Goal: Task Accomplishment & Management: Complete application form

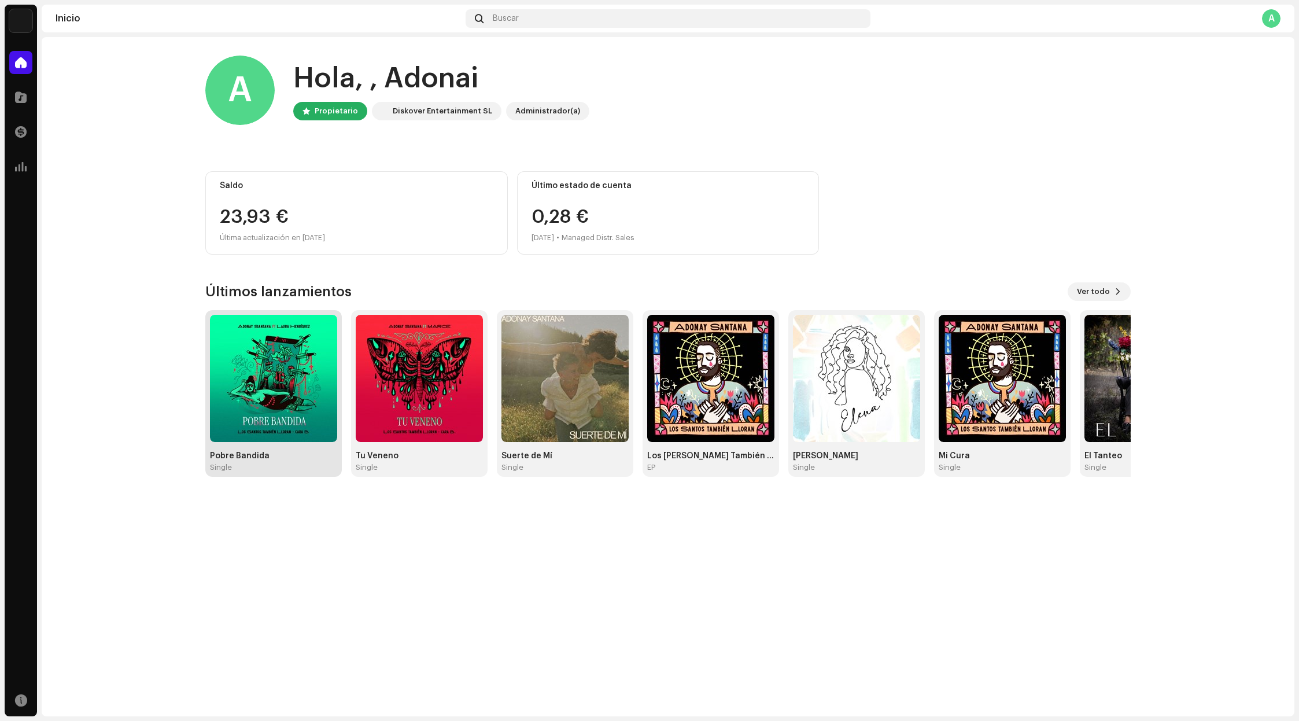
click at [275, 377] on img at bounding box center [273, 378] width 127 height 127
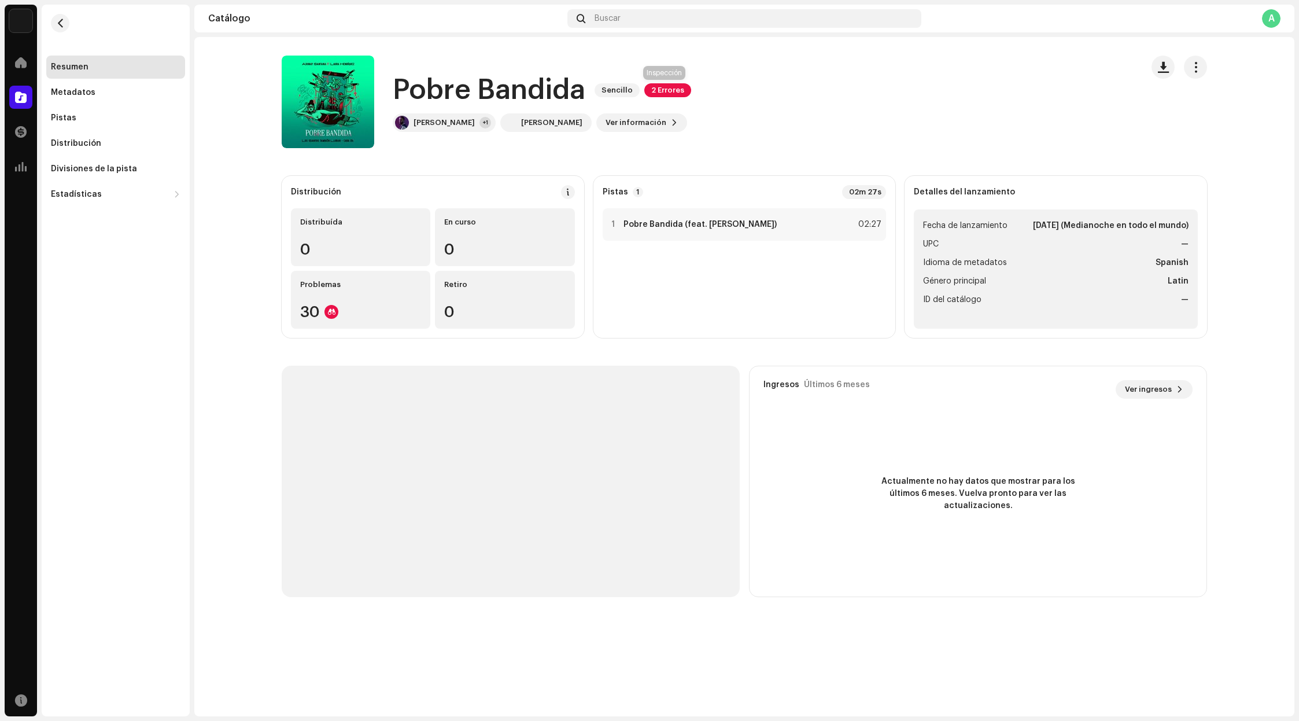
click at [668, 91] on span "2 Errores" at bounding box center [667, 90] width 47 height 14
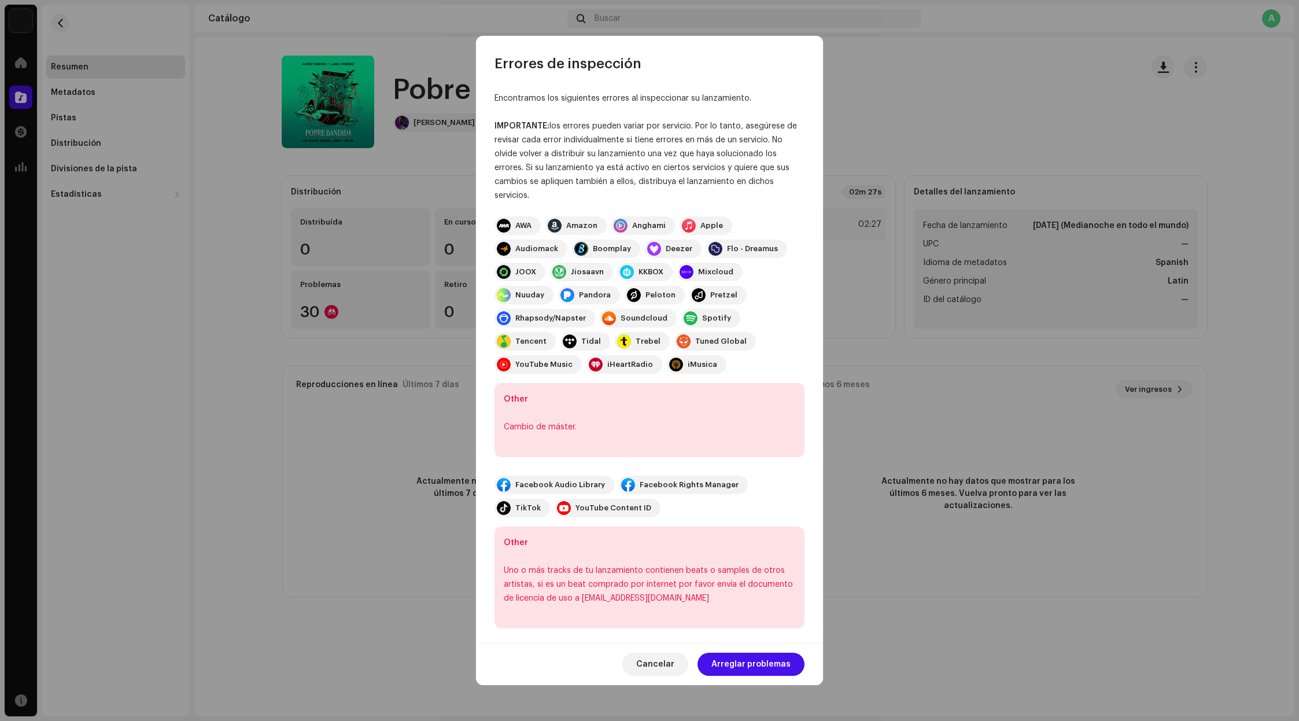
click at [622, 391] on div "Other Cambio de máster." at bounding box center [650, 420] width 310 height 74
click at [746, 655] on span "Arreglar problemas" at bounding box center [750, 663] width 79 height 23
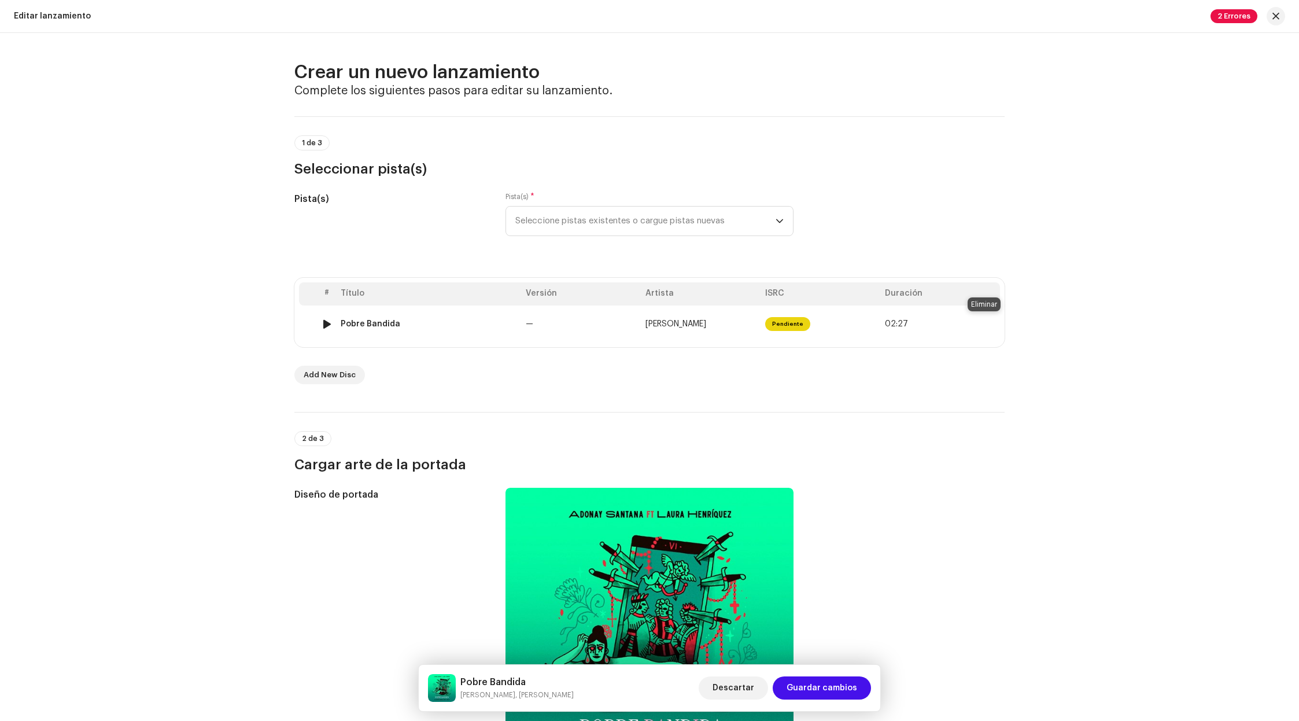
click at [984, 323] on span at bounding box center [986, 323] width 9 height 9
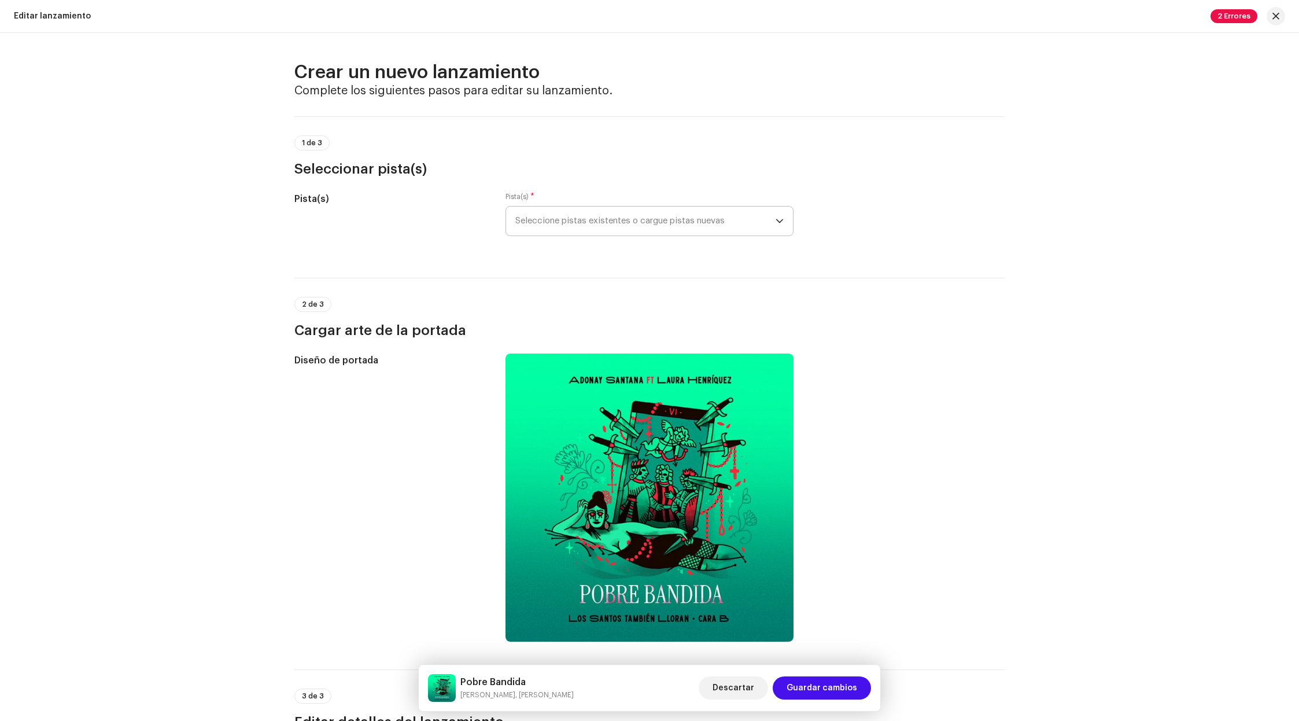
click at [676, 219] on span "Seleccione pistas existentes o cargue pistas nuevas" at bounding box center [645, 221] width 260 height 29
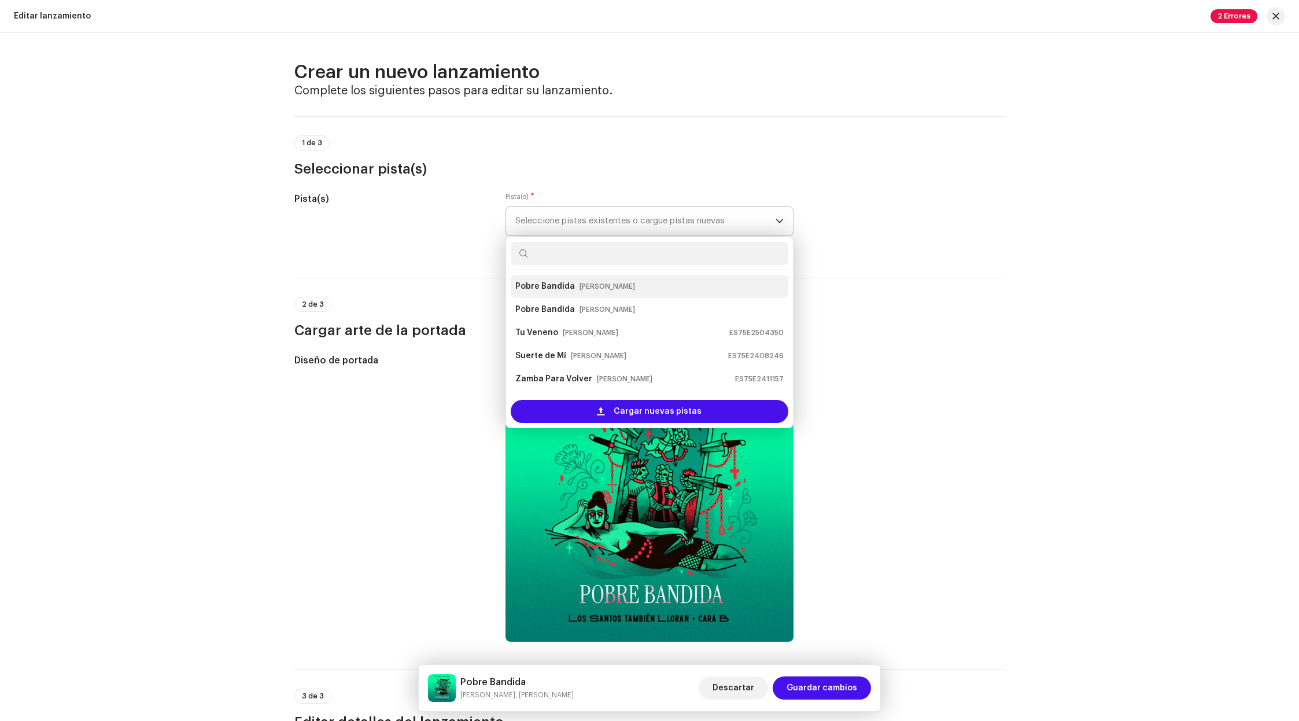
click at [641, 290] on div "Pobre Bandida [PERSON_NAME]" at bounding box center [649, 286] width 268 height 19
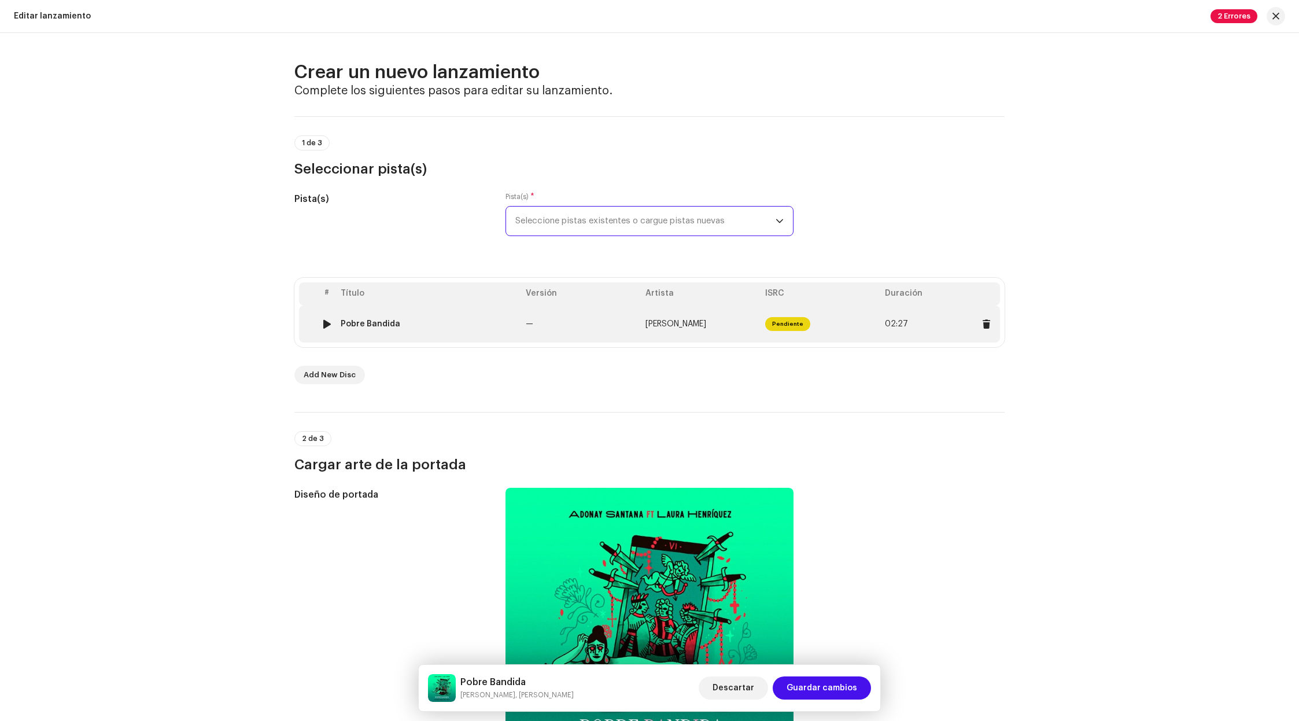
click at [323, 324] on div at bounding box center [327, 323] width 9 height 9
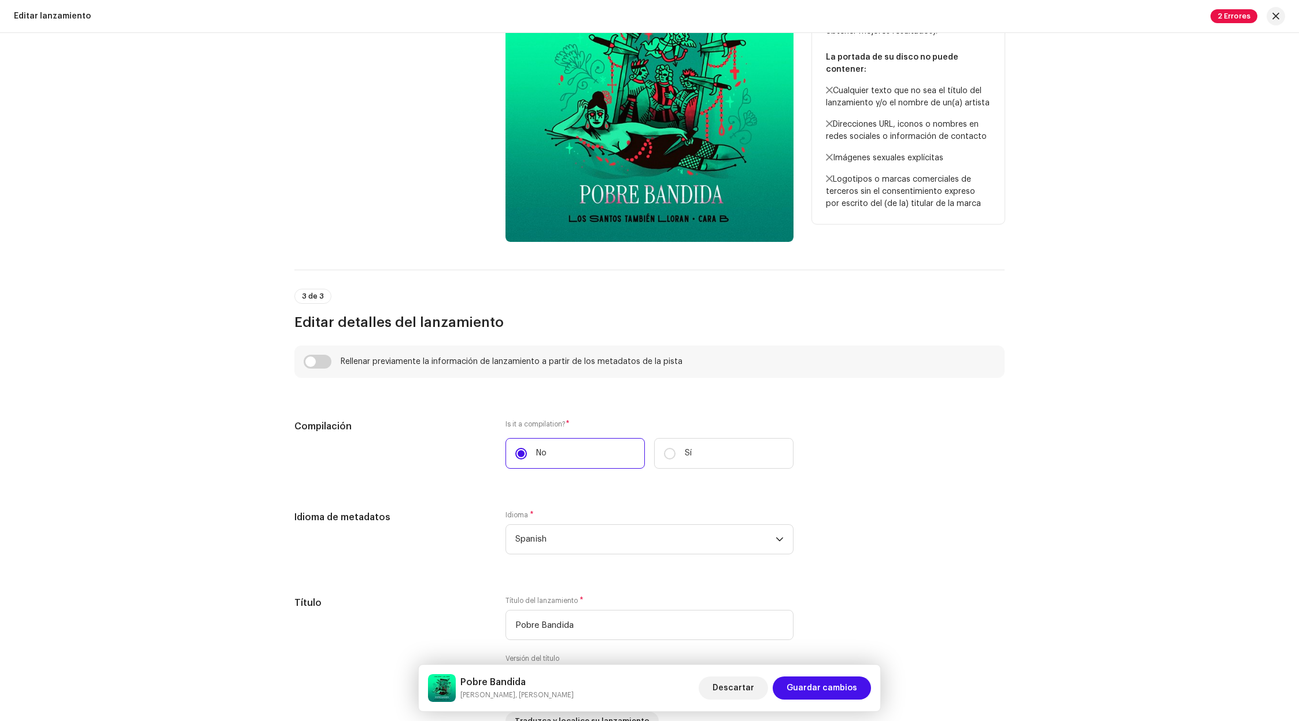
scroll to position [535, 0]
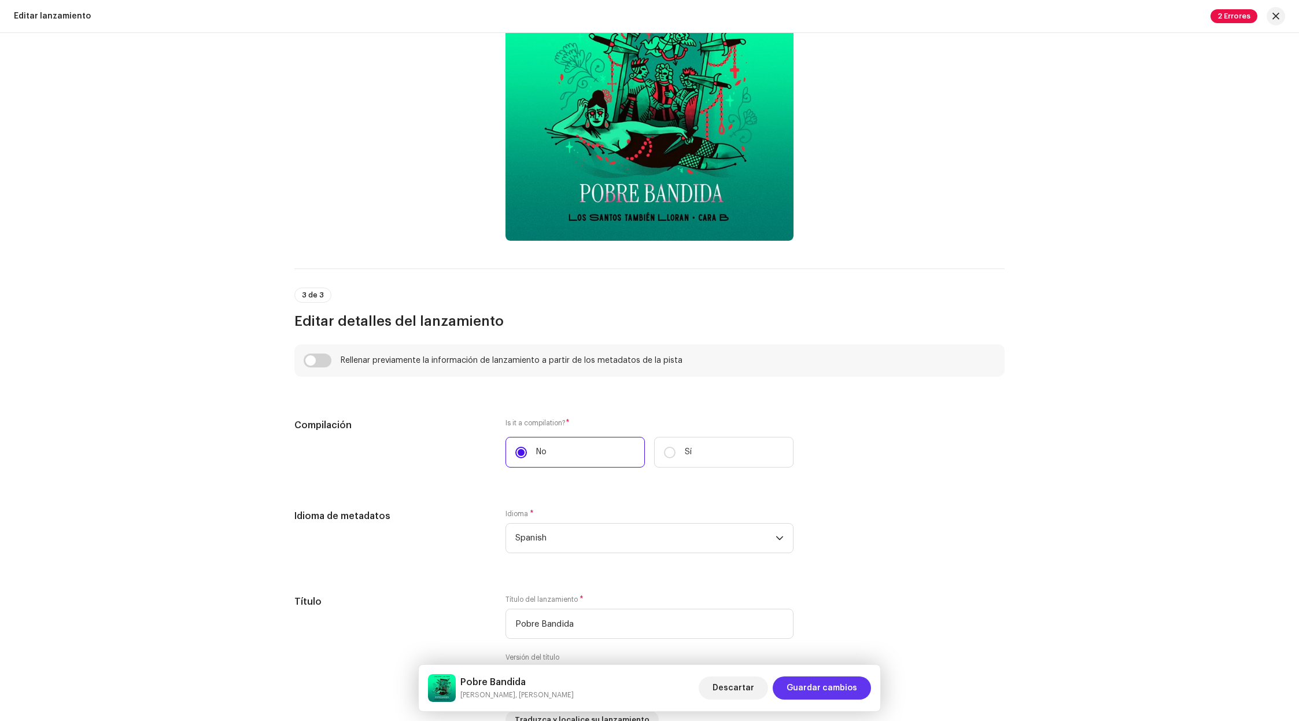
click at [825, 680] on span "Guardar cambios" at bounding box center [822, 687] width 71 height 23
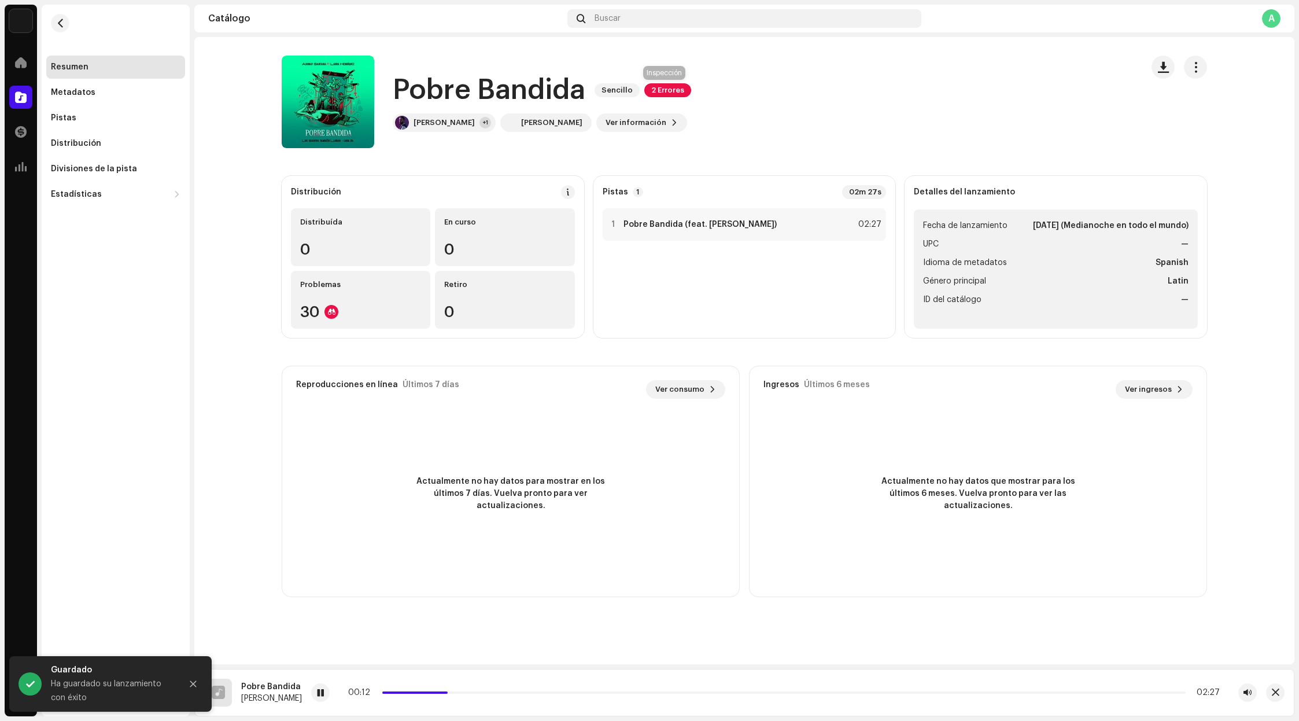
click at [668, 89] on span "2 Errores" at bounding box center [667, 90] width 47 height 14
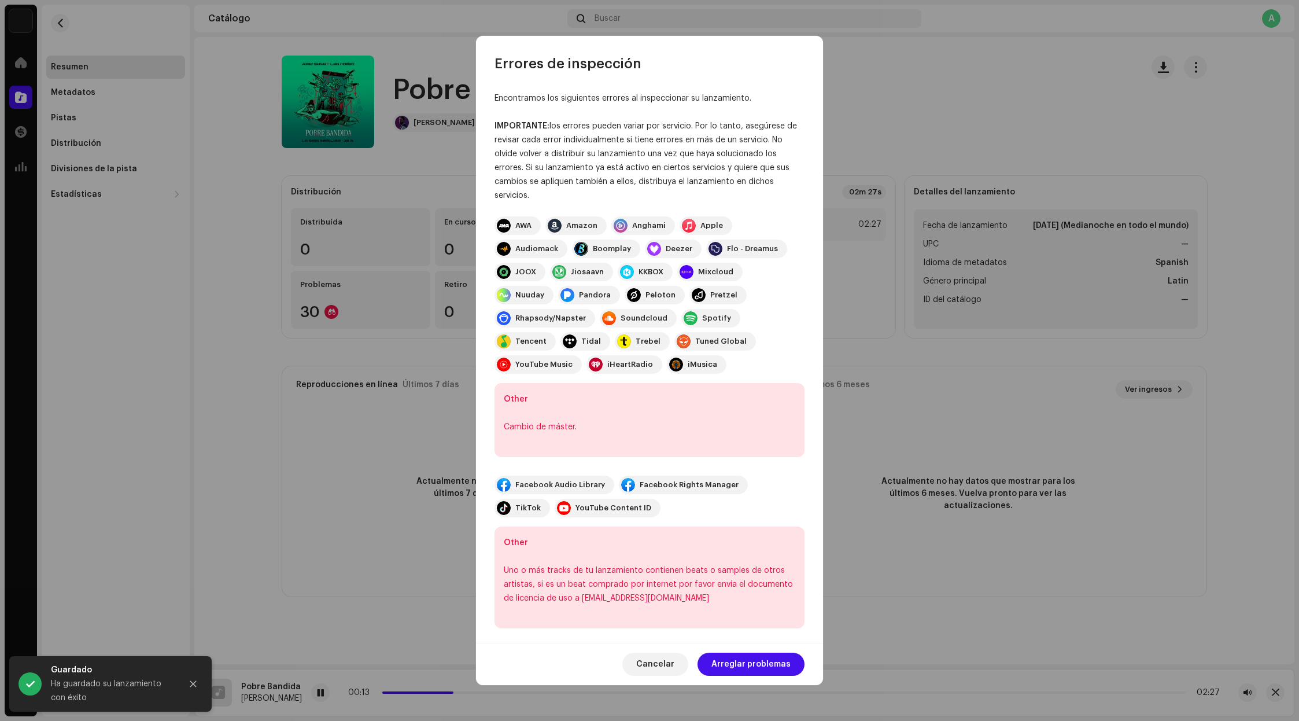
click at [700, 398] on div "Other Cambio de máster." at bounding box center [650, 420] width 310 height 74
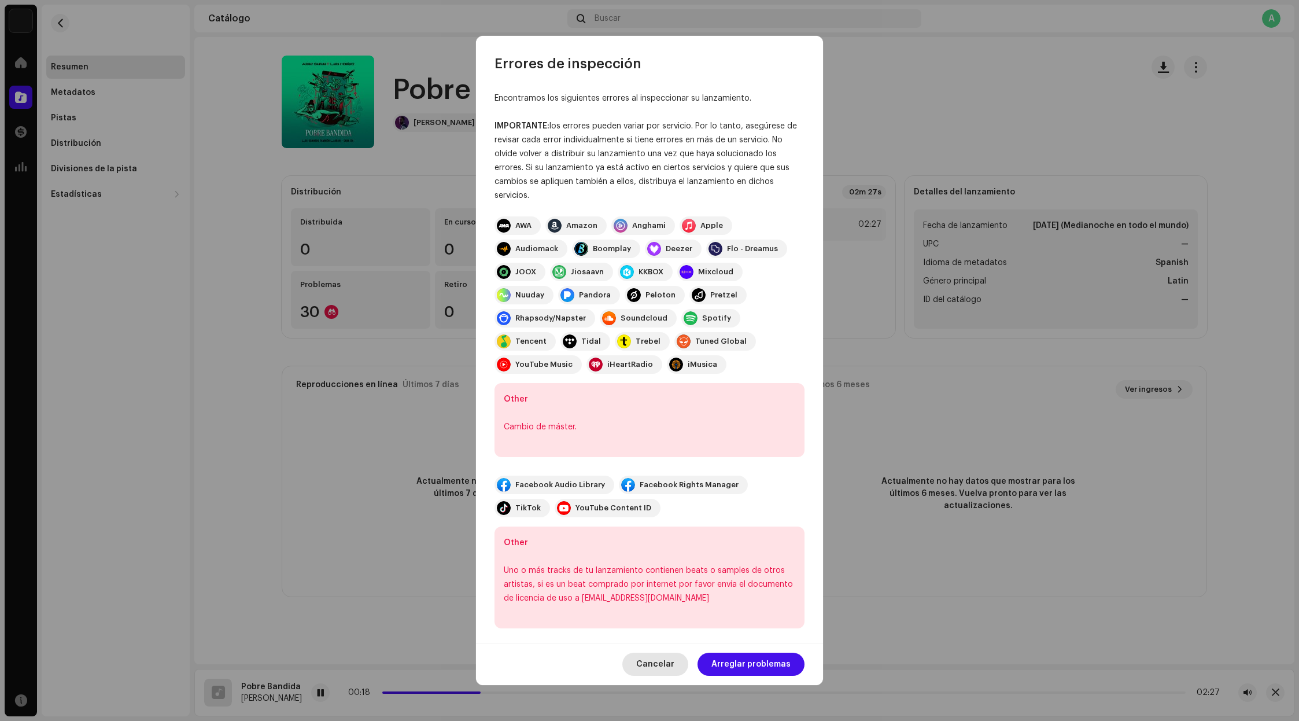
click at [661, 652] on span "Cancelar" at bounding box center [655, 663] width 38 height 23
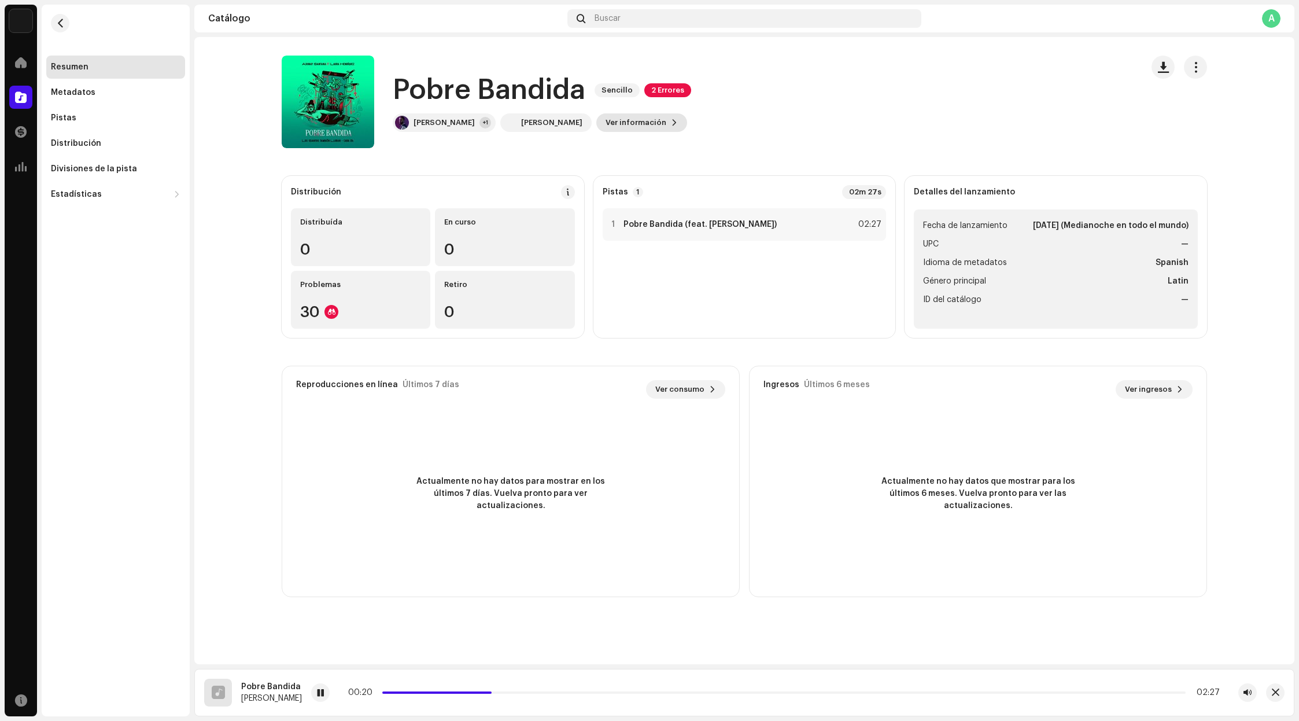
click at [644, 119] on span "Ver información" at bounding box center [636, 122] width 61 height 23
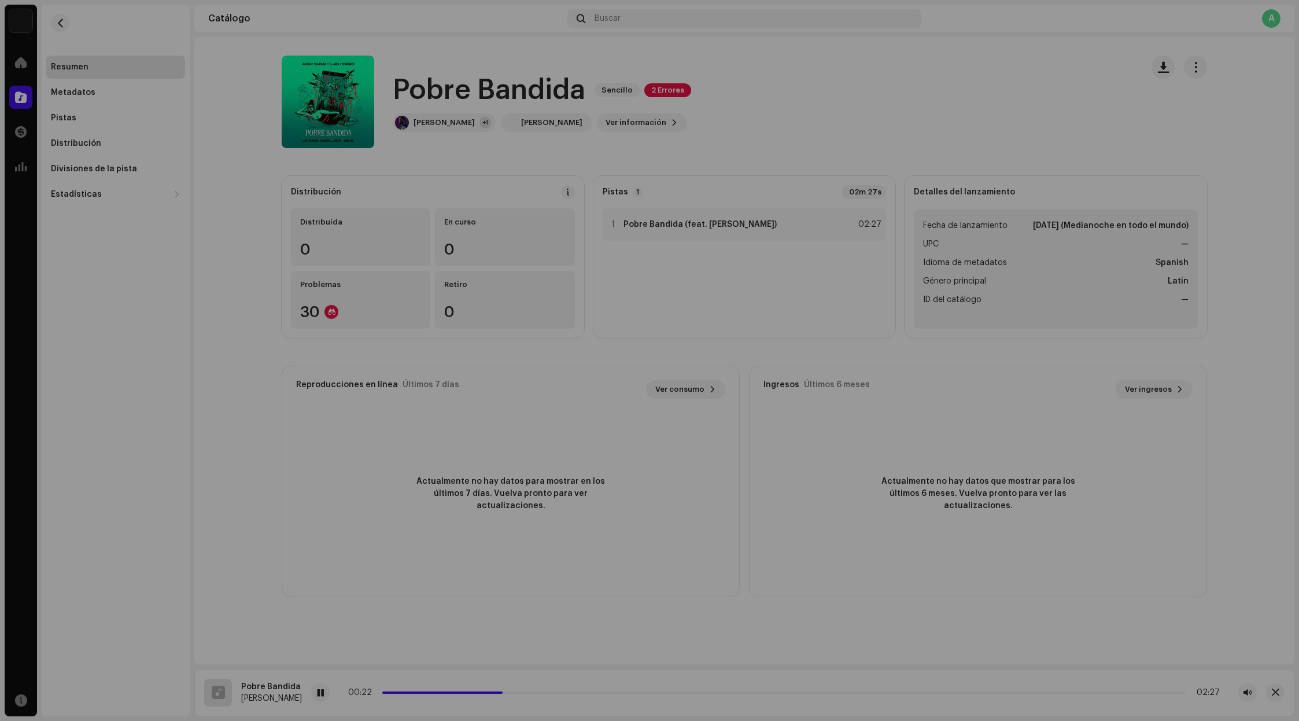
click at [1033, 99] on div "Pobre Bandida 3041833 Metadatos Distribución Idioma de metadatos Spanish Título…" at bounding box center [649, 360] width 1299 height 721
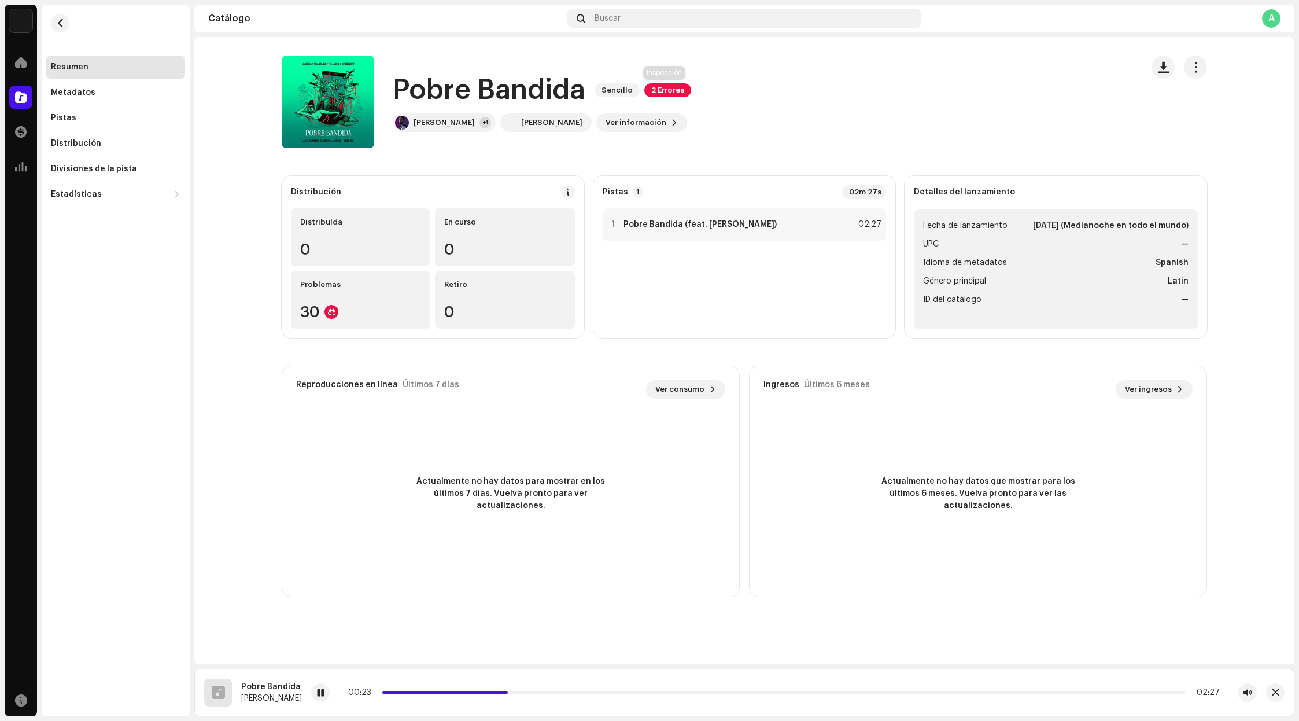
click at [683, 92] on span "2 Errores" at bounding box center [667, 90] width 47 height 14
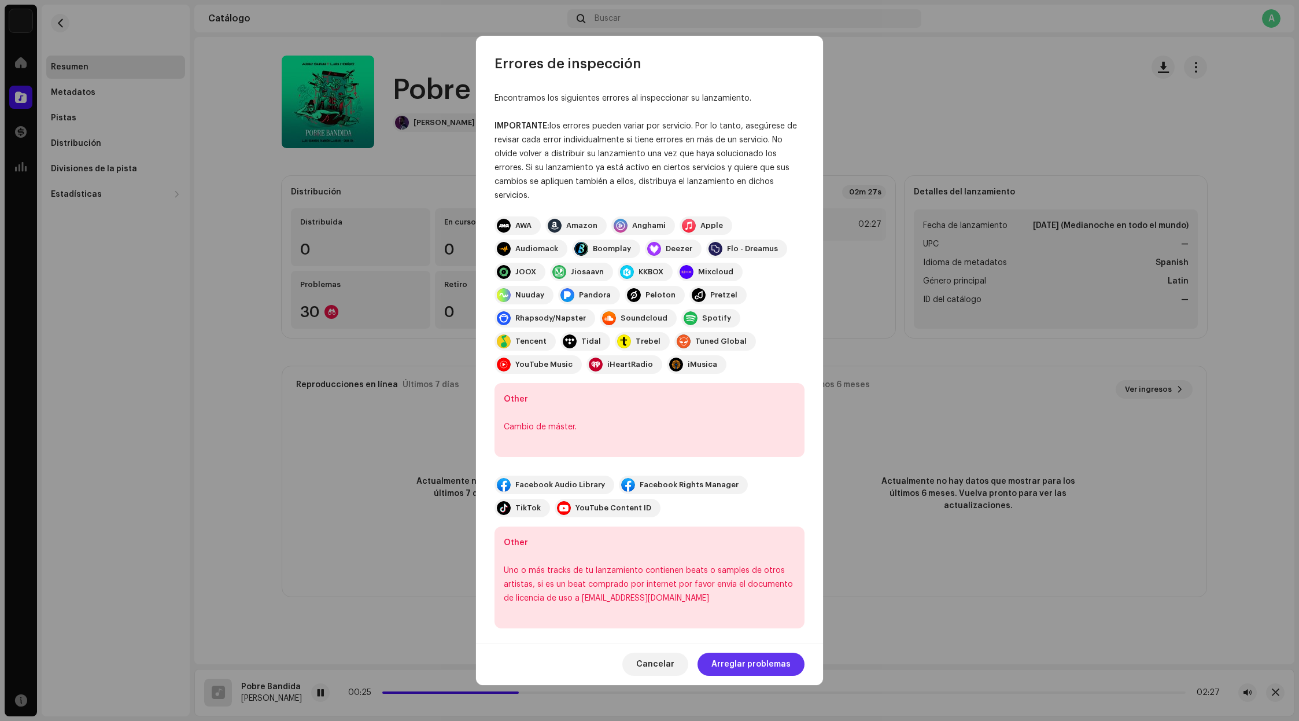
click at [770, 653] on span "Arreglar problemas" at bounding box center [750, 663] width 79 height 23
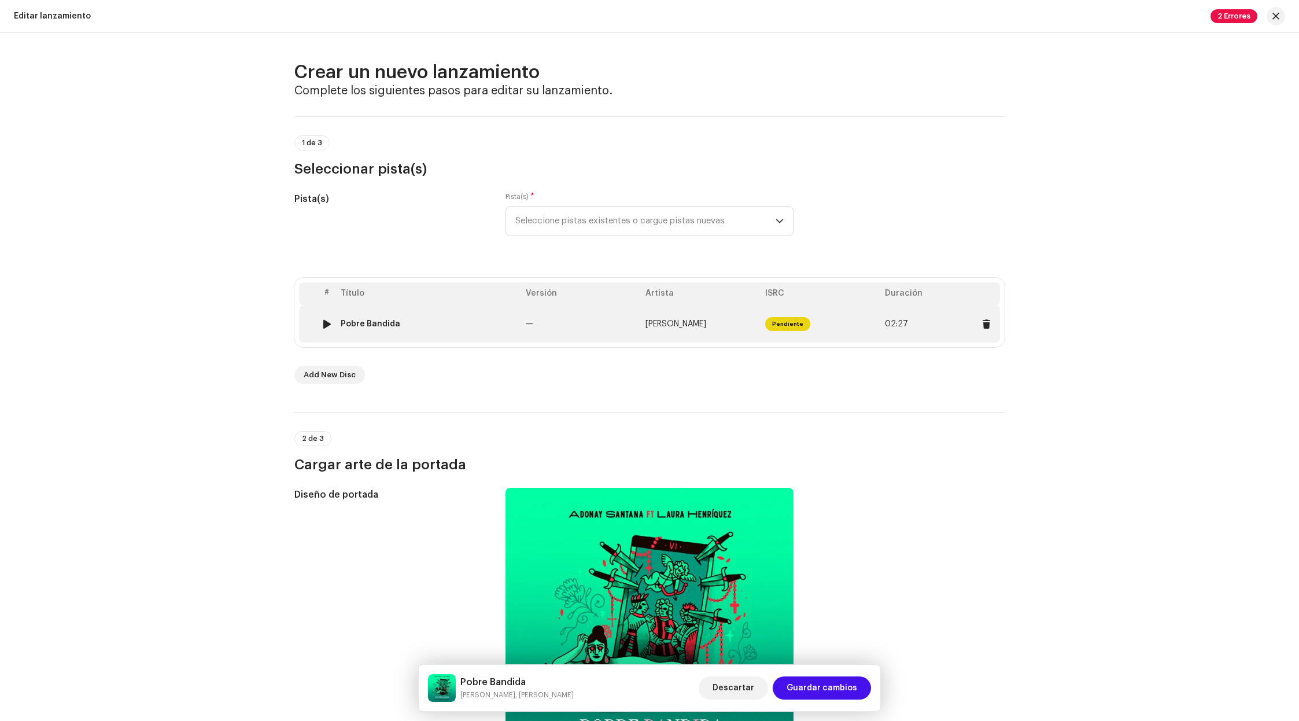
click at [869, 333] on td "Pendiente" at bounding box center [821, 323] width 120 height 37
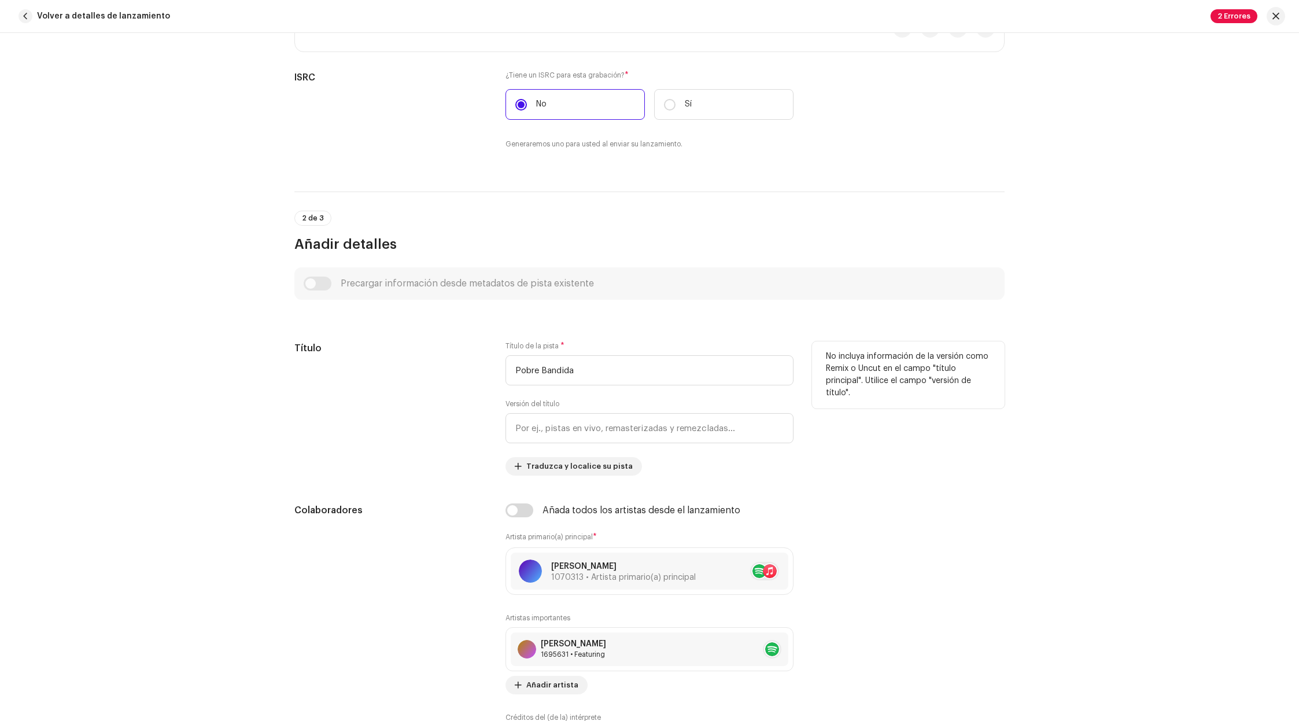
scroll to position [238, 0]
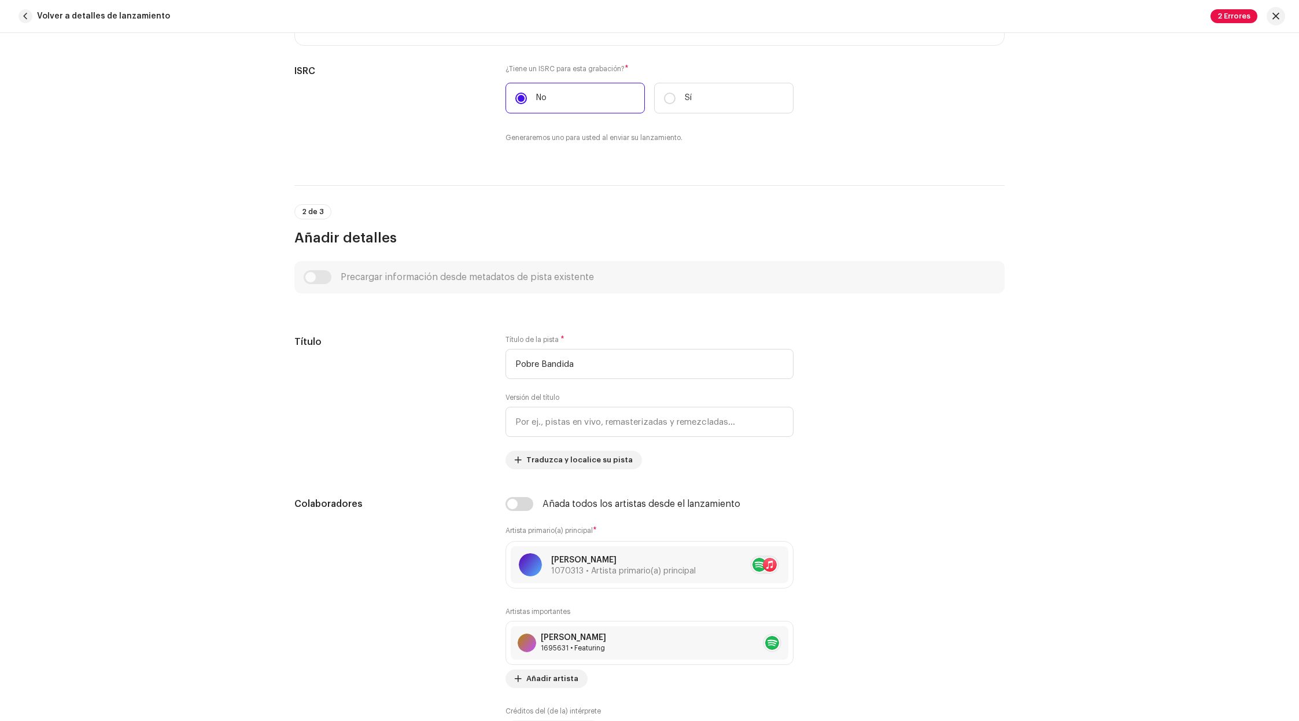
click at [315, 279] on div "Precargar información desde metadatos de pista existente" at bounding box center [650, 277] width 692 height 14
click at [327, 275] on div "Precargar información desde metadatos de pista existente" at bounding box center [650, 277] width 692 height 14
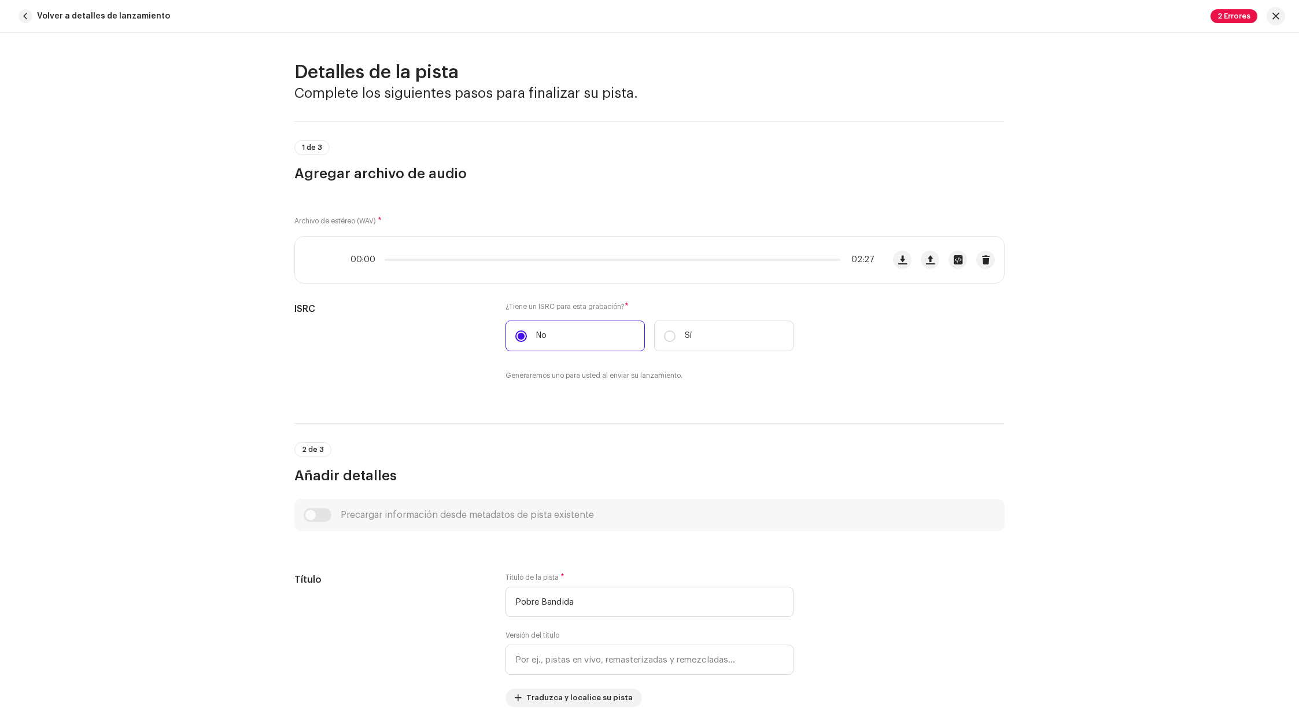
scroll to position [0, 0]
click at [23, 16] on span "button" at bounding box center [26, 16] width 14 height 14
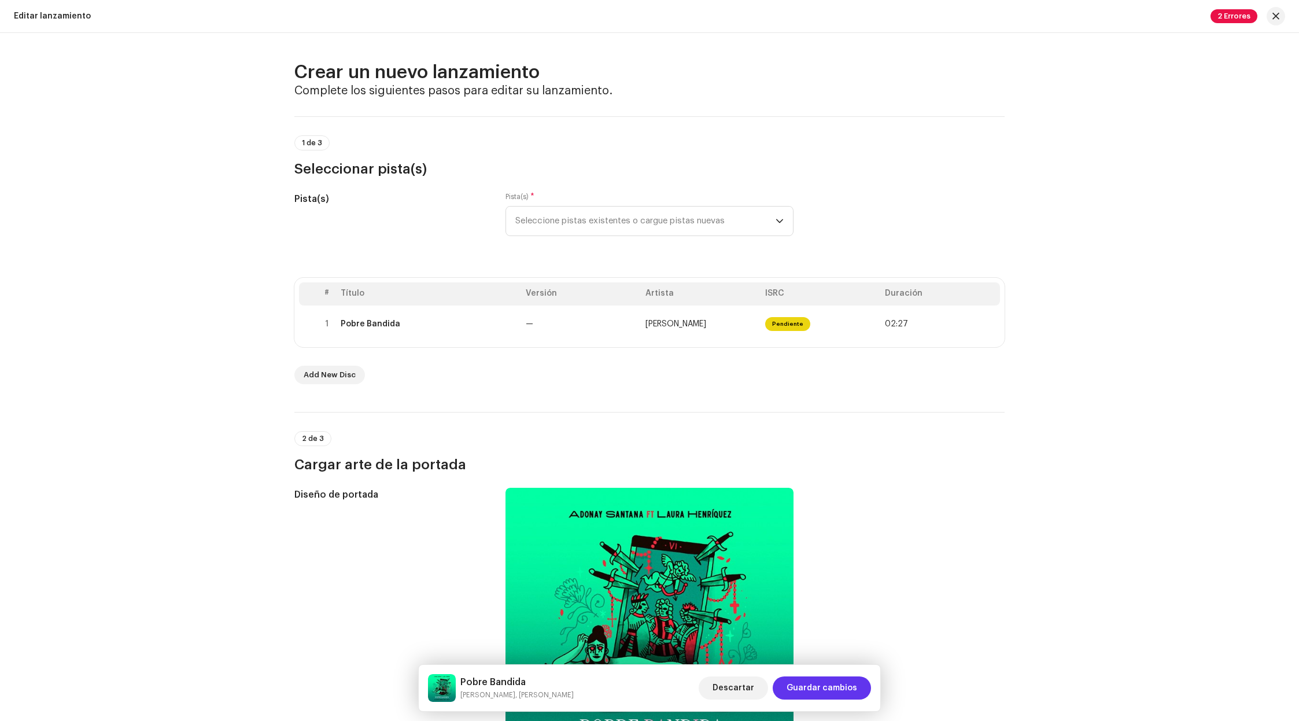
click at [825, 684] on span "Guardar cambios" at bounding box center [822, 687] width 71 height 23
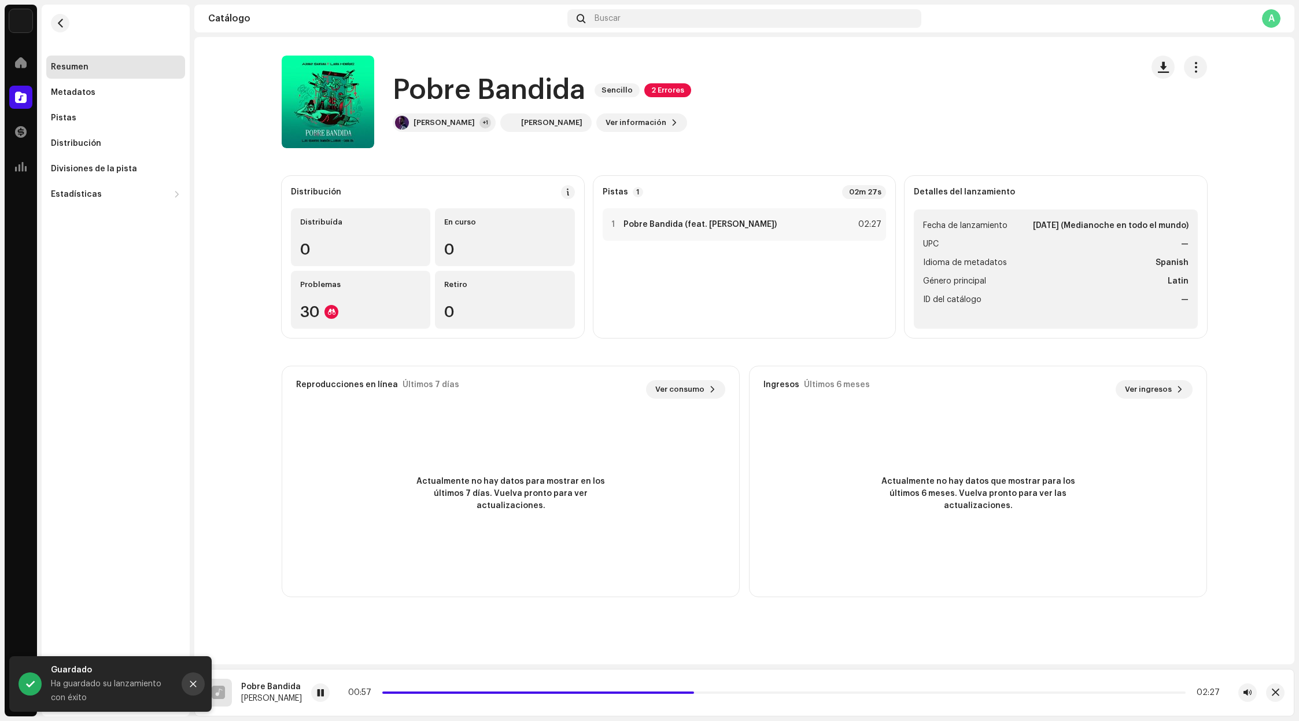
click at [189, 683] on icon "Close" at bounding box center [193, 684] width 8 height 8
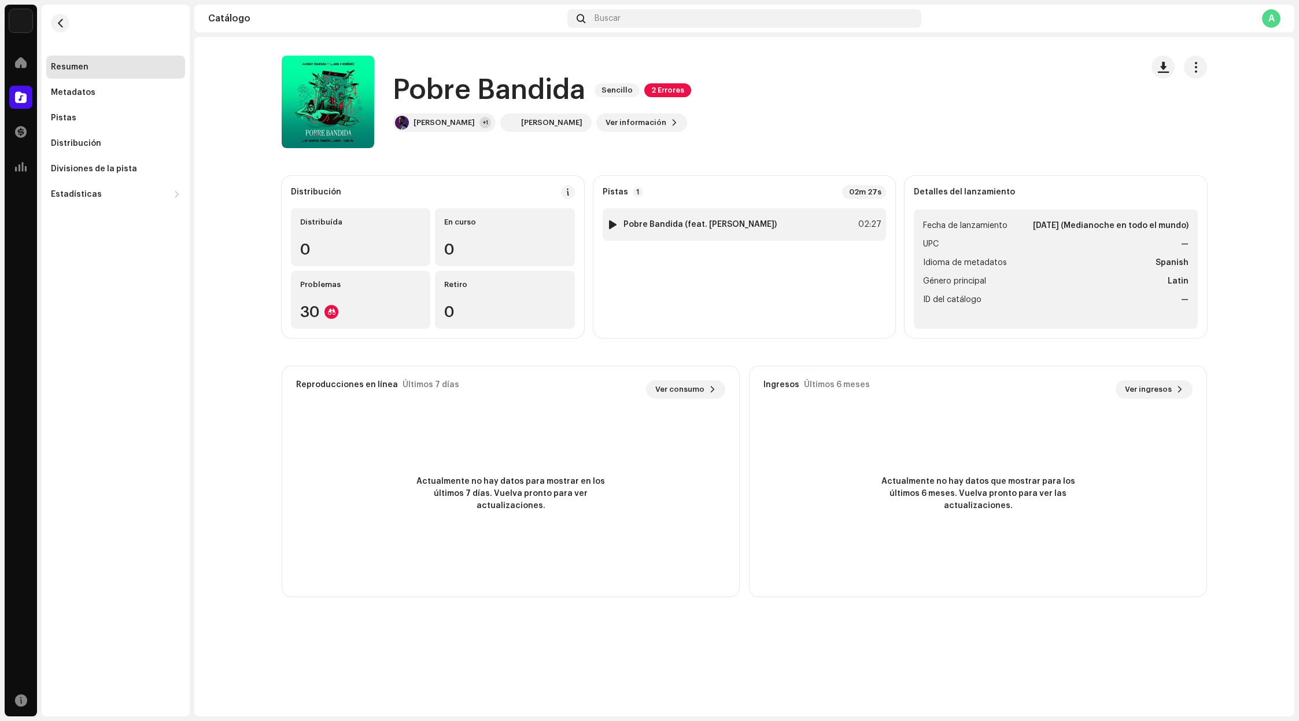
click at [714, 235] on div "1 Pobre Bandida (feat. [PERSON_NAME]) 02:27" at bounding box center [745, 224] width 284 height 32
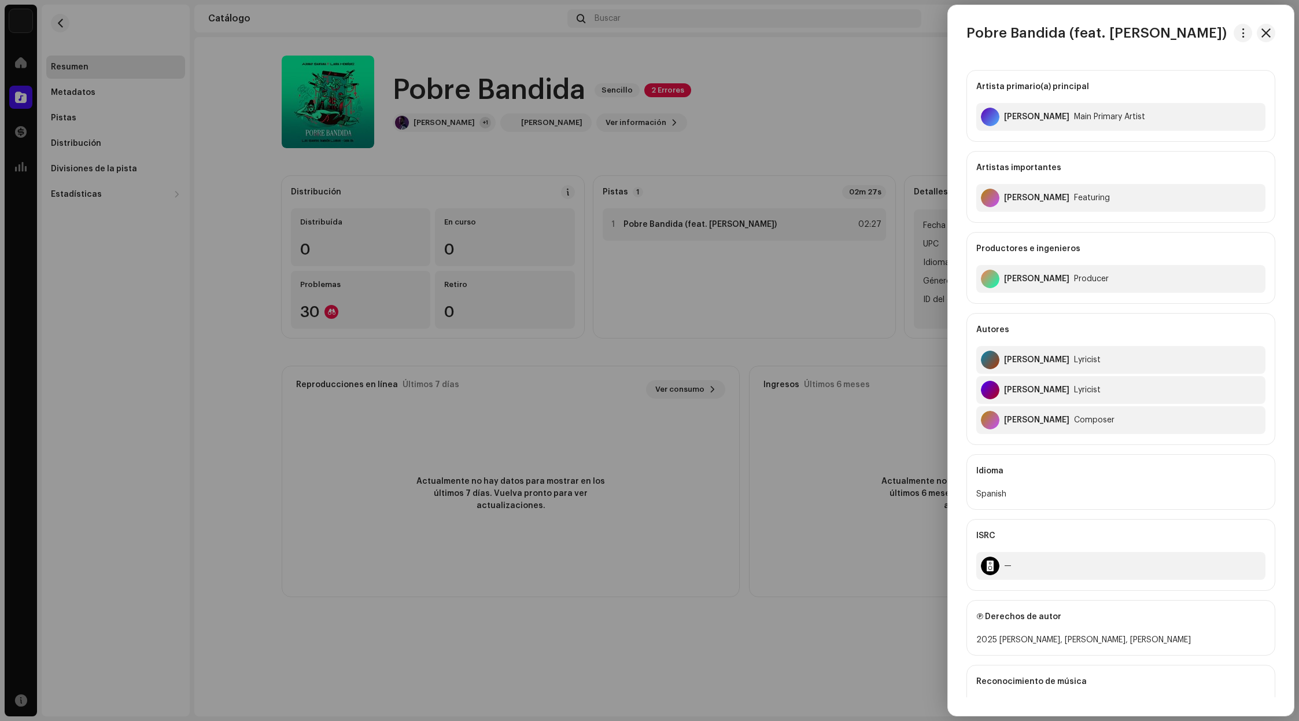
click at [616, 224] on div at bounding box center [649, 360] width 1299 height 721
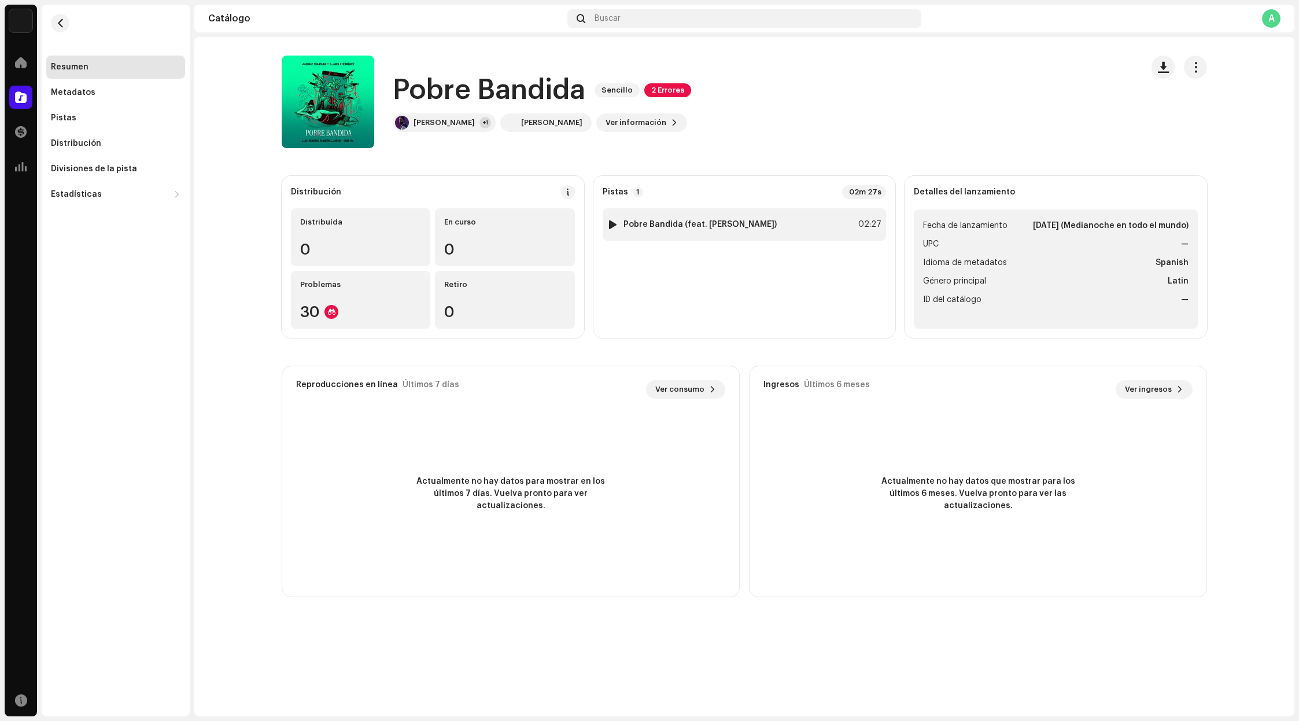
click at [848, 219] on div "1 Pobre Bandida (feat. [PERSON_NAME]) 02:27" at bounding box center [745, 224] width 284 height 32
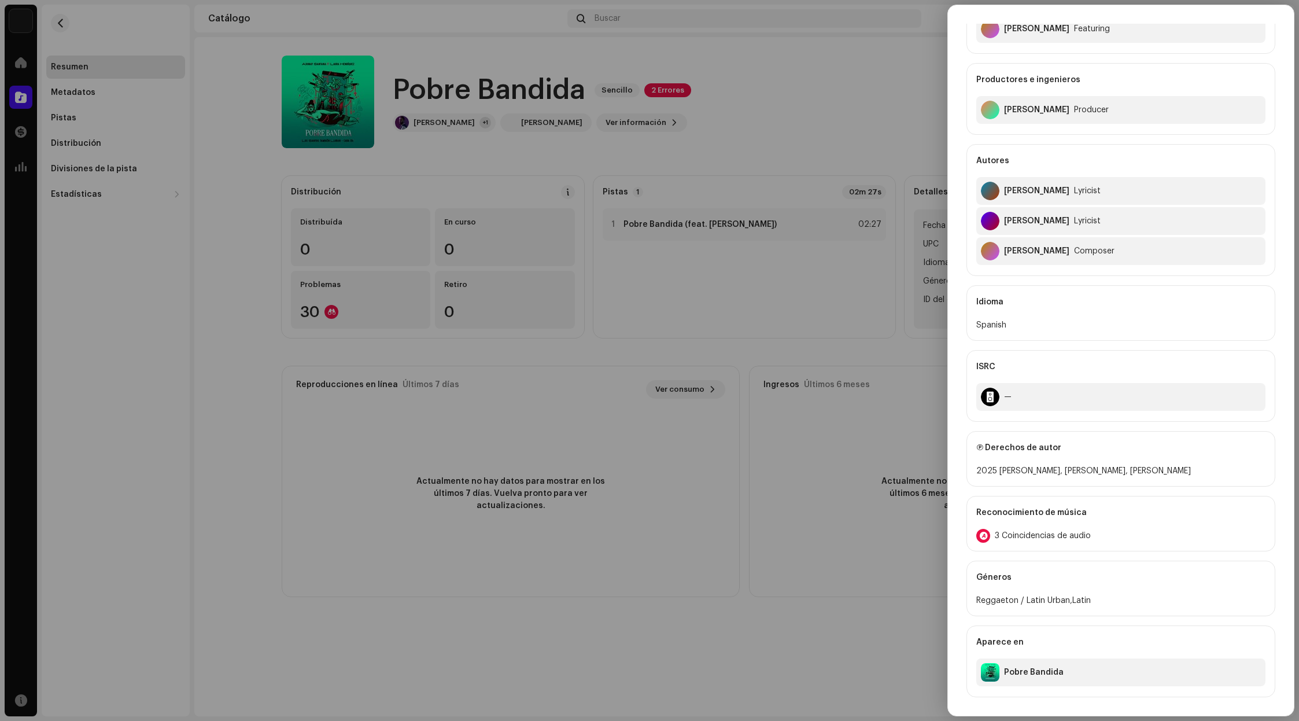
scroll to position [169, 0]
click at [1037, 532] on span "3 Coincidencias de audio" at bounding box center [1043, 535] width 96 height 9
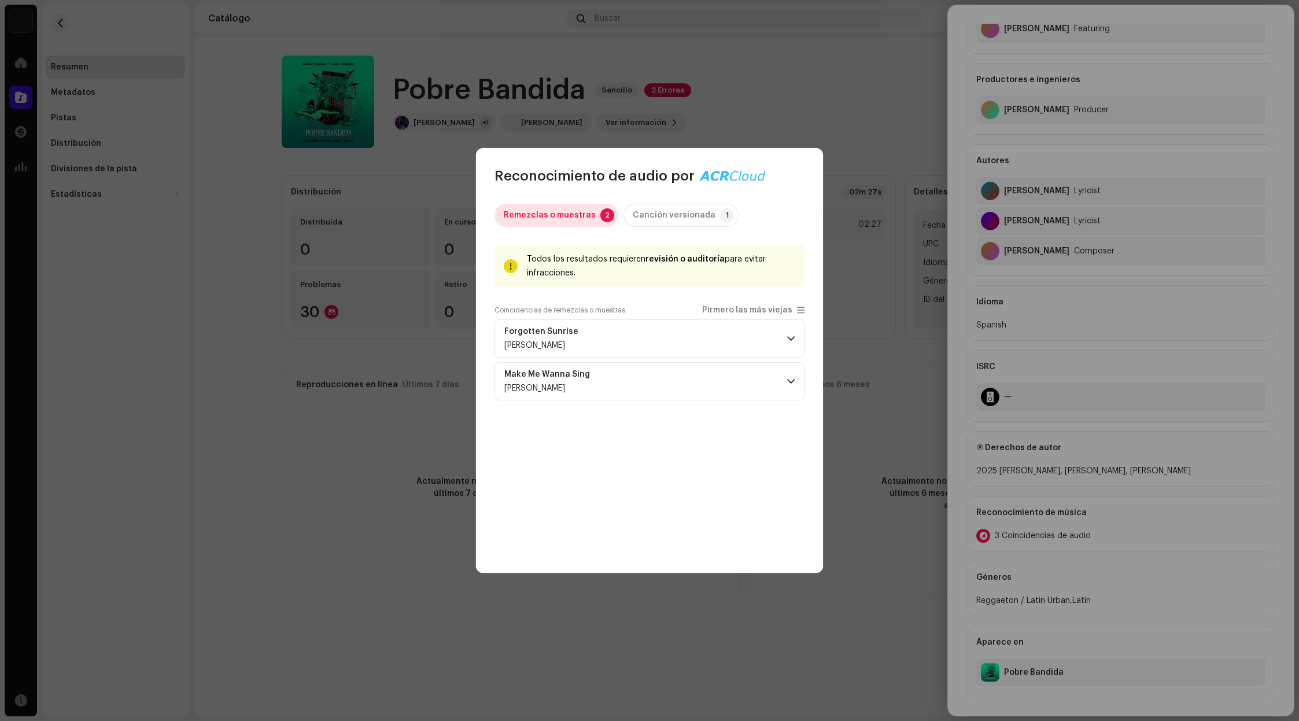
click at [550, 220] on div "Remezclas o muestras" at bounding box center [550, 215] width 92 height 23
click at [555, 216] on div "Remezclas o muestras" at bounding box center [550, 215] width 92 height 23
click at [784, 335] on p-accordion-header "Forgotten Sunrise [PERSON_NAME]" at bounding box center [650, 338] width 310 height 38
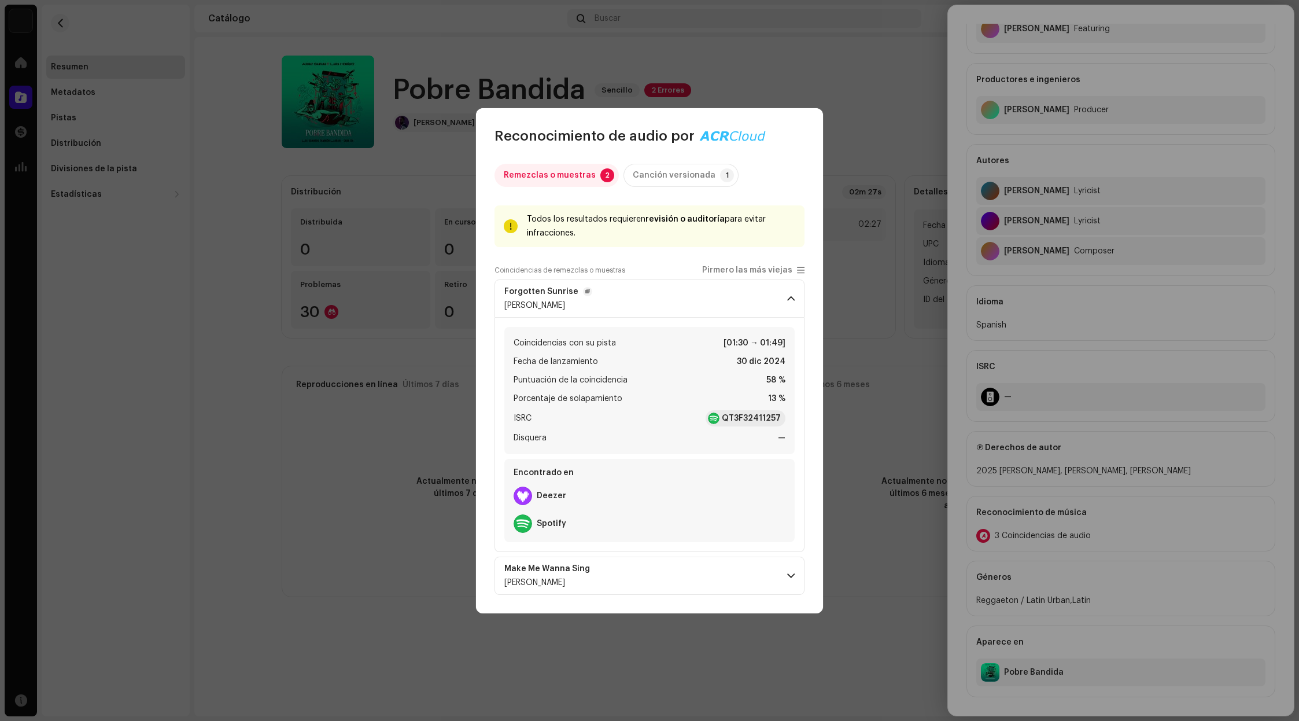
click at [790, 294] on span at bounding box center [791, 298] width 8 height 9
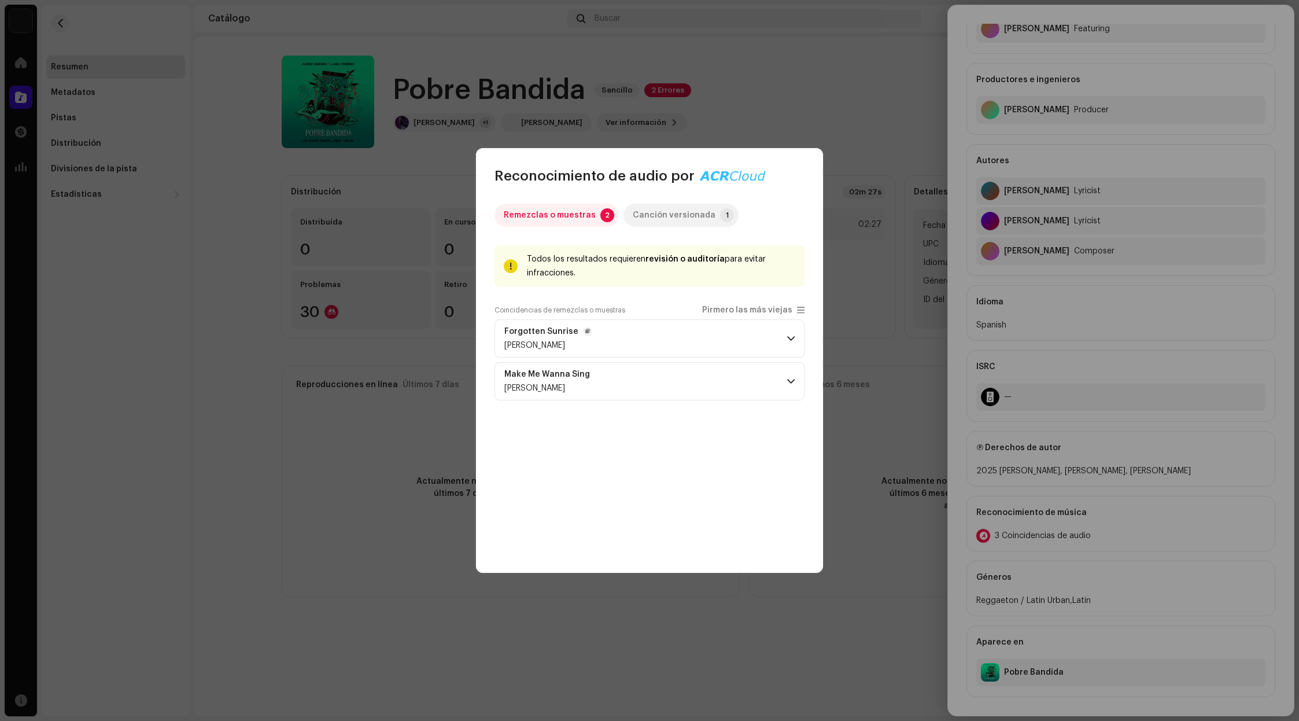
click at [676, 219] on div "Canción versionada" at bounding box center [674, 215] width 83 height 23
click at [568, 218] on div "Remezclas o muestras" at bounding box center [550, 215] width 92 height 23
click at [765, 382] on p-accordion-header "Make Me Wanna Sing [PERSON_NAME]" at bounding box center [650, 381] width 310 height 38
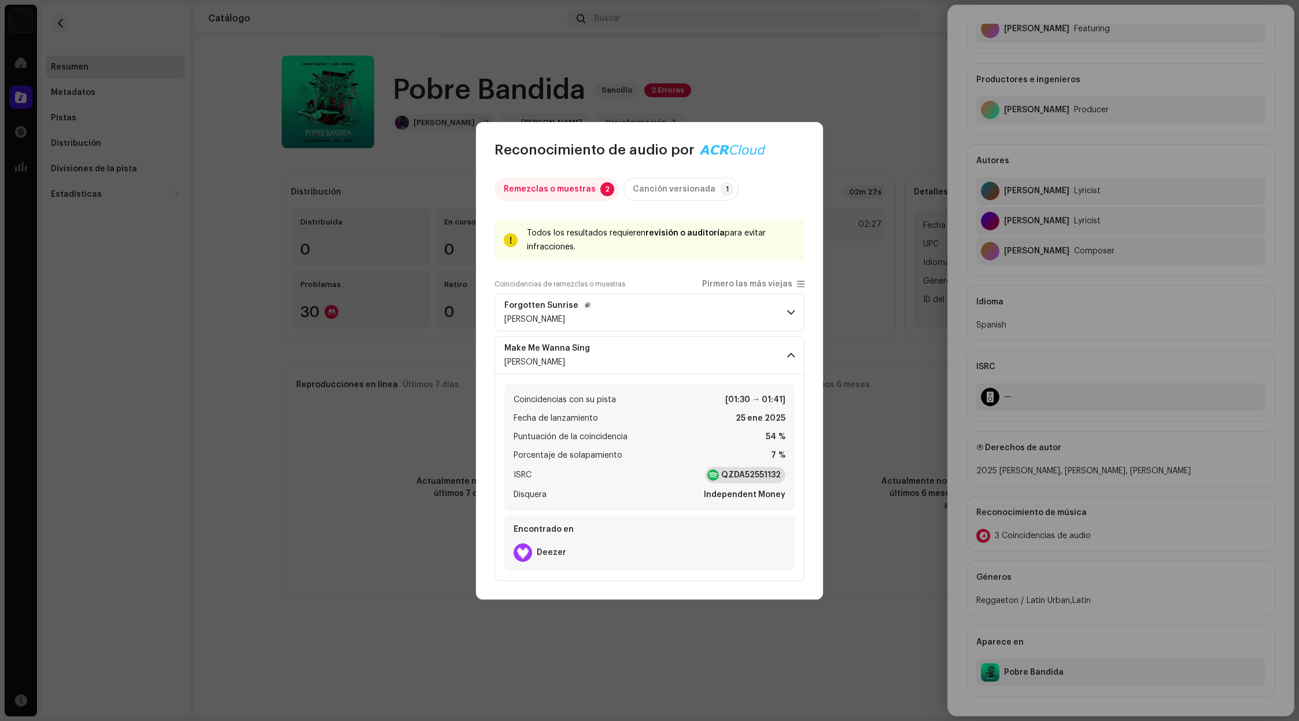
click at [757, 470] on strong "QZDA52551132" at bounding box center [751, 475] width 60 height 12
click at [659, 314] on p-accordion-header "Forgotten Sunrise [PERSON_NAME]" at bounding box center [650, 312] width 310 height 38
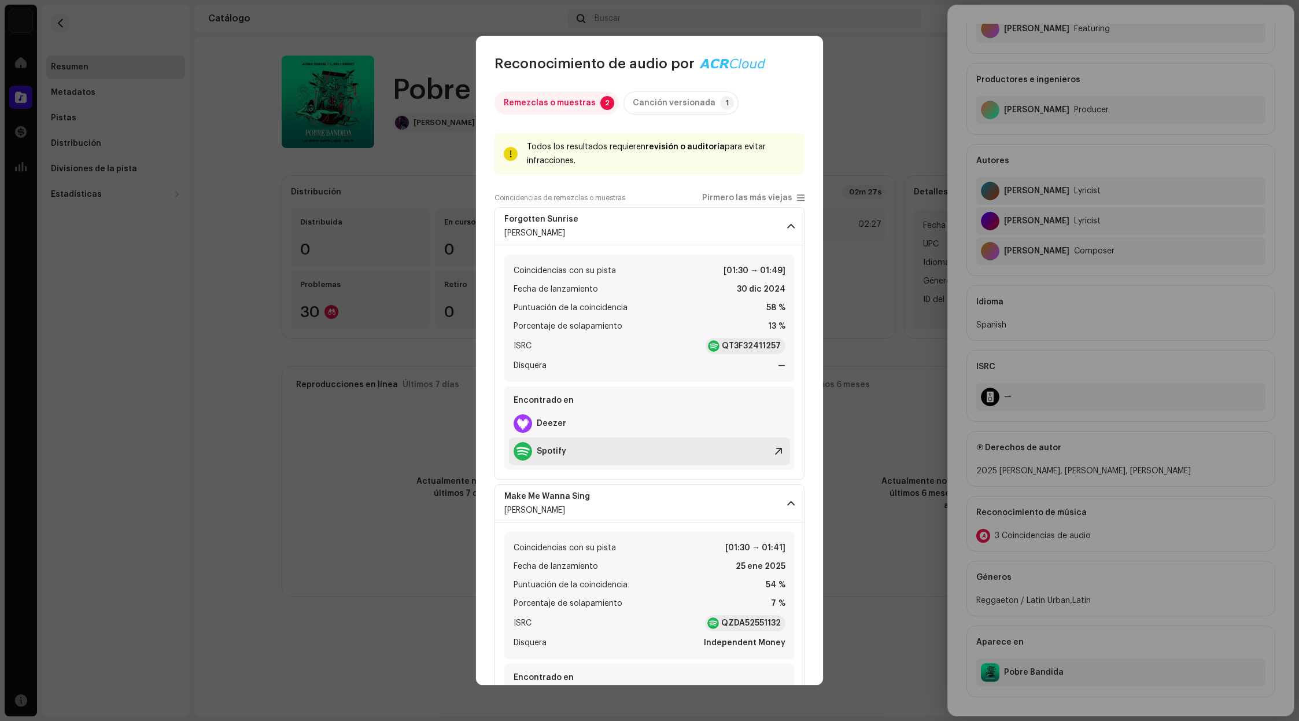
click at [536, 452] on div "Spotify" at bounding box center [540, 451] width 53 height 19
click at [665, 103] on div "Canción versionada" at bounding box center [674, 102] width 83 height 23
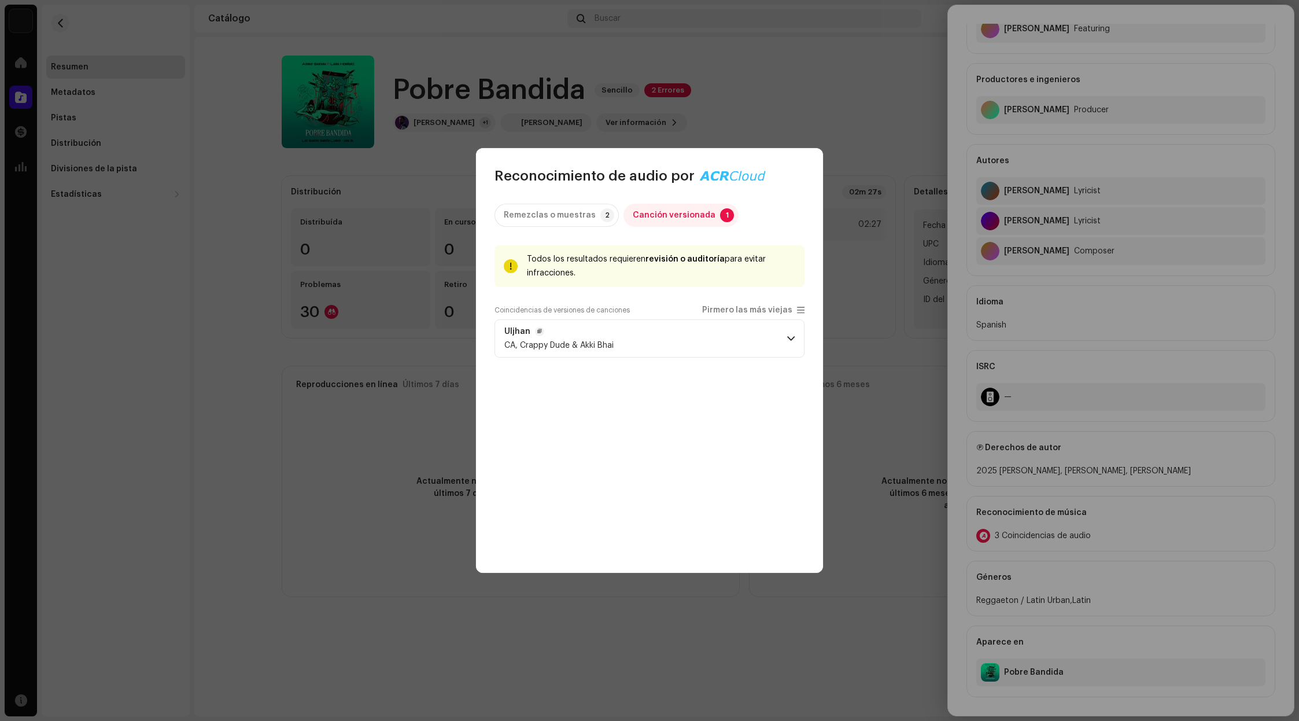
click at [569, 351] on p-accordion-header "Uljhan CA, Crappy [PERSON_NAME] & Akki Bhai" at bounding box center [650, 338] width 310 height 38
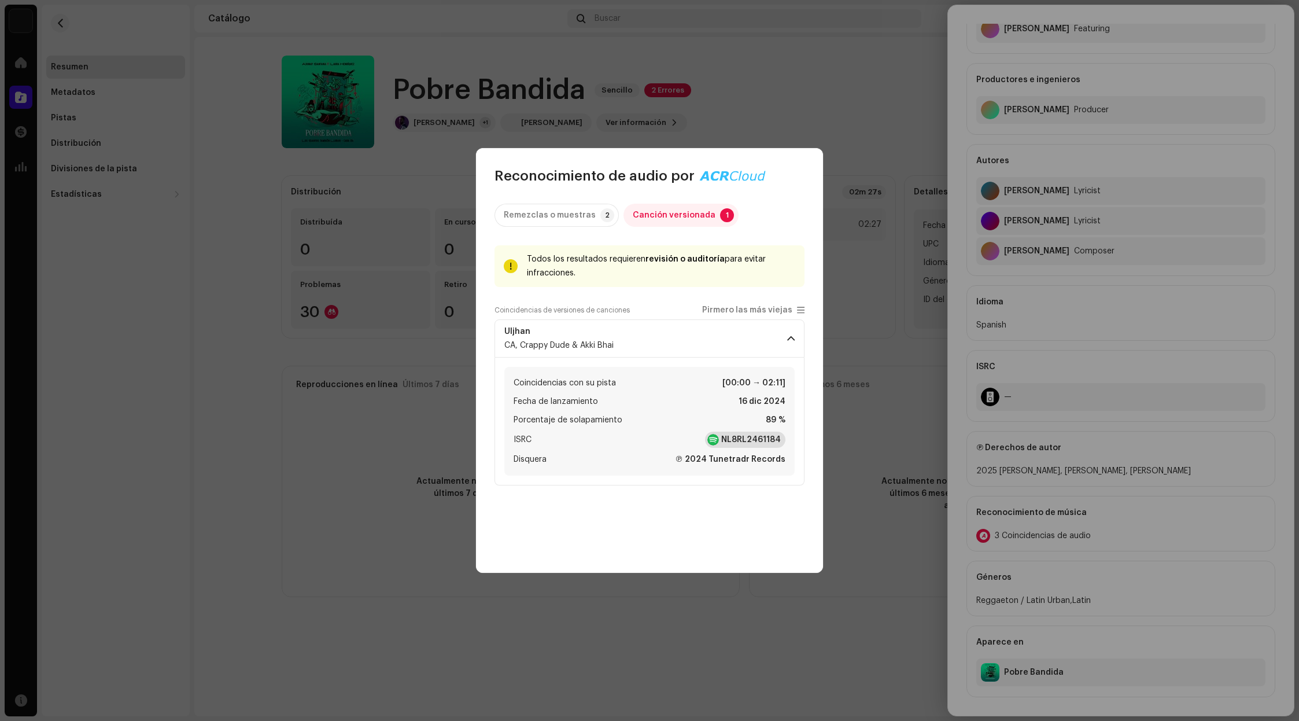
click at [754, 441] on strong "NL8RL2461184" at bounding box center [751, 440] width 60 height 12
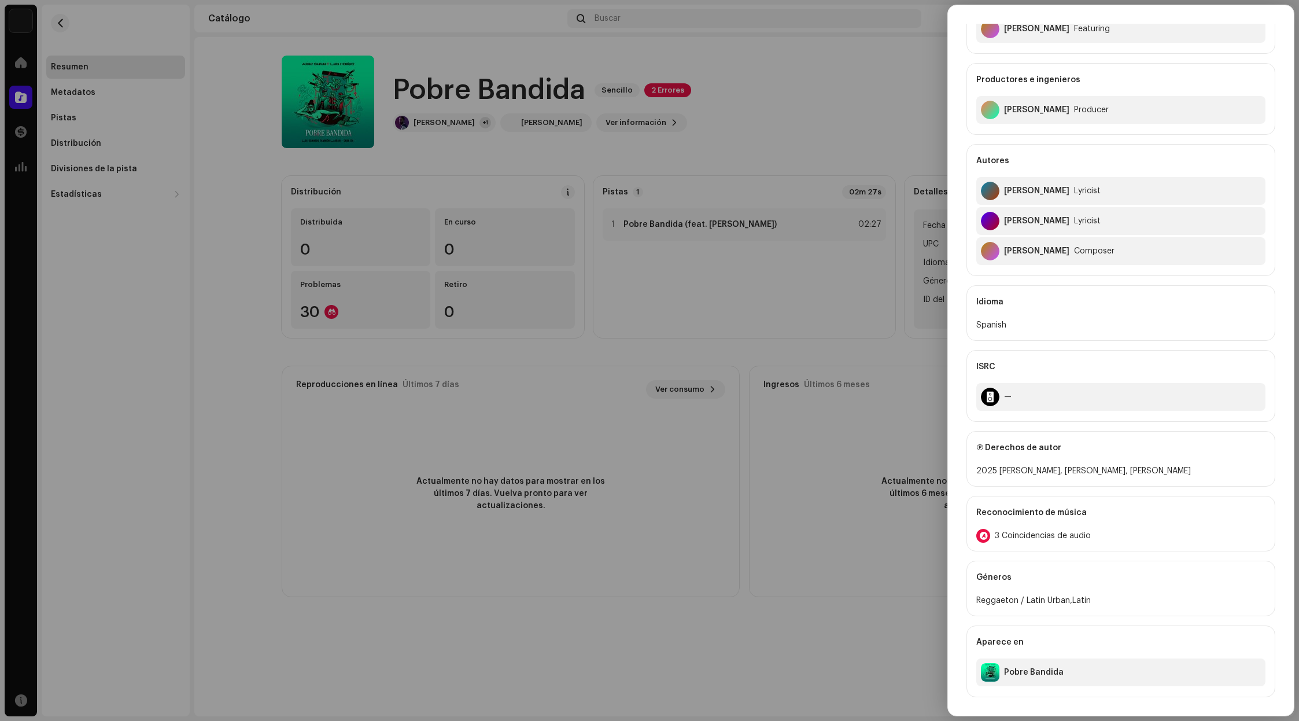
drag, startPoint x: 869, startPoint y: 140, endPoint x: 680, endPoint y: 222, distance: 206.5
click at [869, 138] on div "Reconocimiento de audio por Remezclas o muestras 2 Canción versionada 1 Todos l…" at bounding box center [649, 360] width 1299 height 721
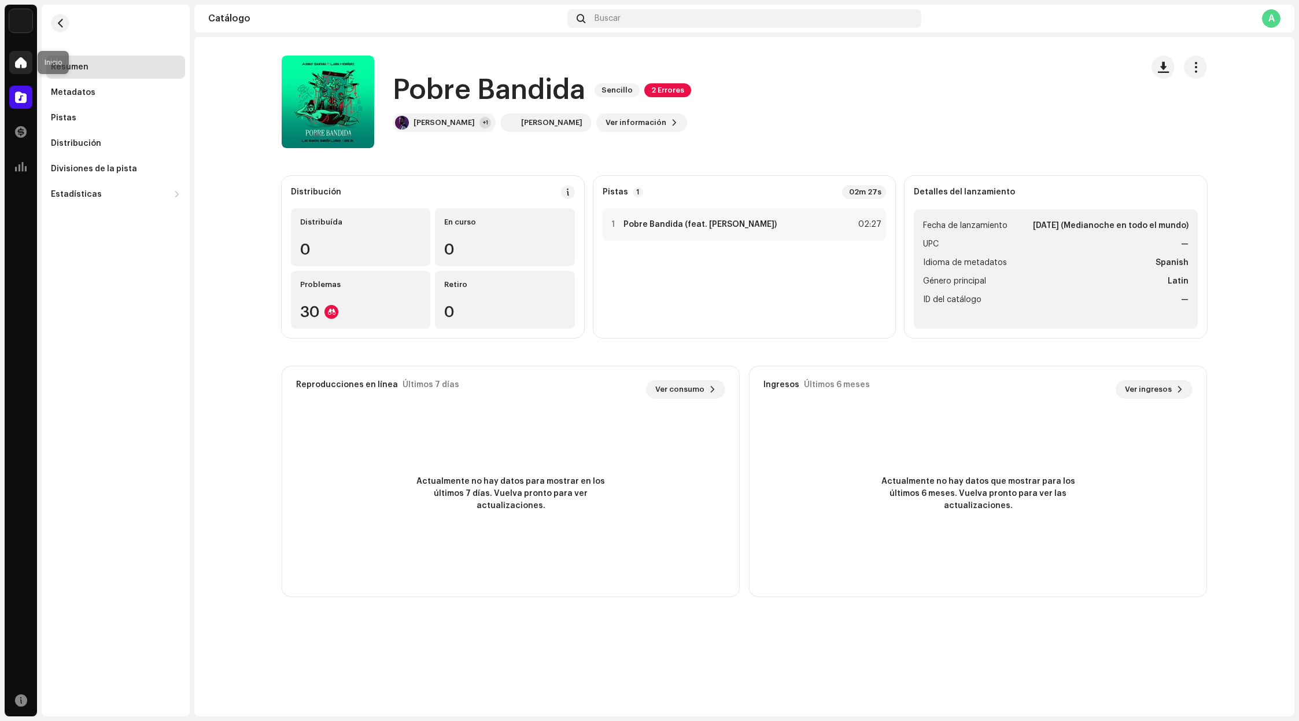
click at [23, 54] on div at bounding box center [20, 62] width 23 height 23
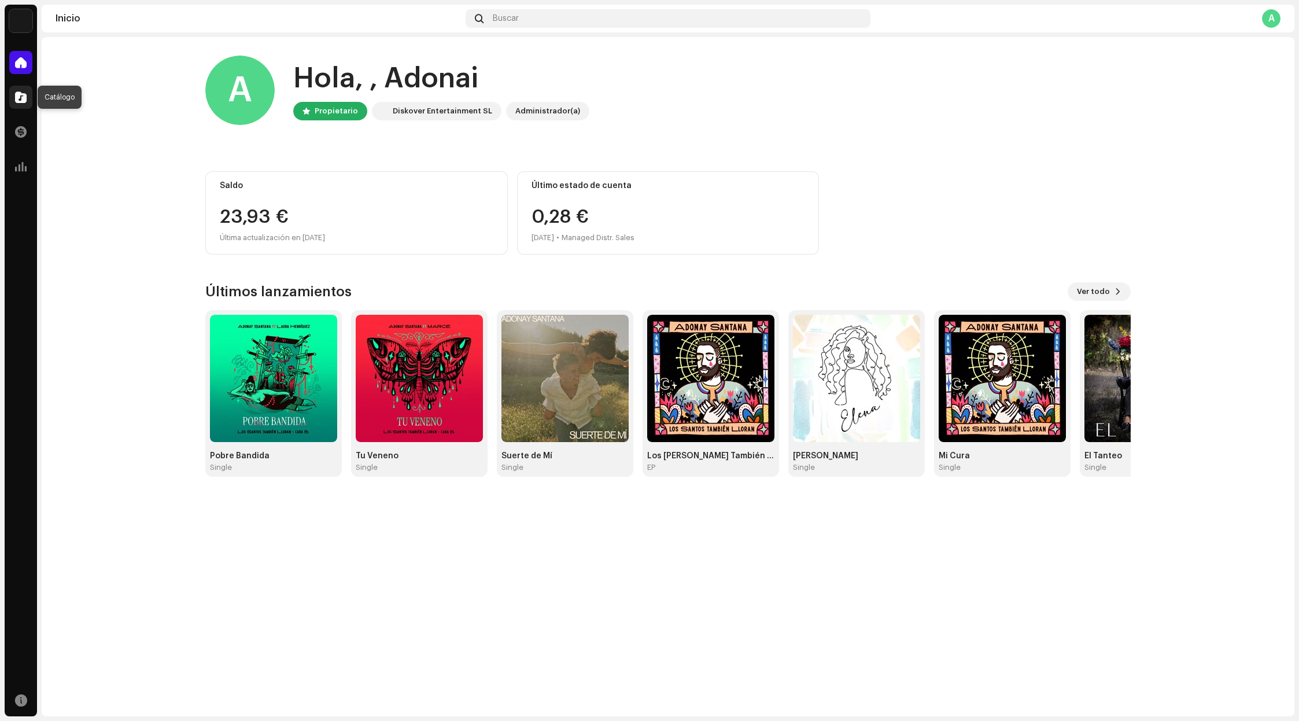
click at [19, 101] on span at bounding box center [21, 97] width 12 height 9
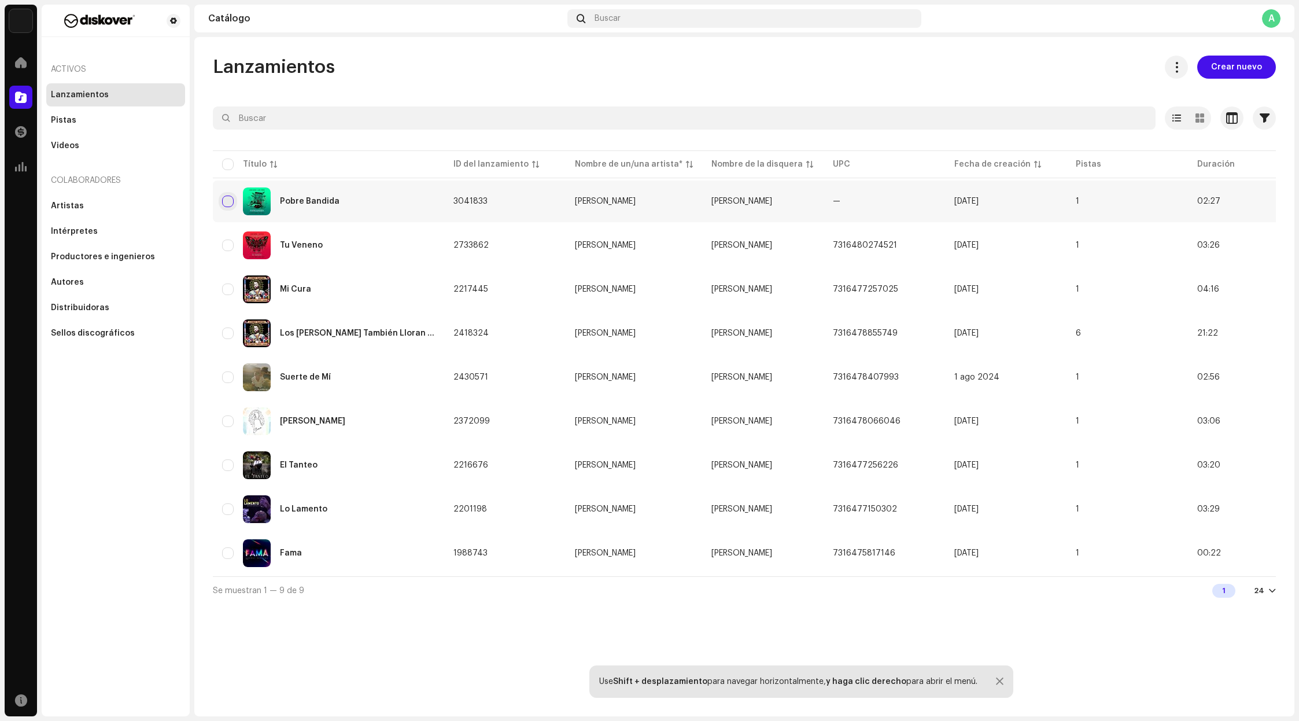
click at [227, 196] on input "checkbox" at bounding box center [228, 202] width 12 height 12
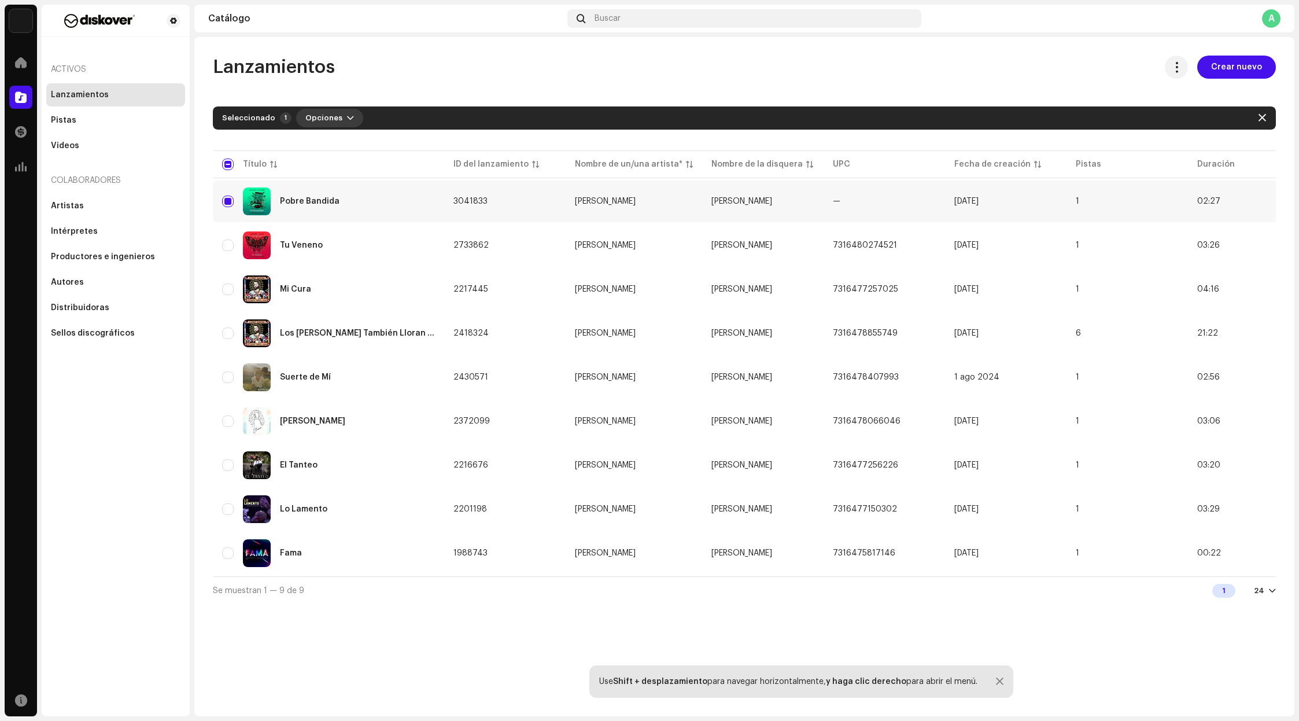
click at [327, 120] on span "Opciones" at bounding box center [323, 117] width 37 height 23
click at [331, 137] on div "Archive" at bounding box center [355, 143] width 117 height 23
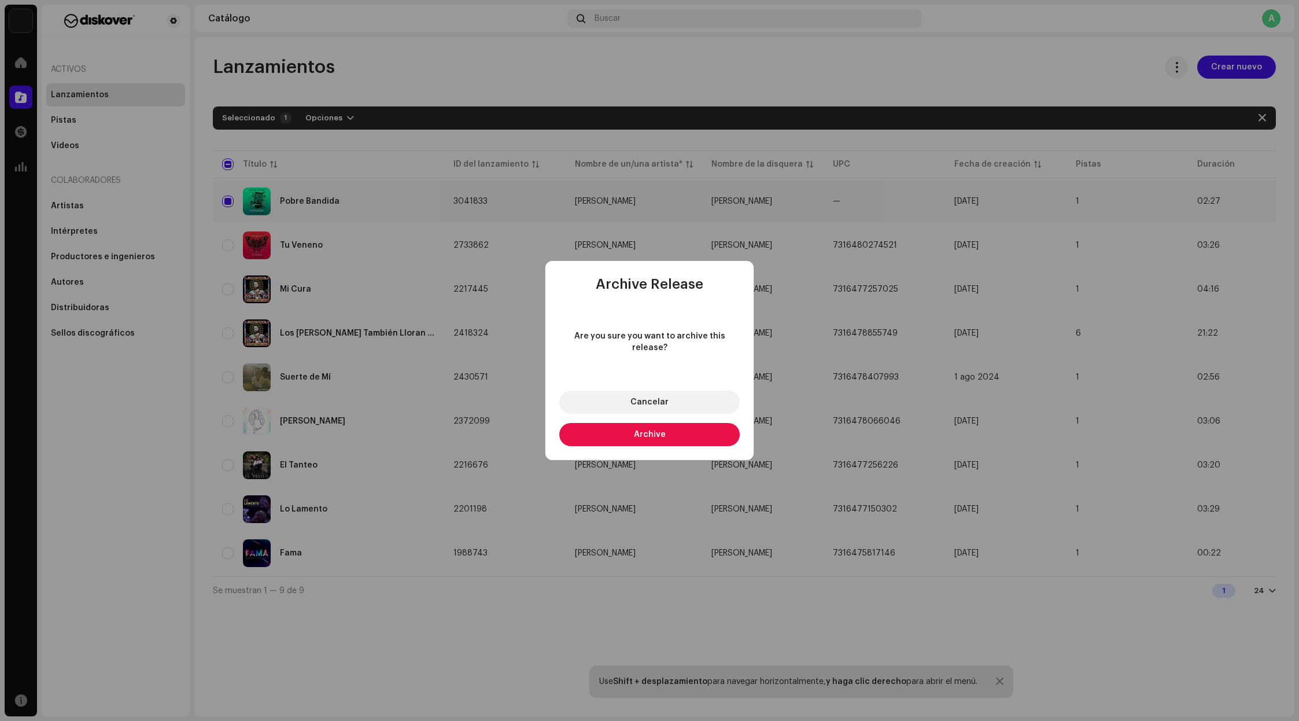
click at [684, 438] on button "Archive" at bounding box center [649, 434] width 180 height 23
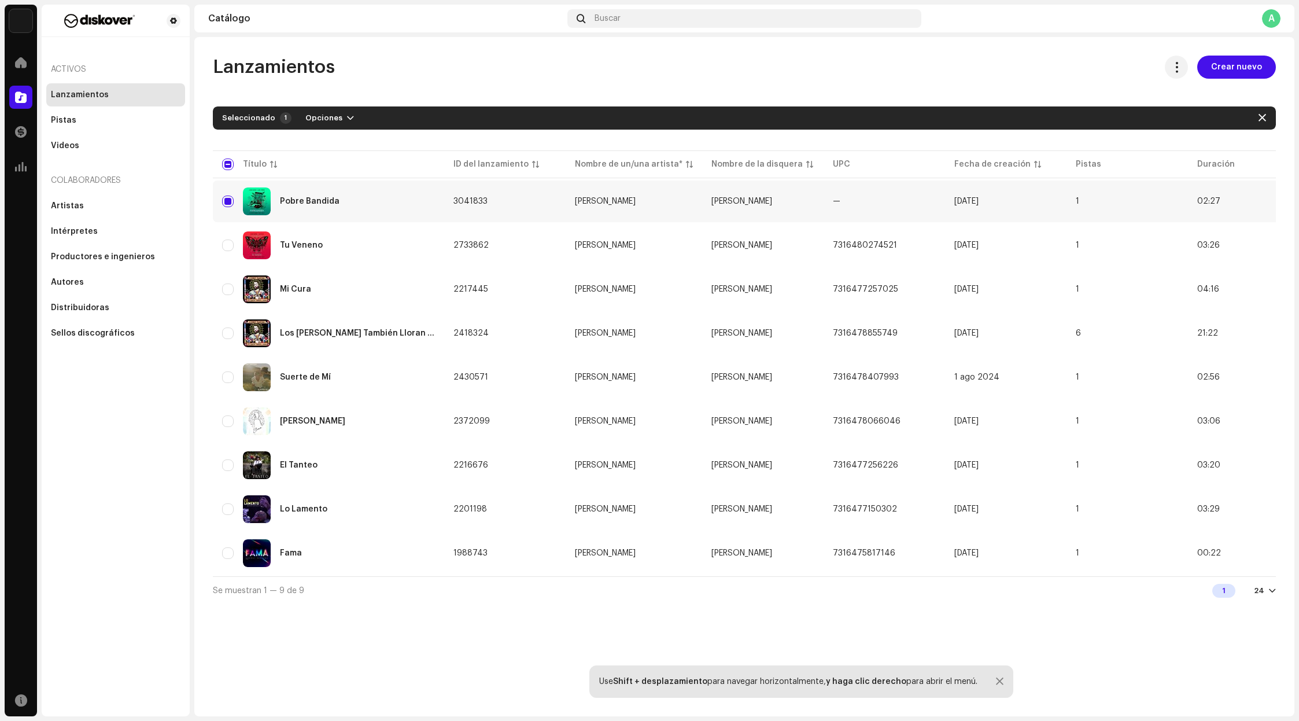
checkbox input "false"
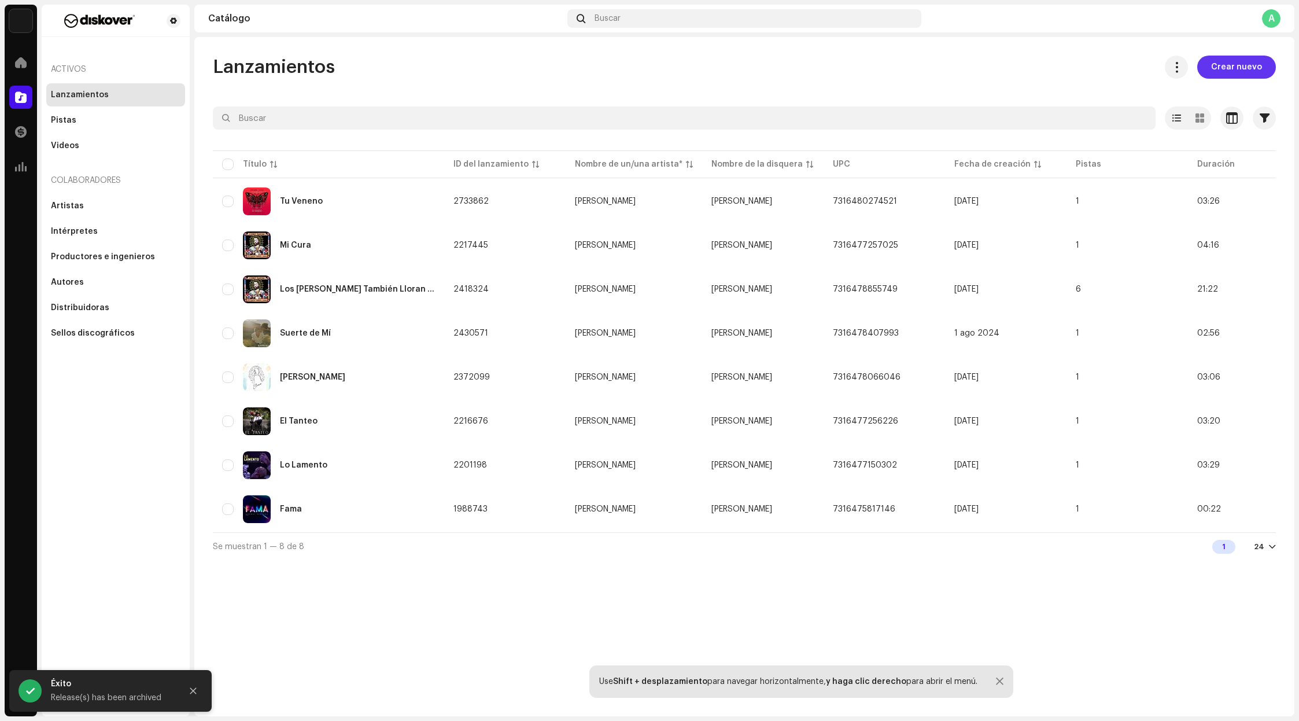
click at [1238, 65] on span "Crear nuevo" at bounding box center [1236, 67] width 51 height 23
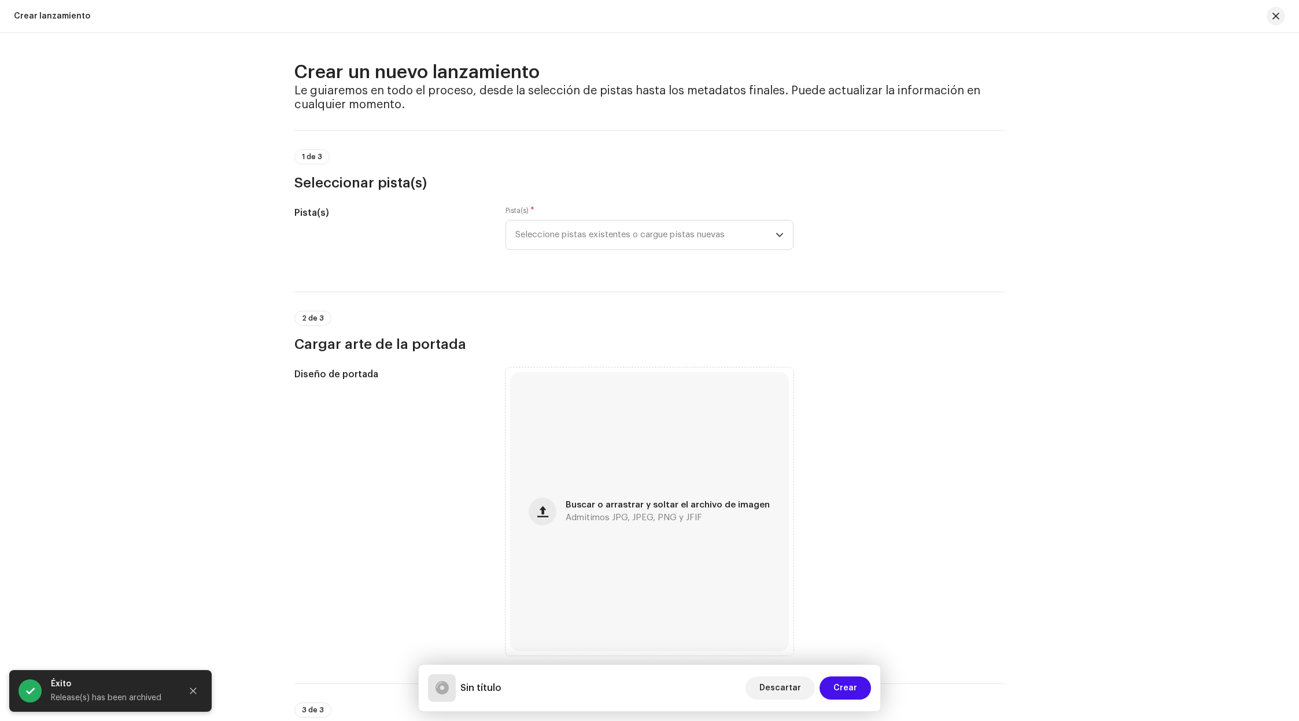
drag, startPoint x: 728, startPoint y: 233, endPoint x: 729, endPoint y: 209, distance: 23.7
click at [728, 233] on span "Seleccione pistas existentes o cargue pistas nuevas" at bounding box center [645, 234] width 260 height 29
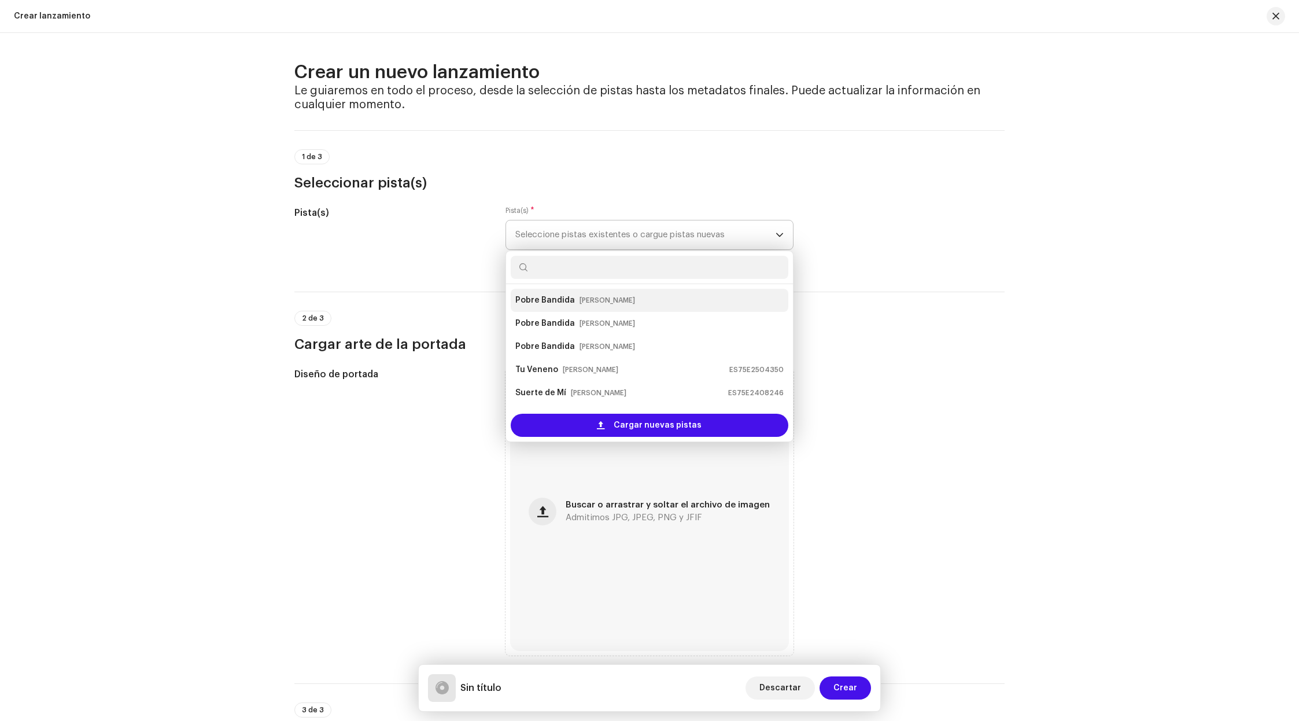
click at [674, 303] on div "Pobre Bandida [PERSON_NAME]" at bounding box center [649, 300] width 268 height 19
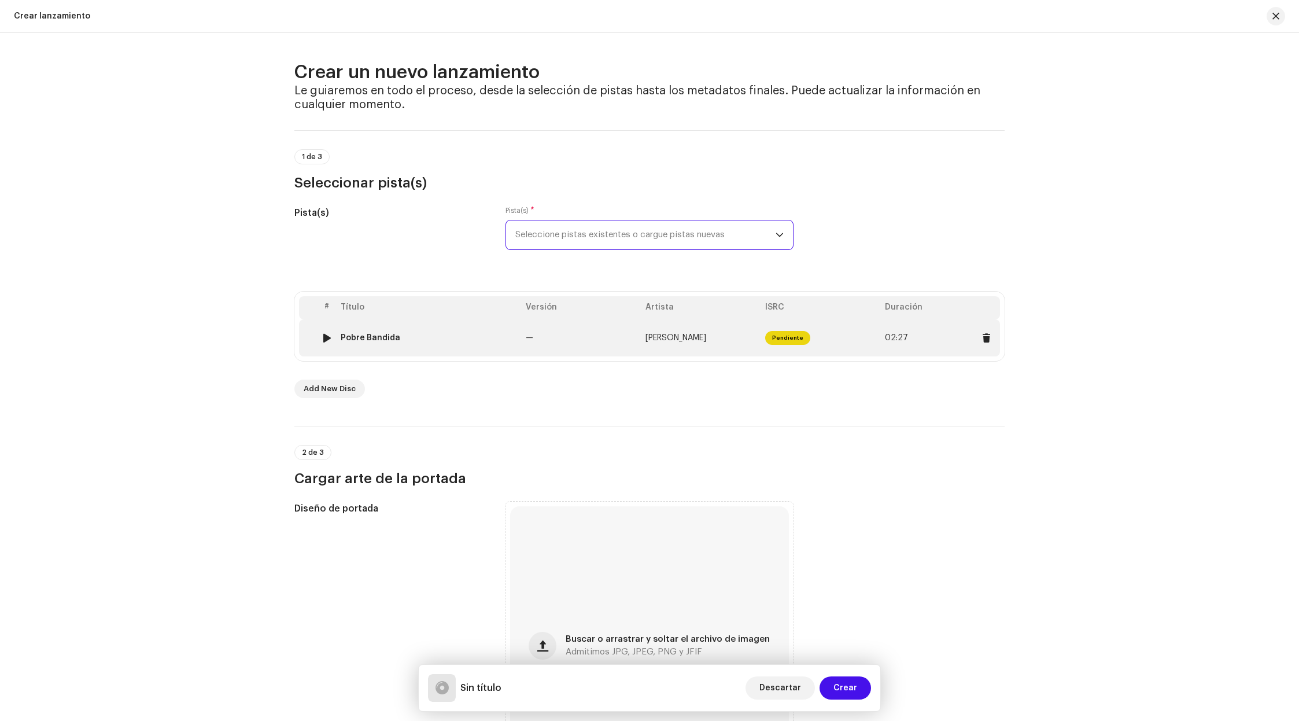
click at [326, 336] on div at bounding box center [327, 337] width 9 height 9
click at [327, 336] on div at bounding box center [327, 337] width 9 height 9
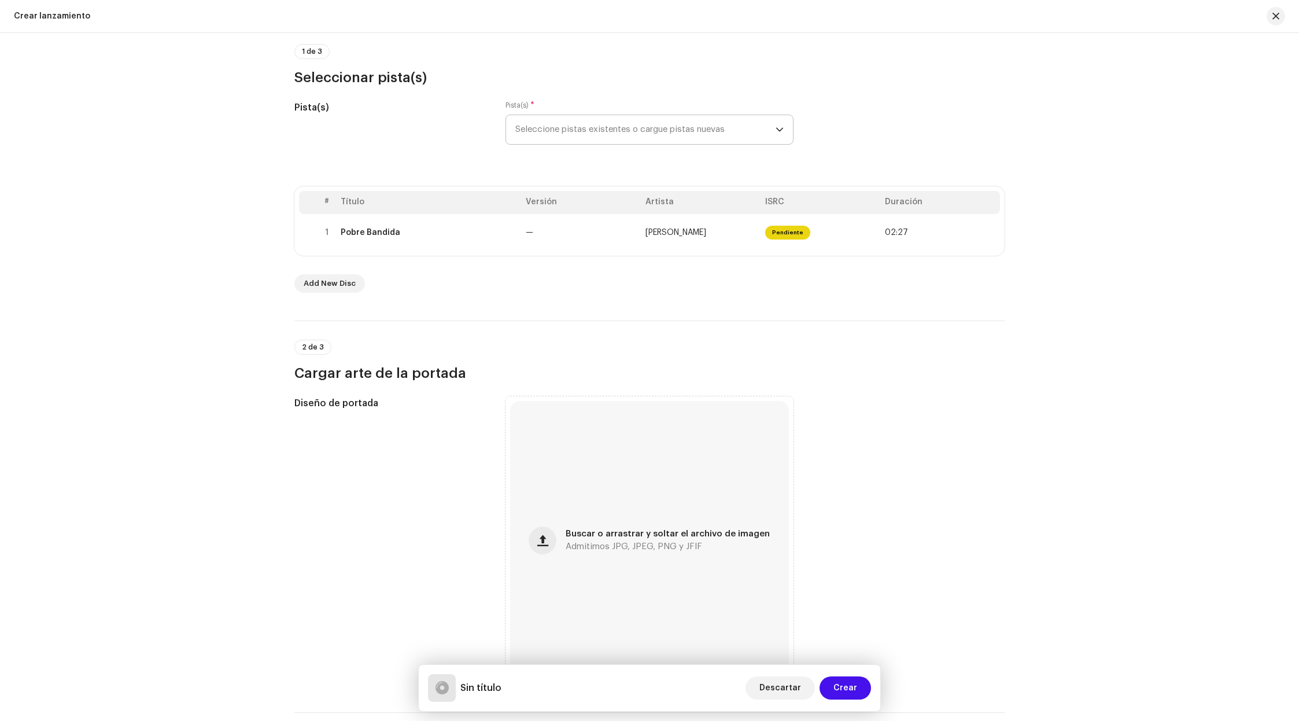
scroll to position [109, 0]
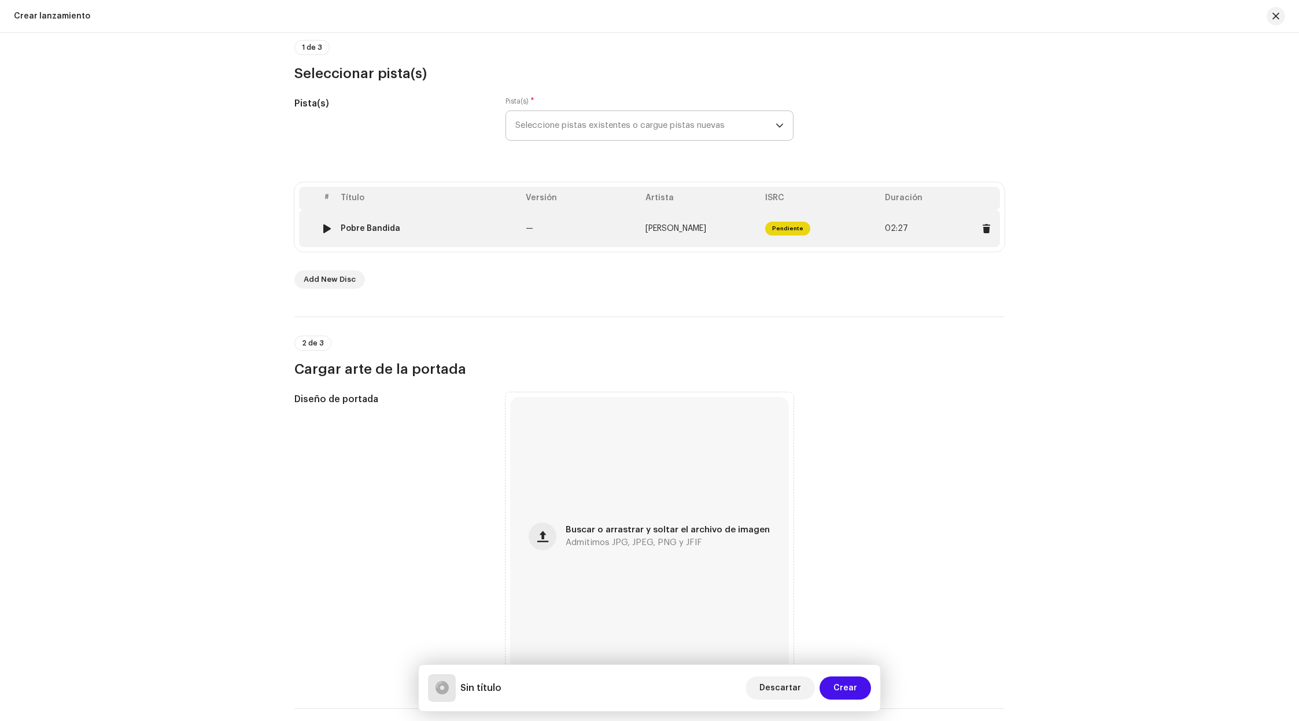
click at [601, 240] on td "—" at bounding box center [581, 228] width 120 height 37
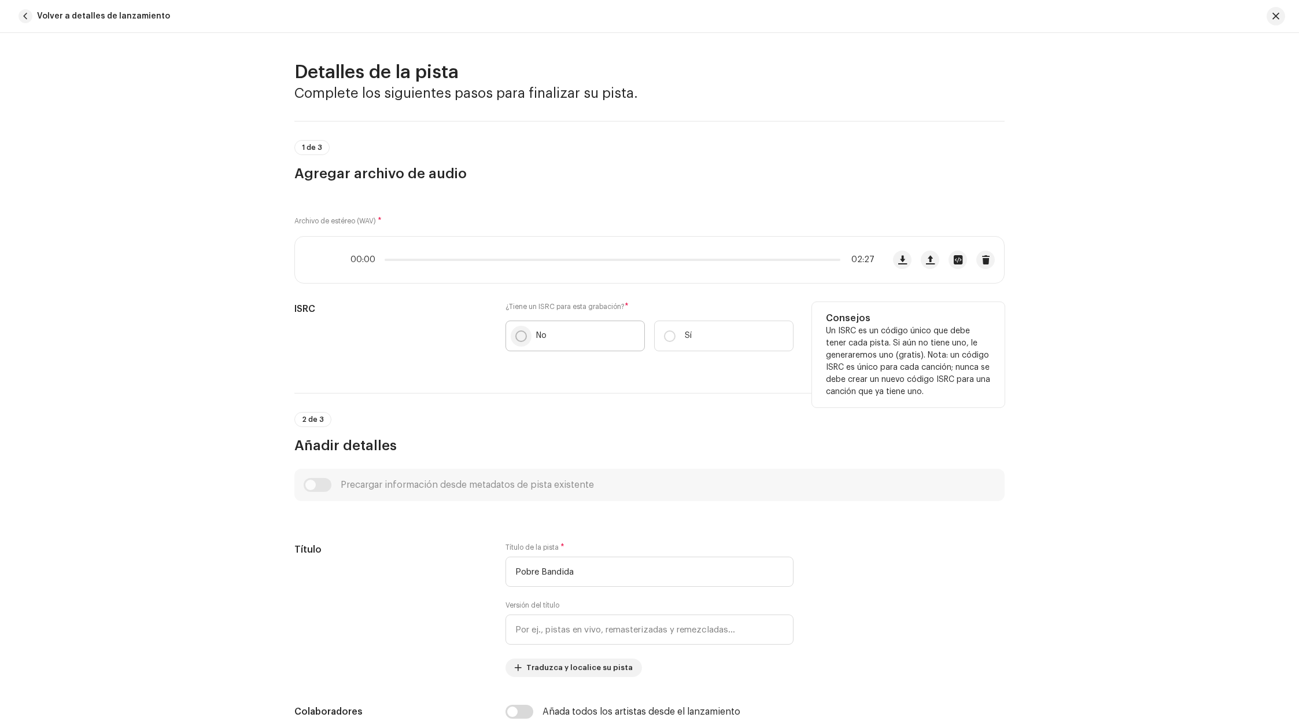
click at [518, 340] on input "No" at bounding box center [521, 336] width 12 height 12
radio input "true"
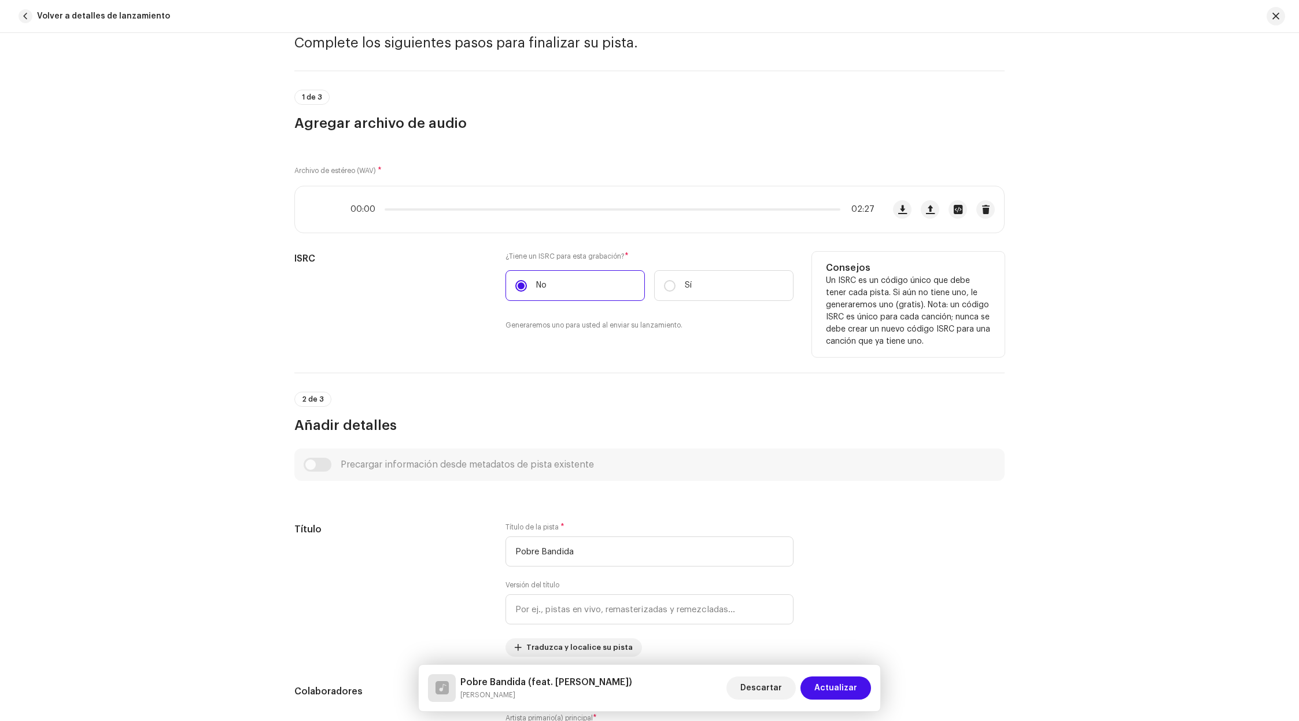
scroll to position [50, 0]
click at [318, 468] on div "Precargar información desde metadatos de pista existente" at bounding box center [650, 465] width 692 height 14
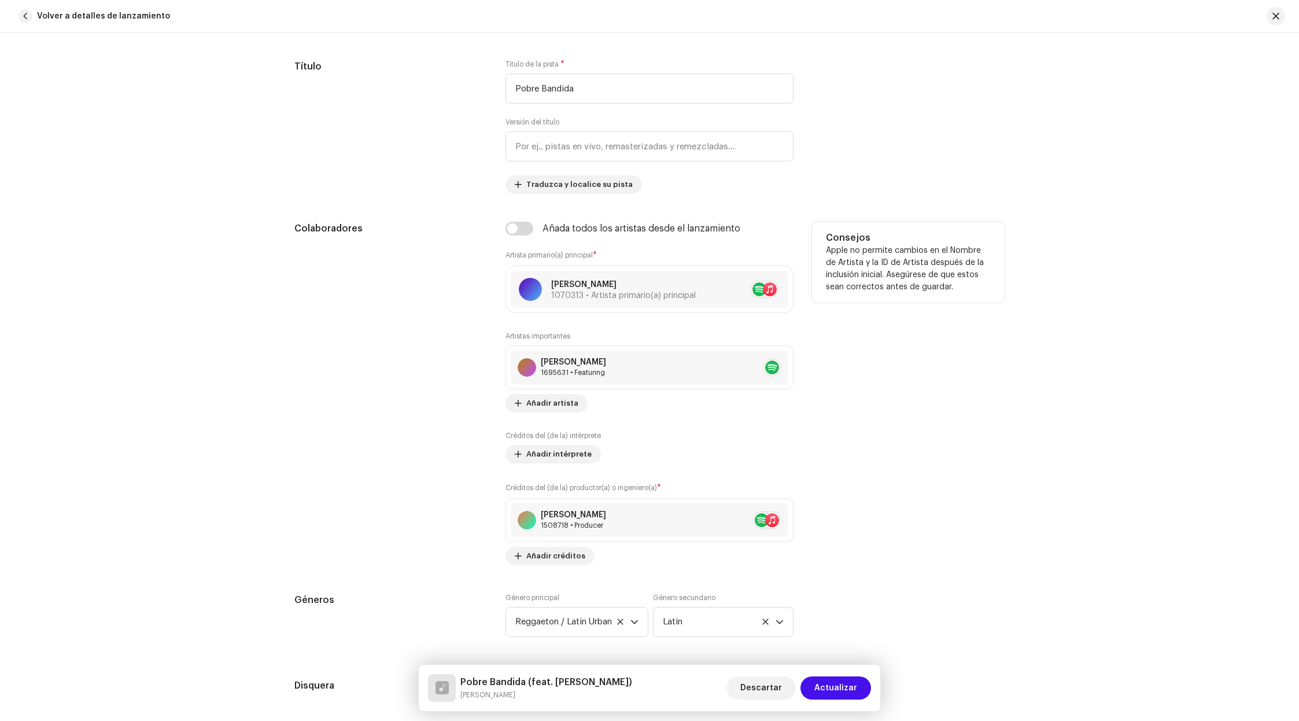
scroll to position [515, 0]
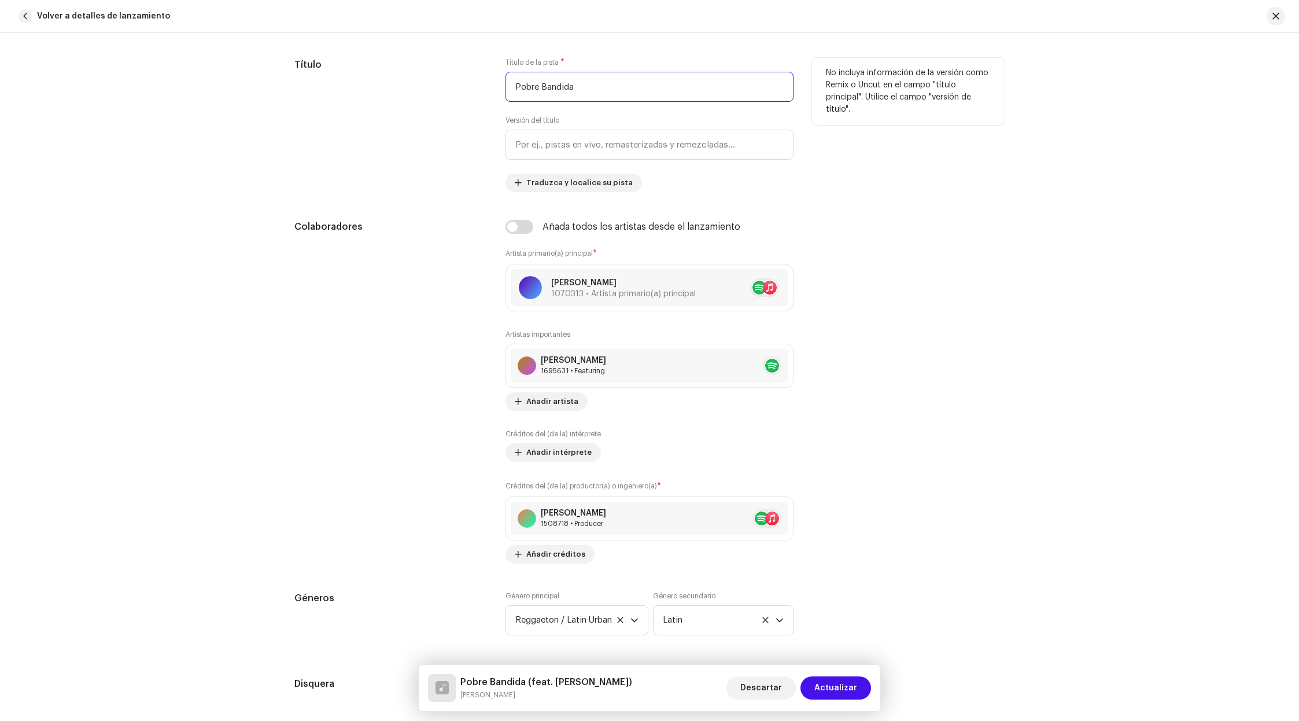
click at [632, 91] on input "Pobre Bandida" at bounding box center [650, 87] width 288 height 30
drag, startPoint x: 693, startPoint y: 86, endPoint x: 595, endPoint y: 110, distance: 100.7
click at [573, 89] on input "Pobre Bandida (con [PERSON_NAME])" at bounding box center [650, 87] width 288 height 30
type input "Pobre Bandida"
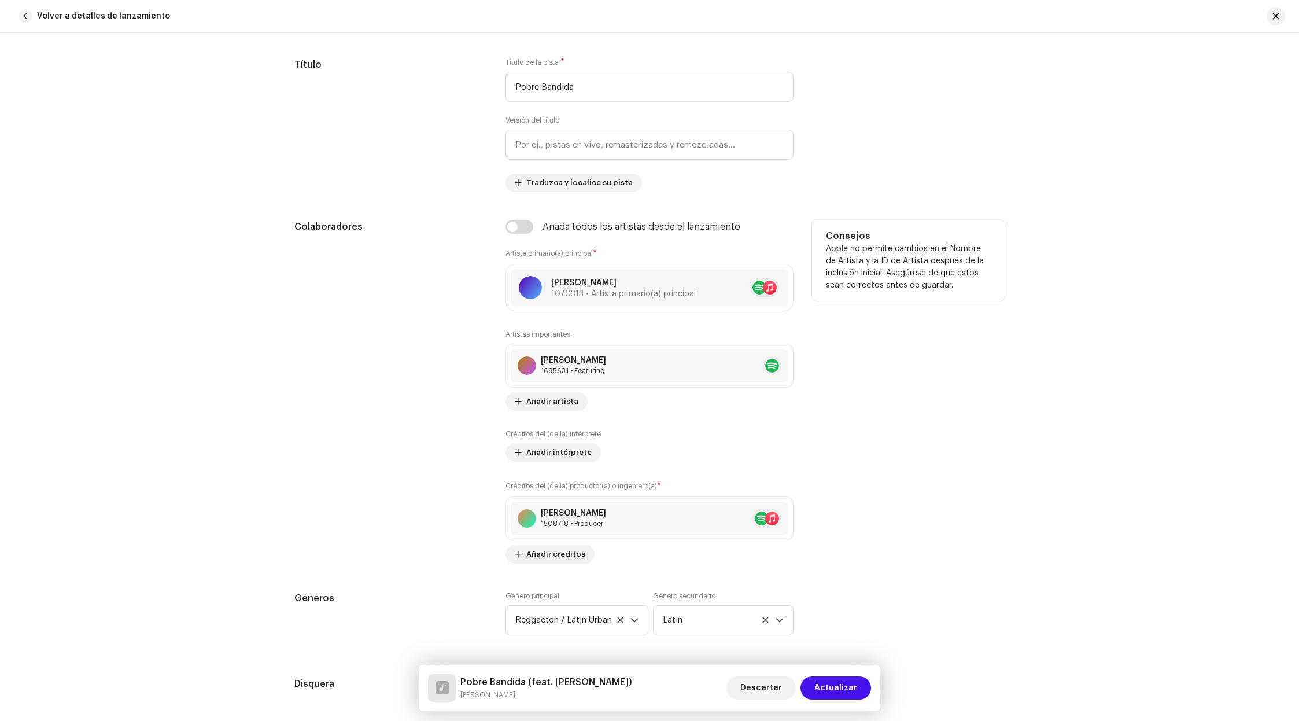
click at [946, 223] on div "Consejos Apple no permite cambios en el Nombre de Artista y la ID de Artista de…" at bounding box center [908, 260] width 193 height 81
click at [514, 227] on input "checkbox" at bounding box center [520, 227] width 28 height 14
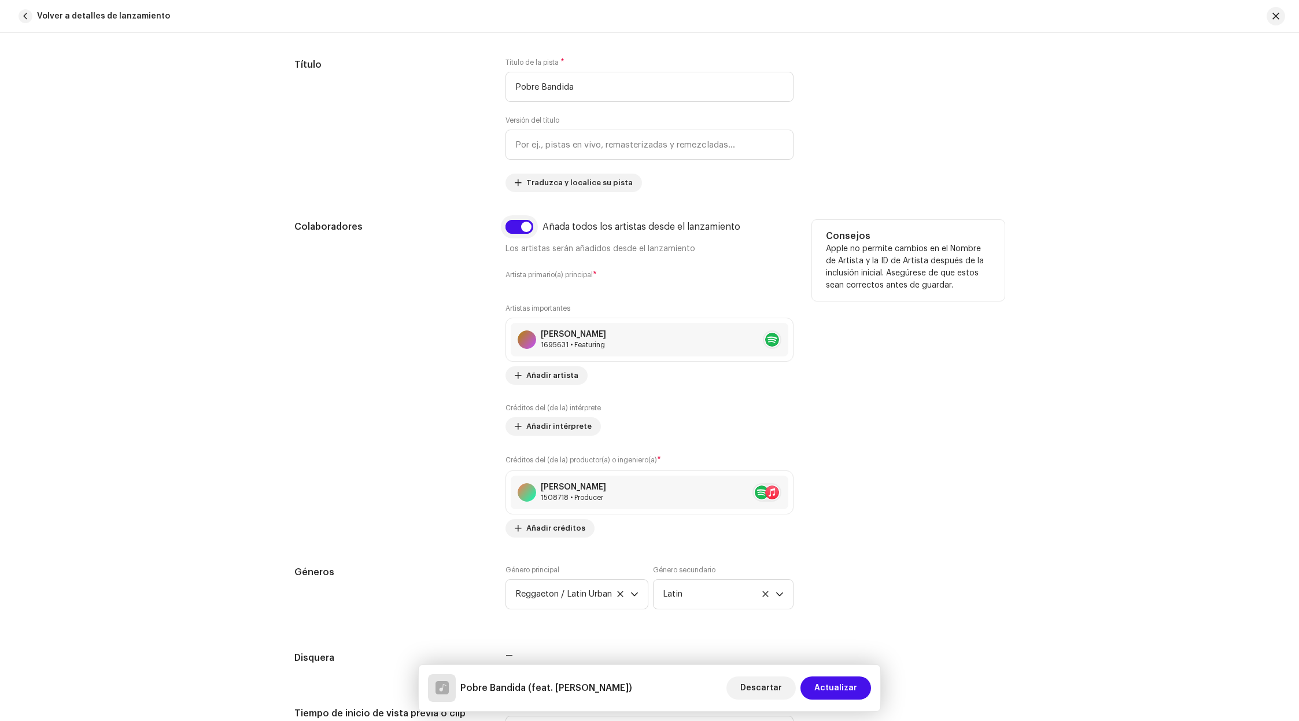
click at [514, 227] on input "checkbox" at bounding box center [520, 227] width 28 height 14
checkbox input "false"
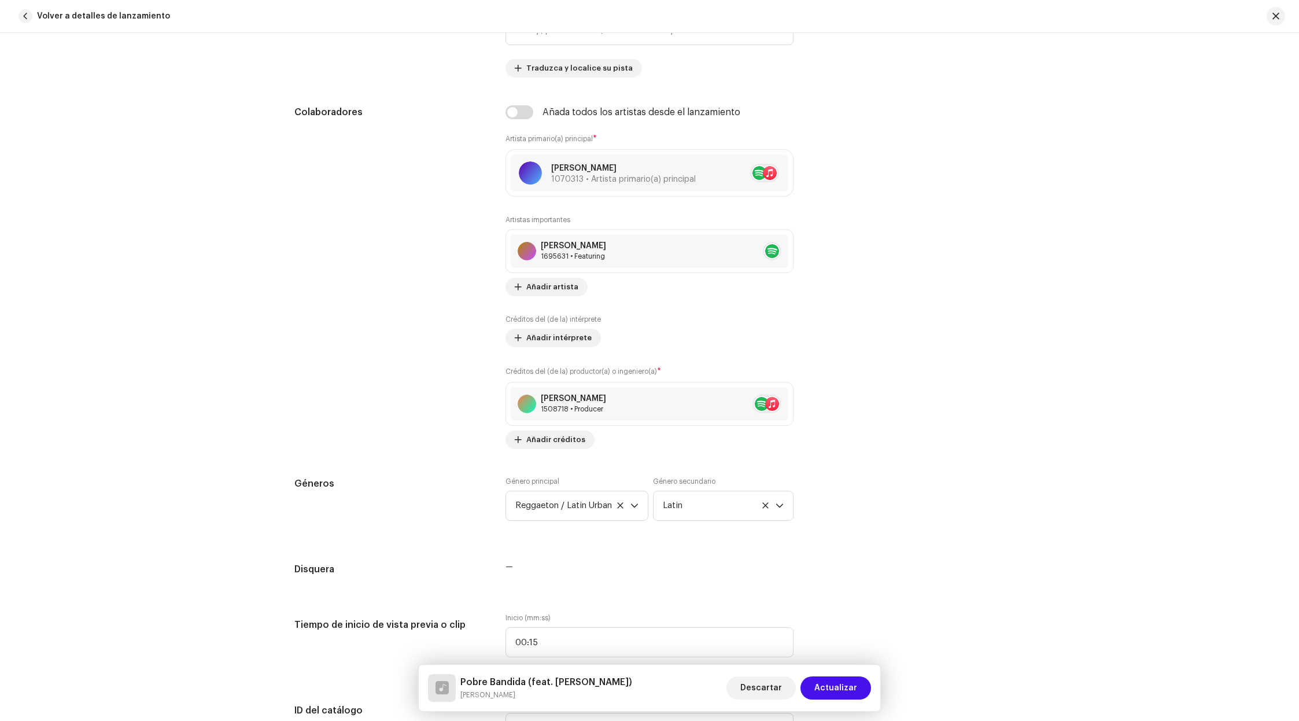
scroll to position [630, 0]
click at [547, 289] on span "Añadir artista" at bounding box center [552, 286] width 52 height 23
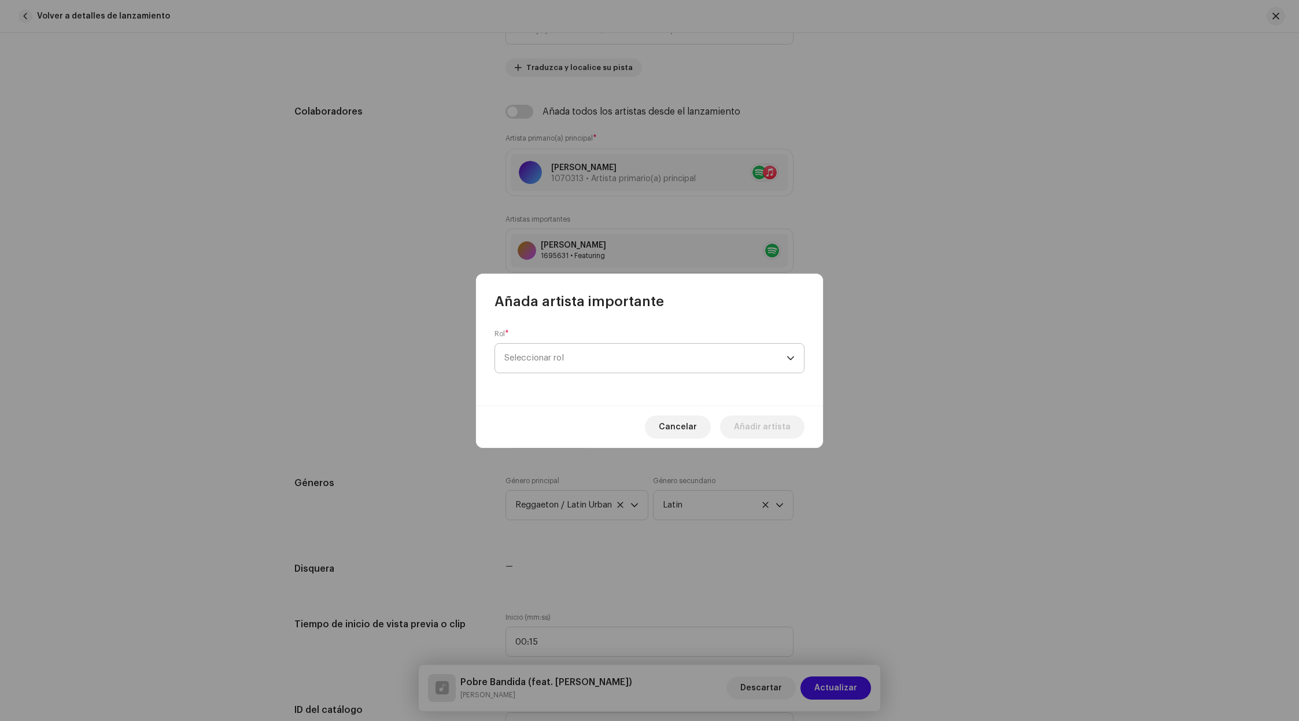
click at [688, 363] on span "Seleccionar rol" at bounding box center [645, 358] width 282 height 29
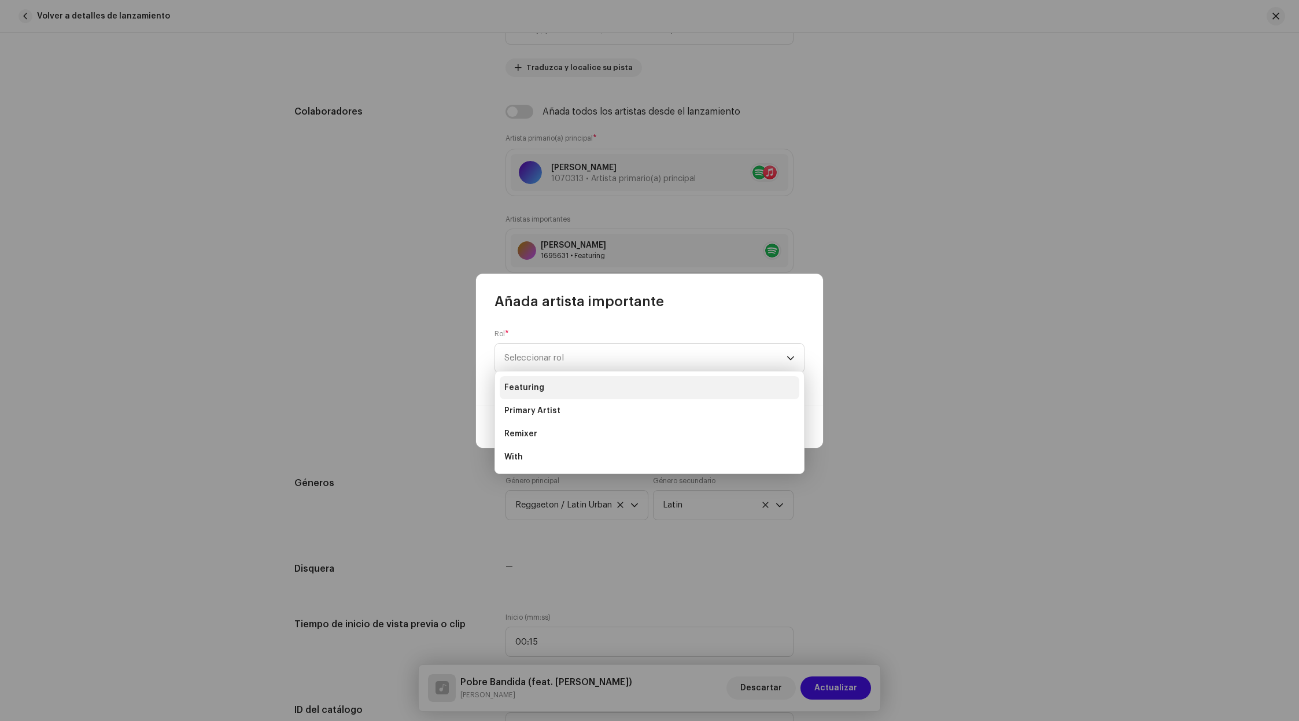
click at [687, 386] on li "Featuring" at bounding box center [650, 387] width 300 height 23
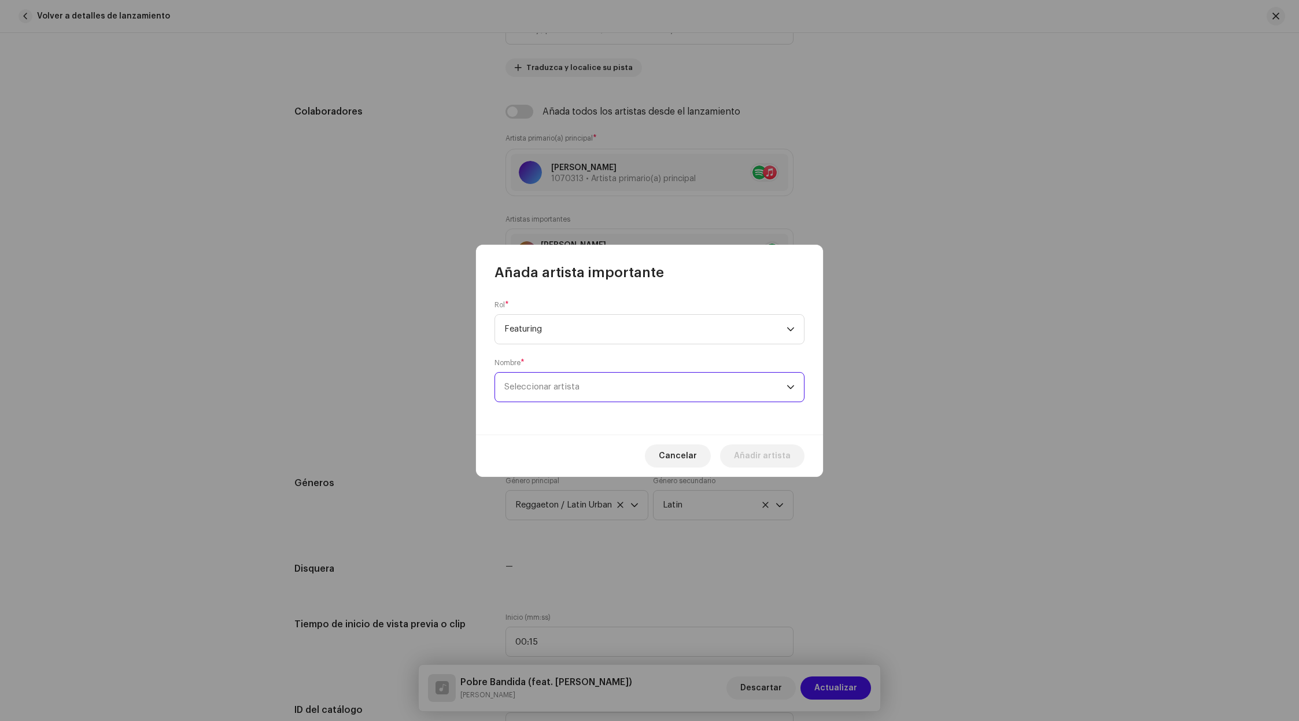
click at [689, 386] on span "Seleccionar artista" at bounding box center [645, 387] width 282 height 29
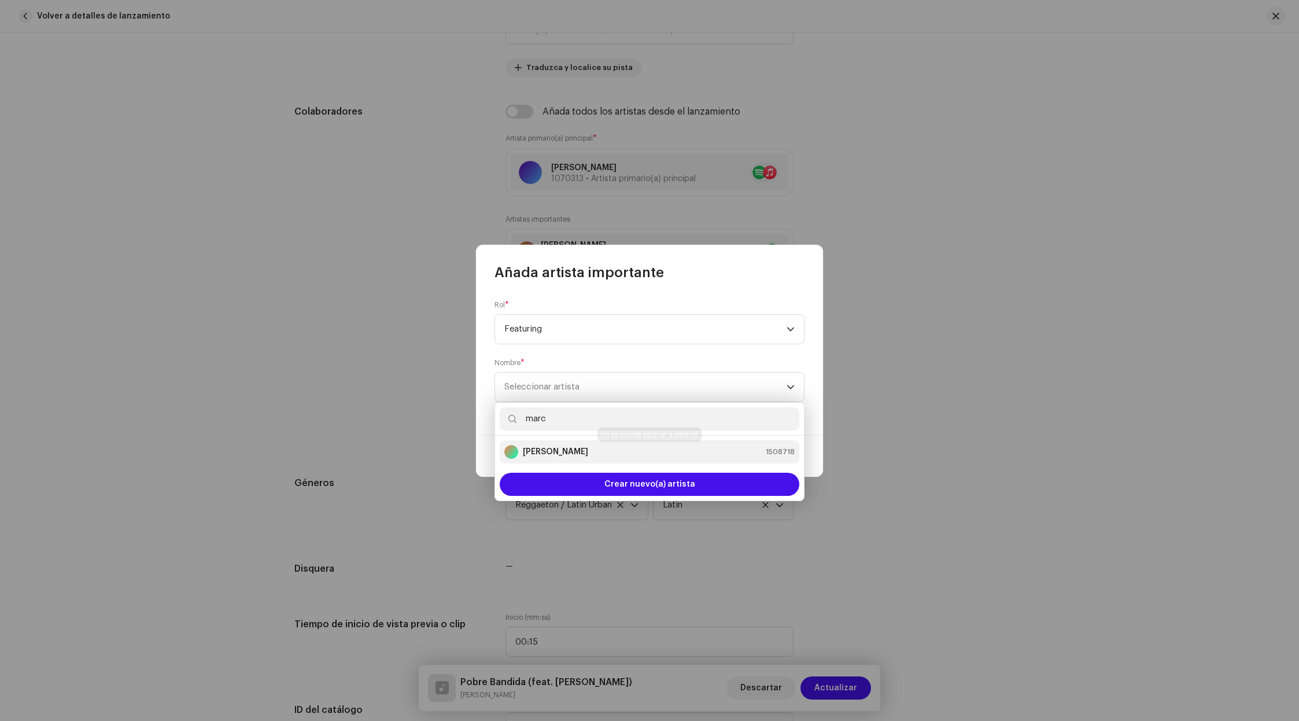
type input "marc"
click at [670, 451] on div "[PERSON_NAME] 1508718" at bounding box center [649, 452] width 290 height 14
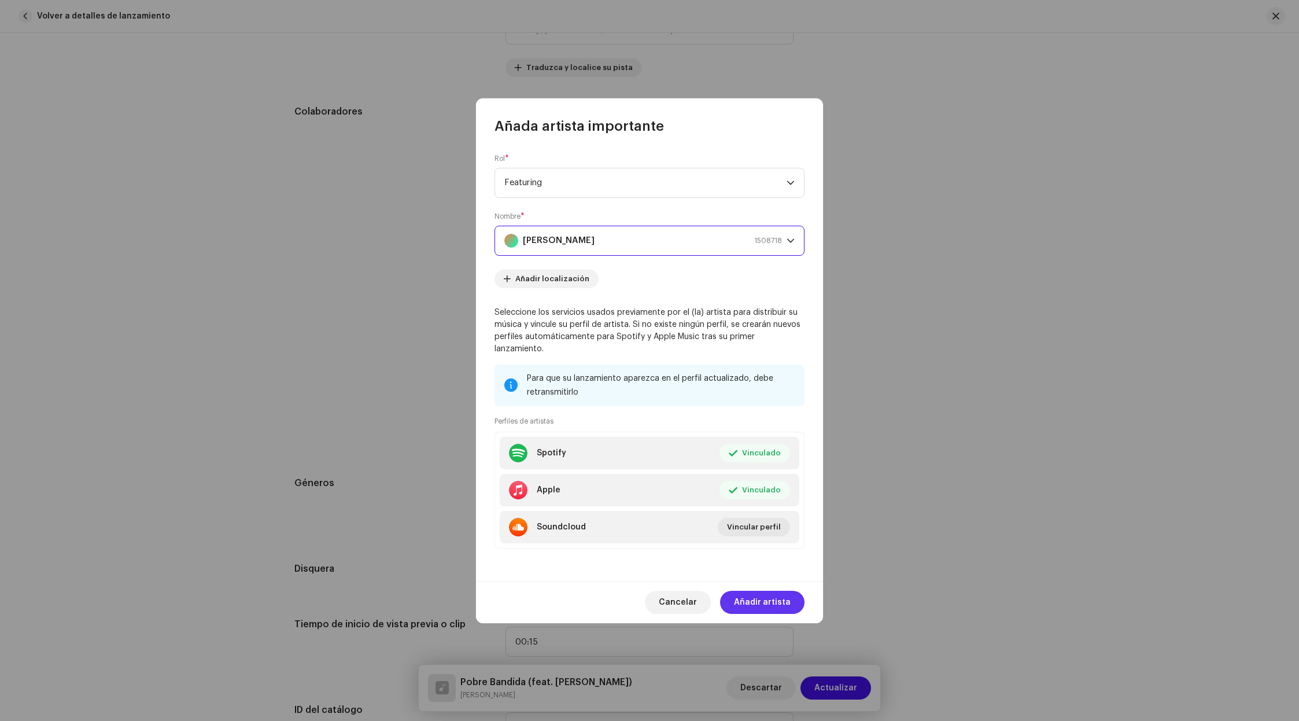
click at [758, 591] on span "Añadir artista" at bounding box center [762, 602] width 57 height 23
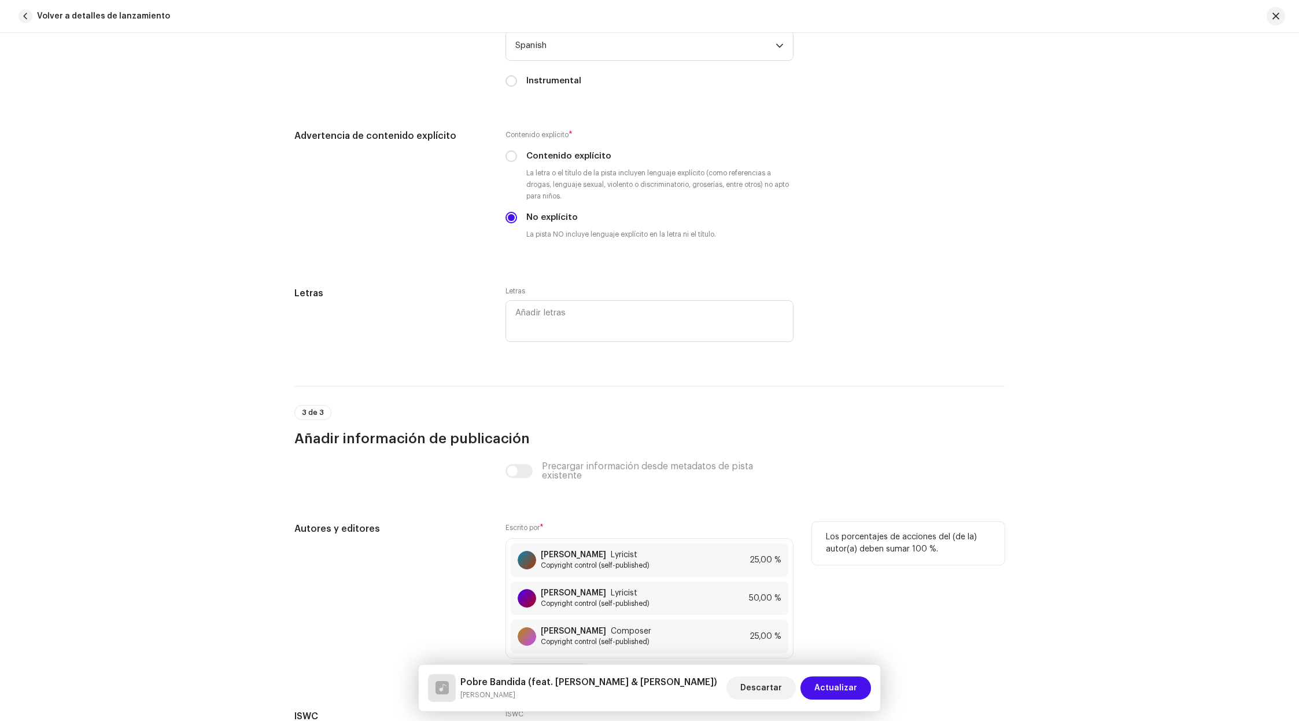
scroll to position [2068, 0]
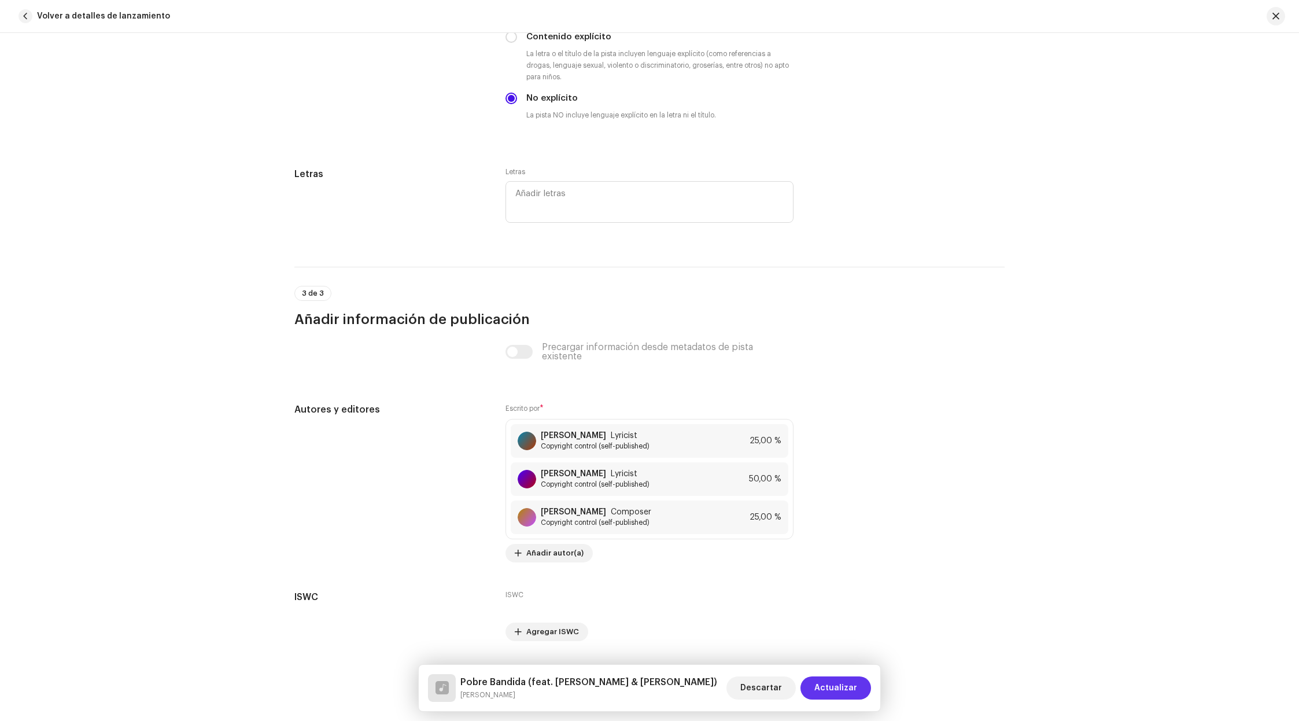
click at [839, 685] on span "Actualizar" at bounding box center [835, 687] width 43 height 23
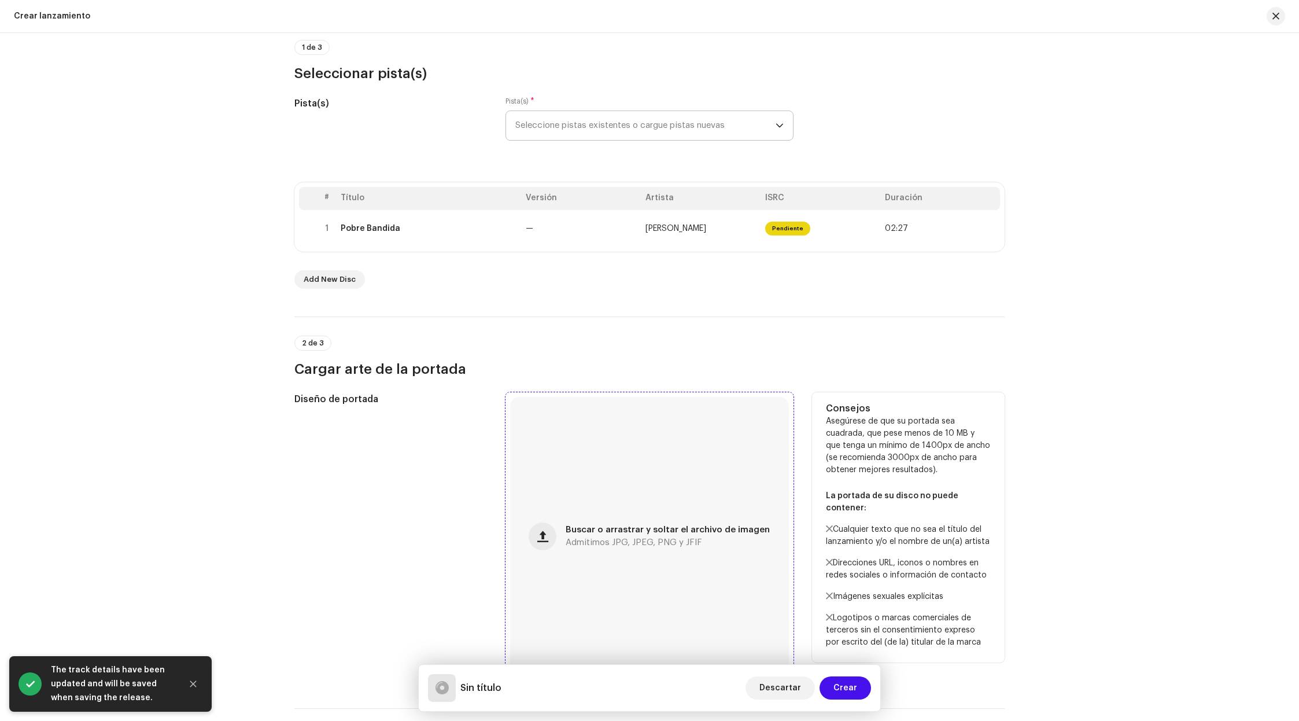
click at [710, 507] on div "Buscar o arrastrar y soltar el archivo de imagen Admitimos JPG, JPEG, PNG y JFIF" at bounding box center [649, 536] width 279 height 279
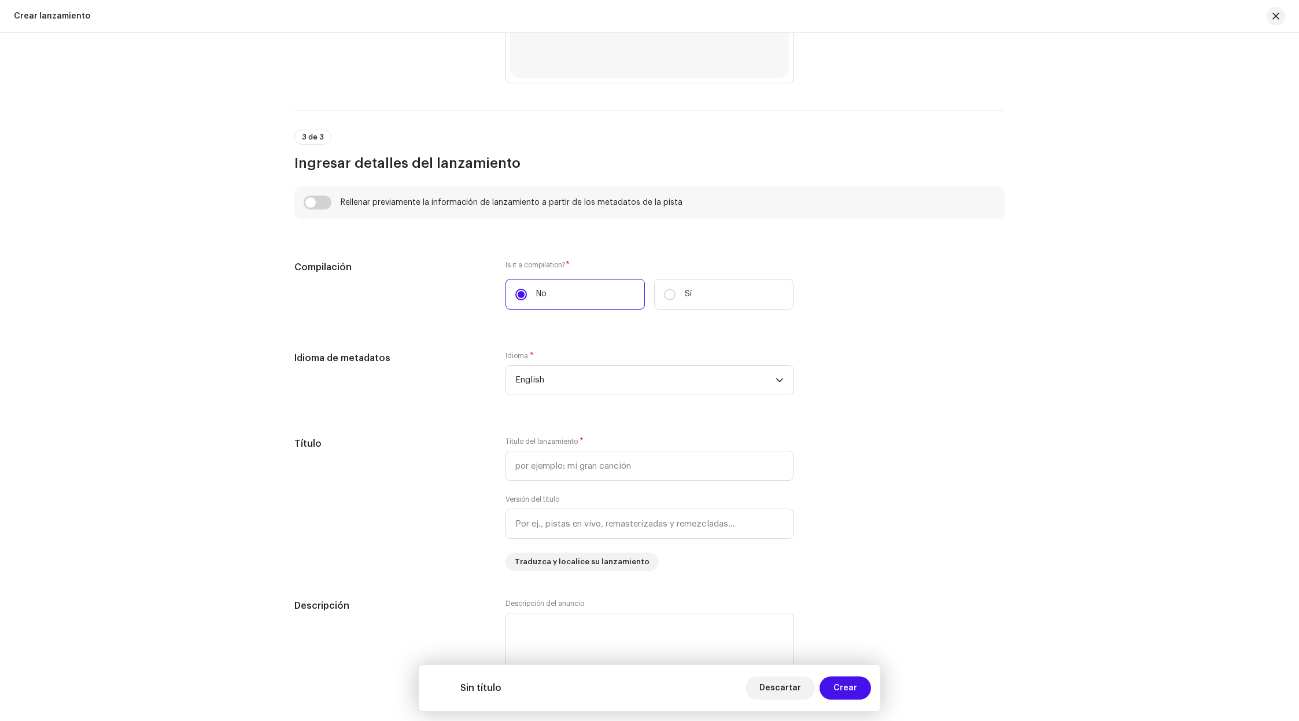
scroll to position [732, 0]
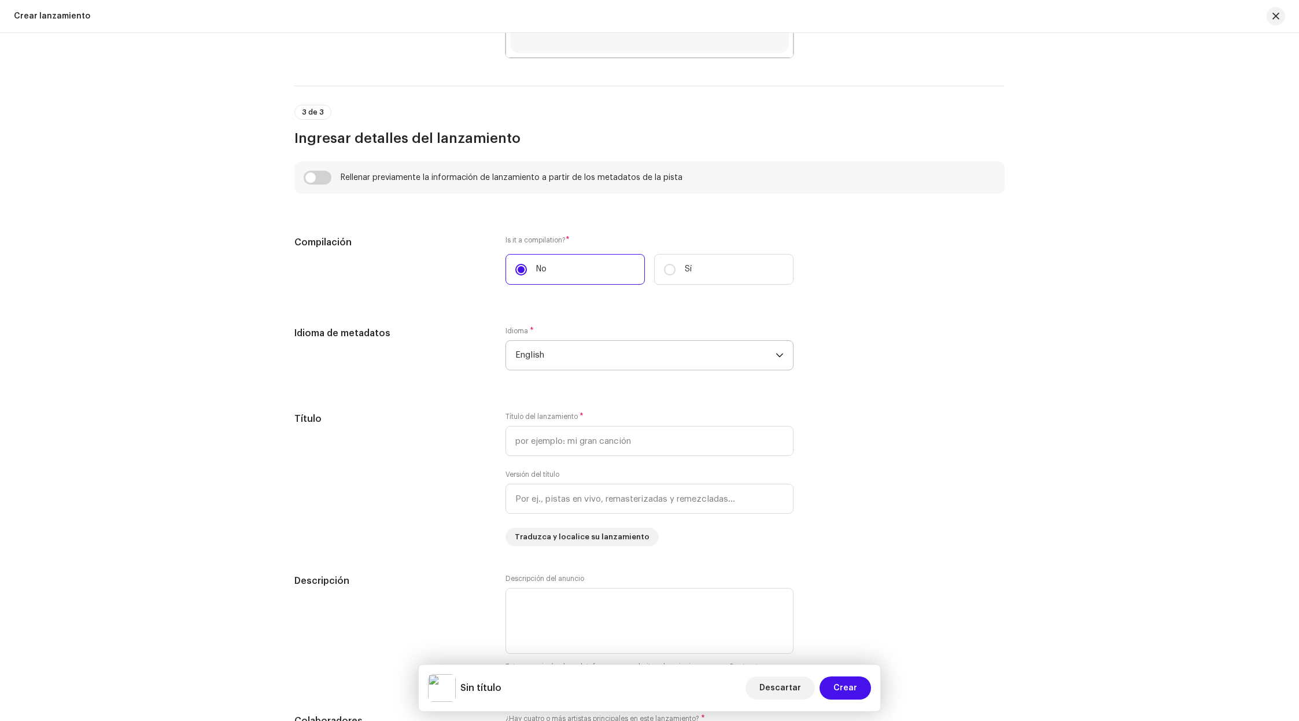
click at [719, 358] on span "English" at bounding box center [645, 355] width 260 height 29
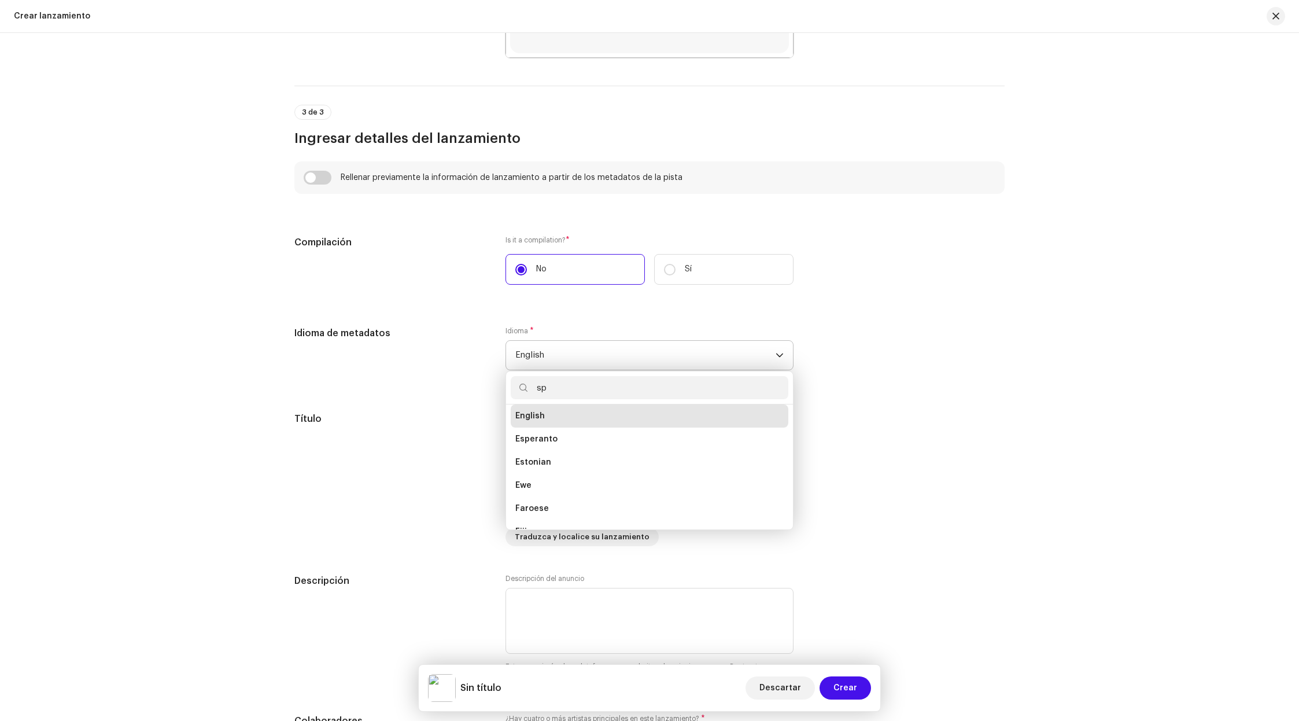
scroll to position [0, 0]
type input "spa"
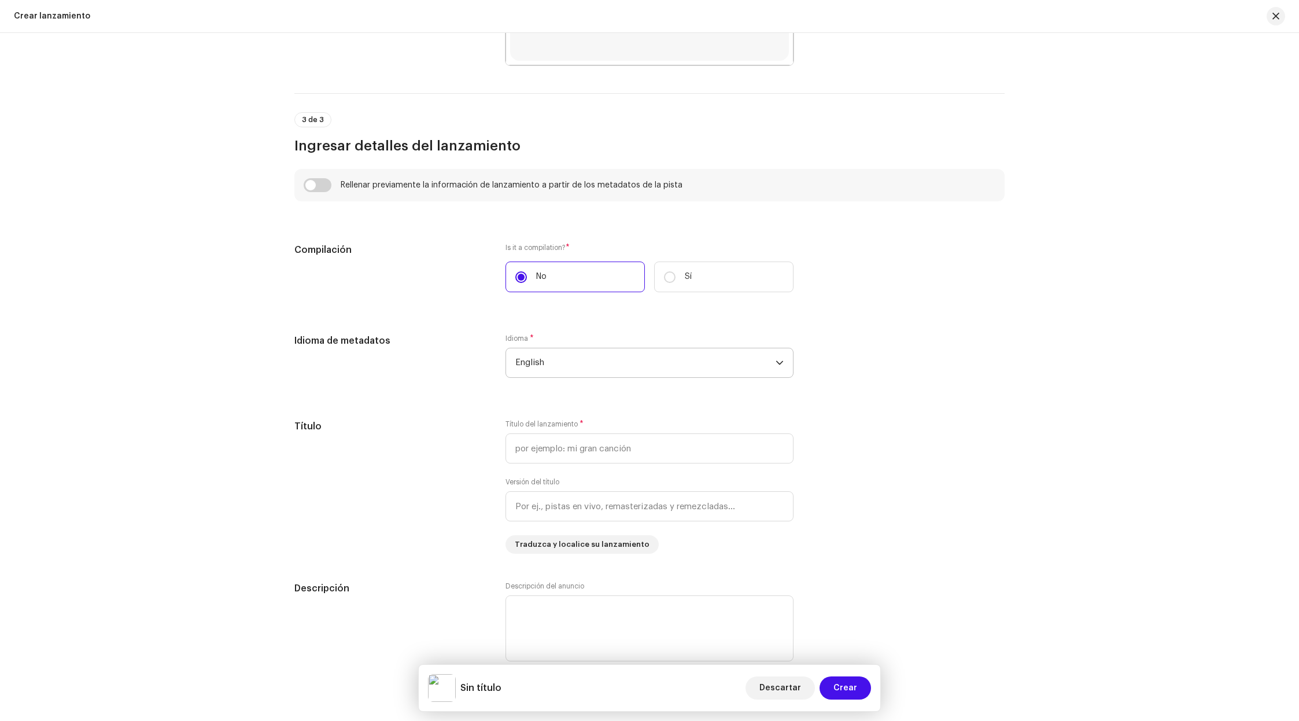
click at [622, 365] on span "English" at bounding box center [645, 362] width 260 height 29
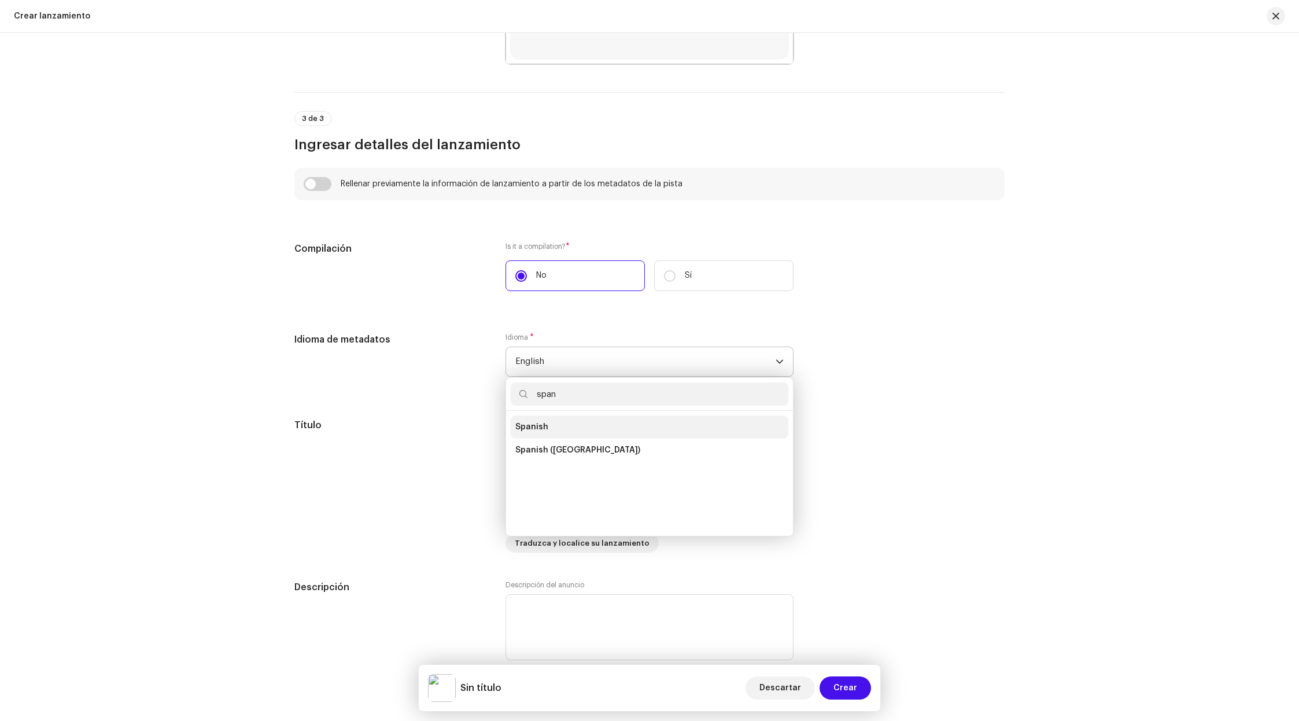
type input "span"
click at [556, 423] on li "Spanish" at bounding box center [650, 426] width 278 height 23
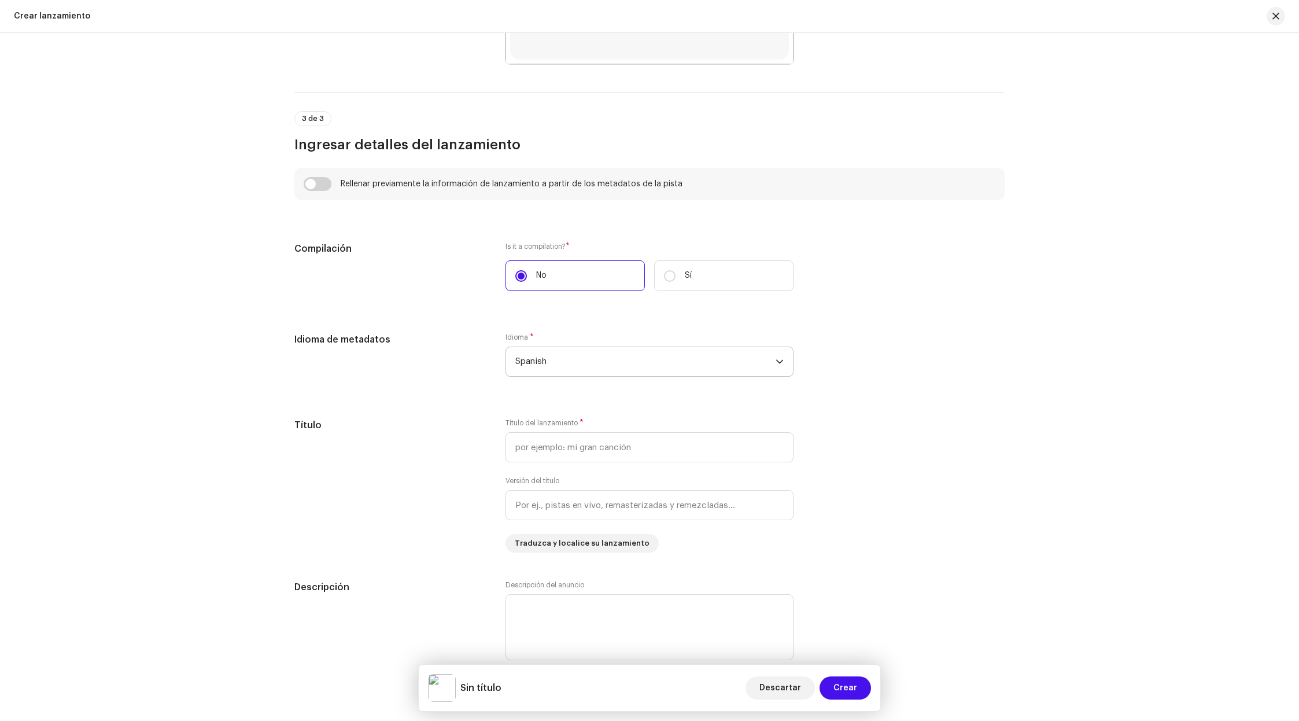
click at [890, 366] on div "Idioma de metadatos Idioma * Spanish" at bounding box center [649, 362] width 710 height 58
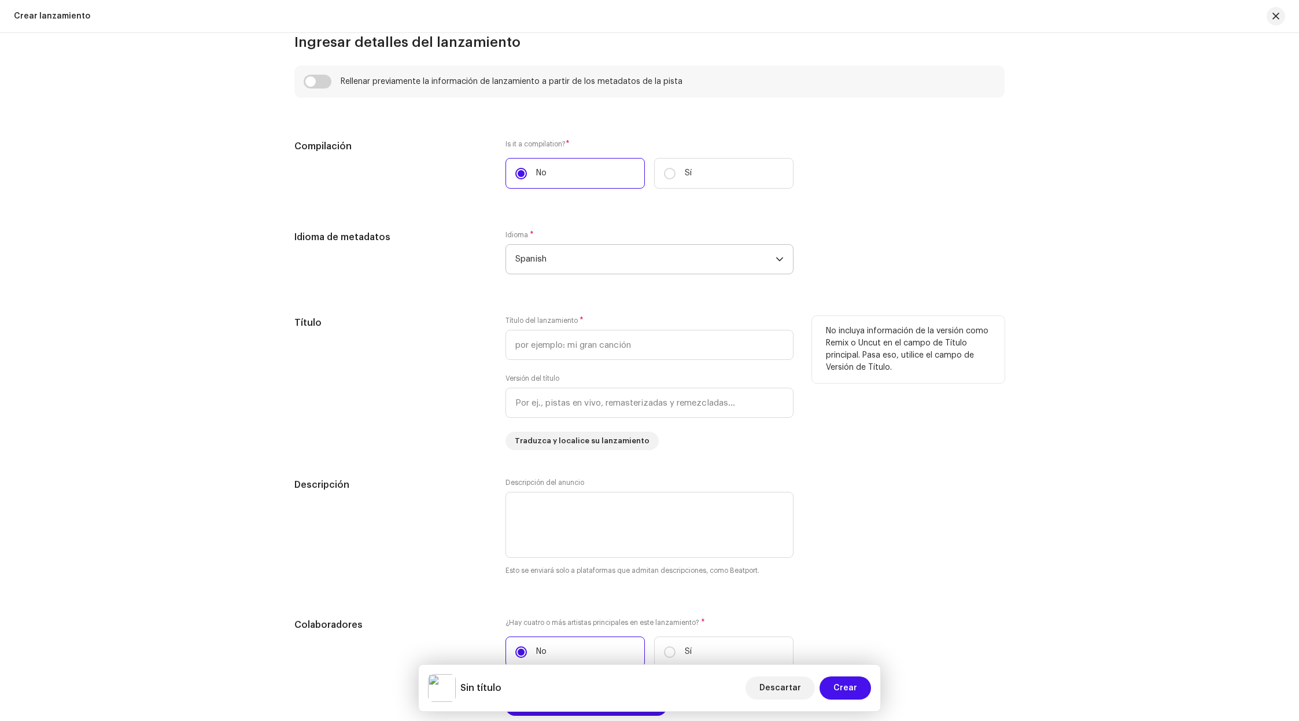
scroll to position [838, 0]
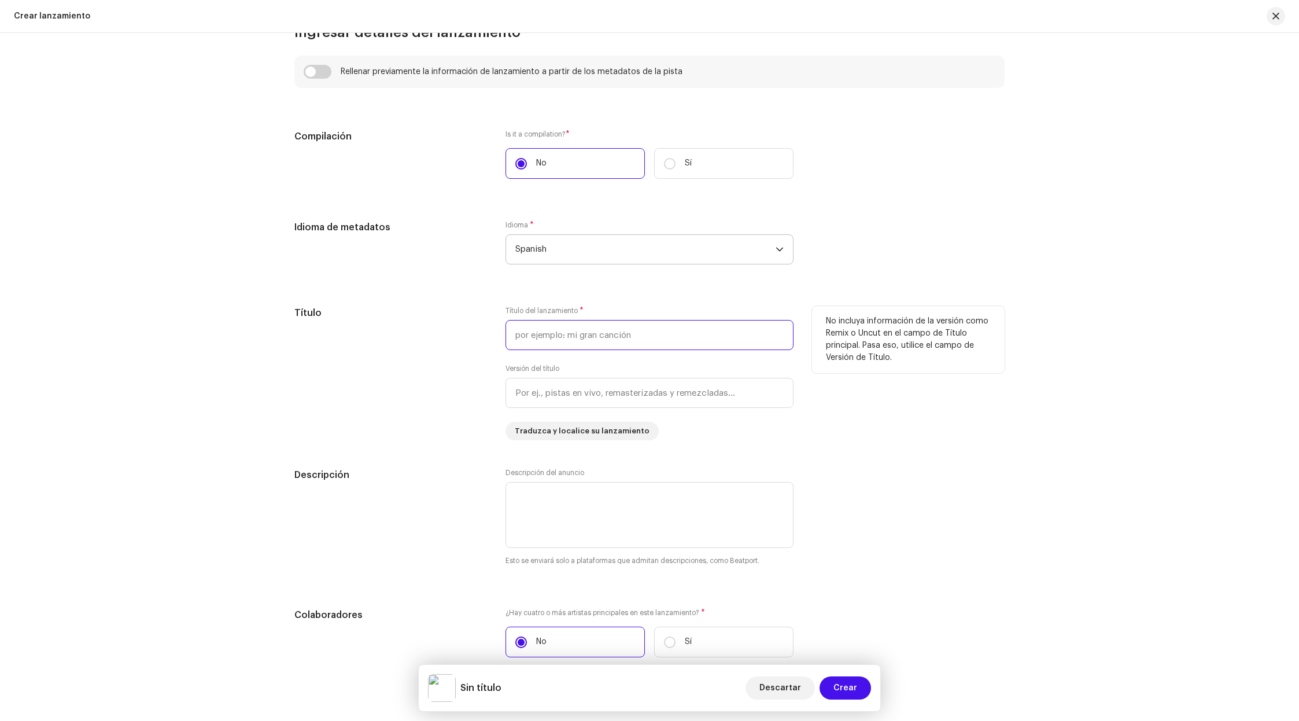
click at [645, 339] on input "text" at bounding box center [650, 335] width 288 height 30
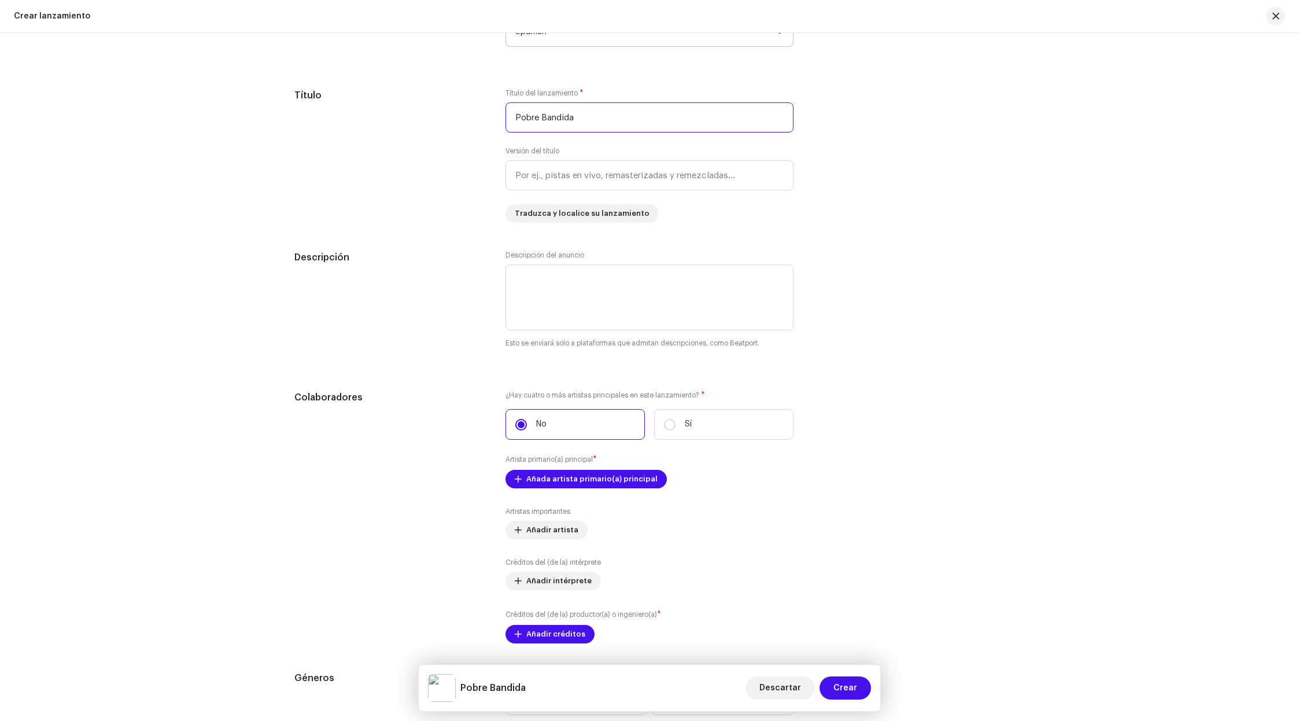
scroll to position [1057, 0]
type input "Pobre Bandida"
click at [699, 301] on textarea at bounding box center [650, 295] width 288 height 66
type textarea "B"
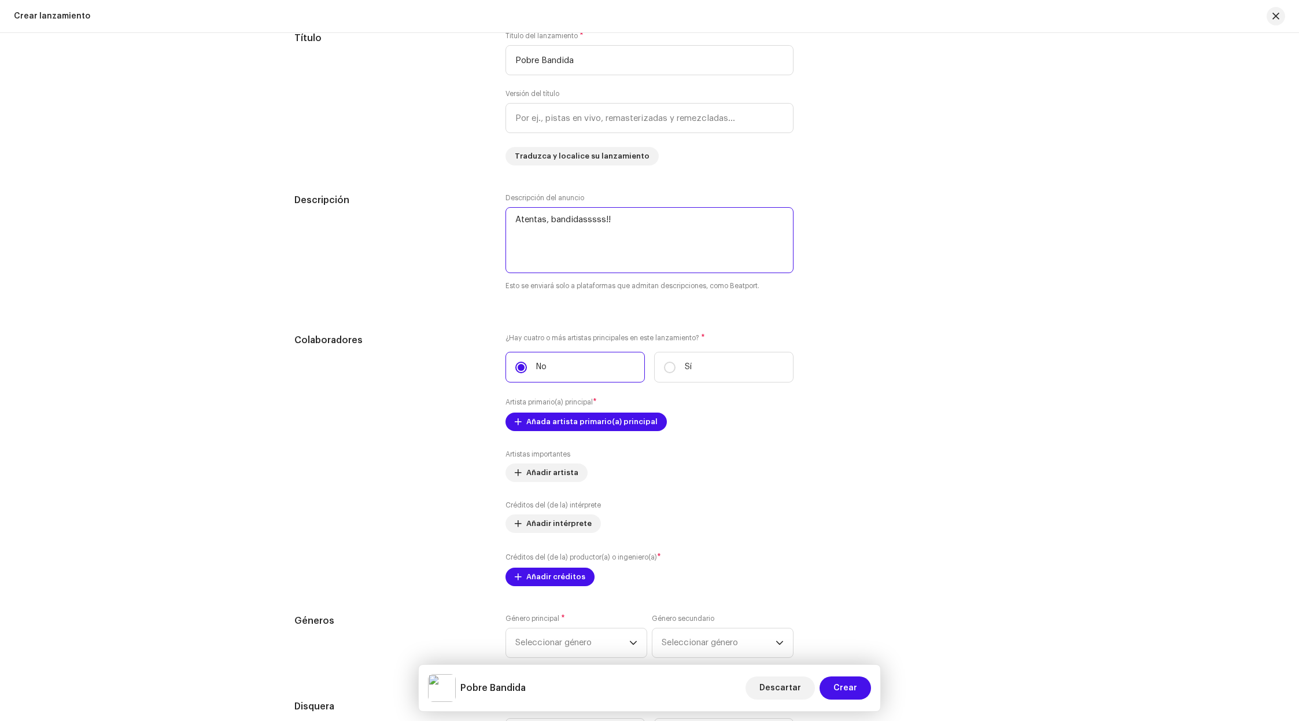
scroll to position [1120, 0]
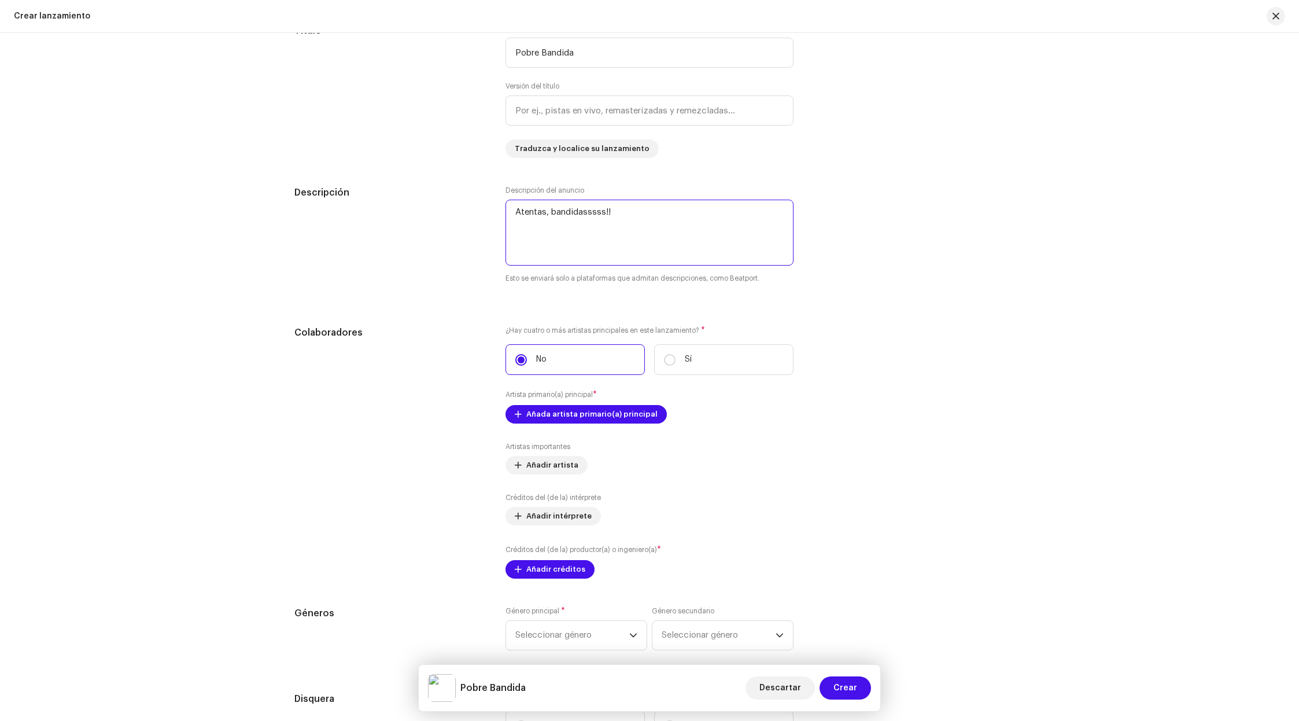
click at [547, 213] on textarea at bounding box center [650, 233] width 288 height 66
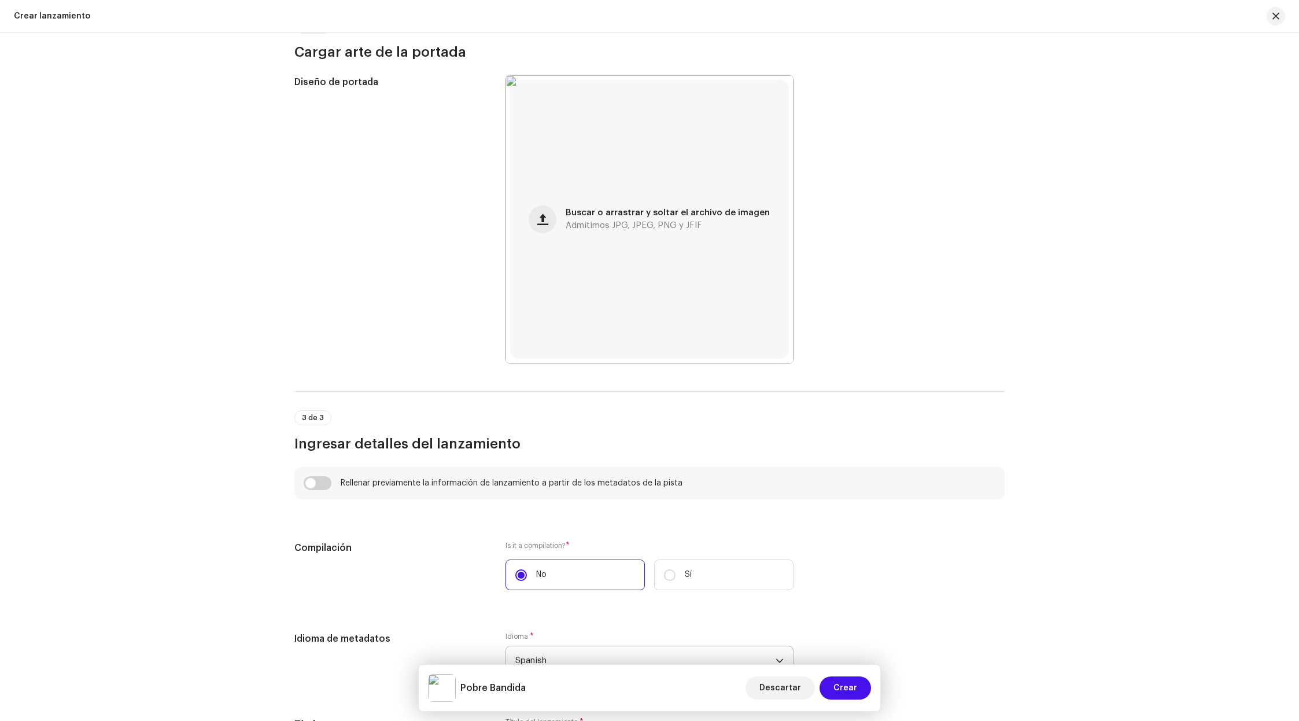
scroll to position [455, 0]
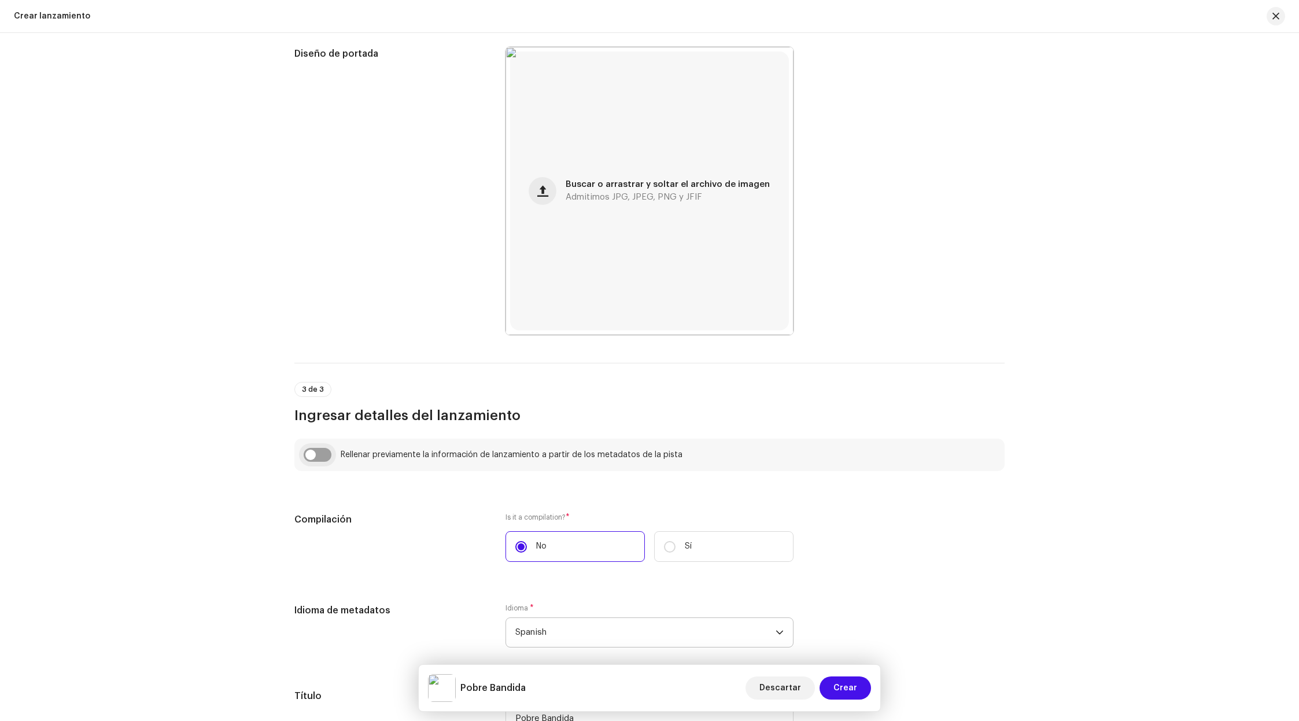
type textarea "Atentas las bandidasssss!!"
click at [309, 451] on input "checkbox" at bounding box center [318, 455] width 28 height 14
checkbox input "true"
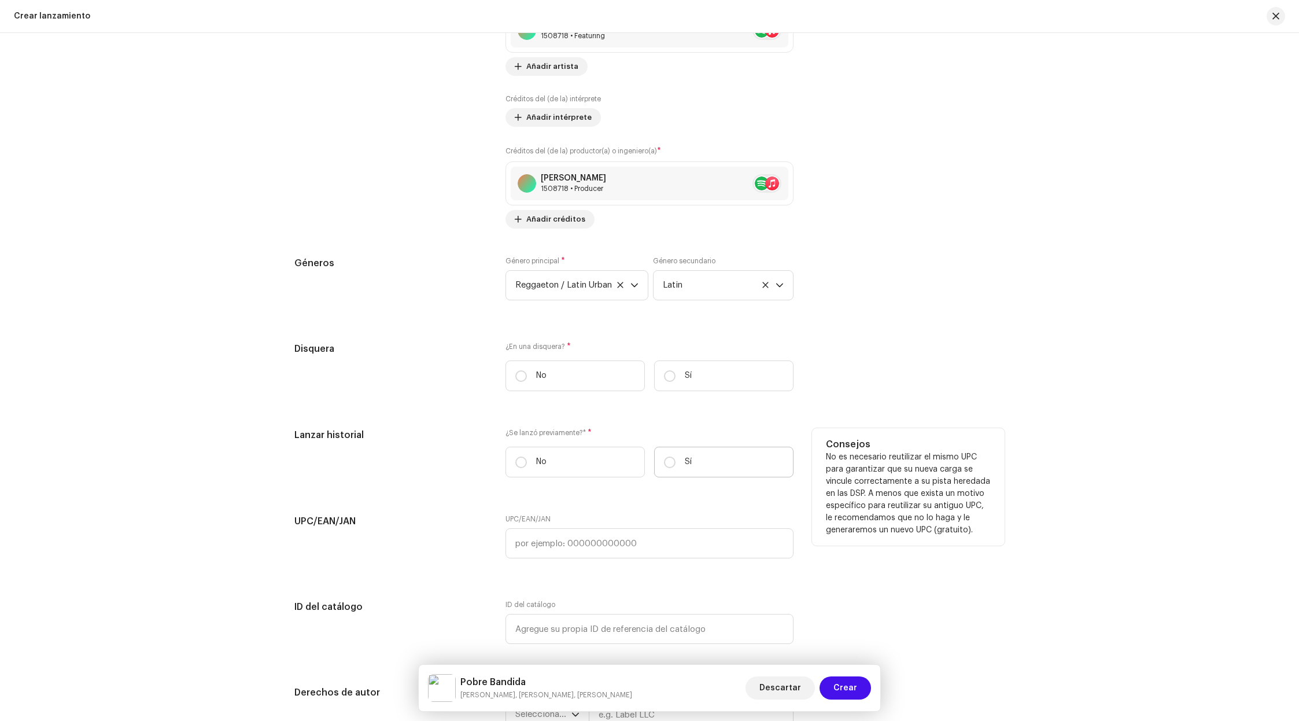
scroll to position [1677, 0]
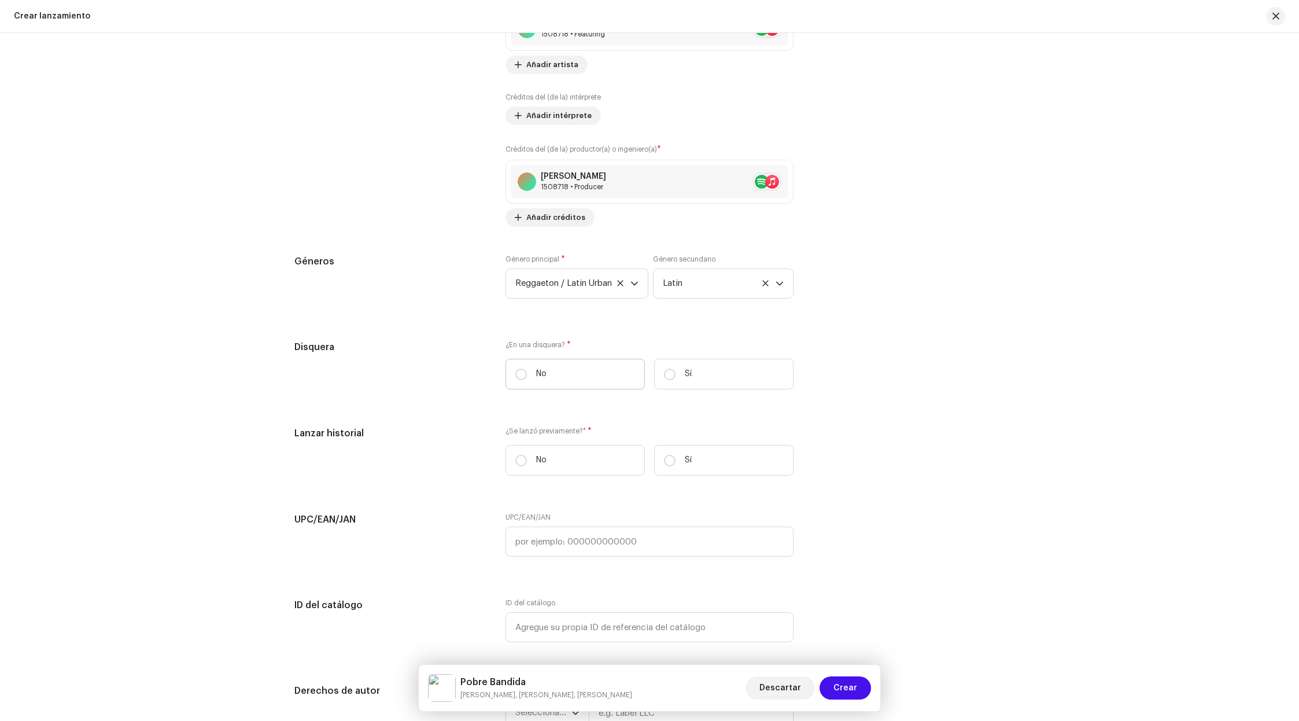
click at [519, 386] on label "No" at bounding box center [575, 374] width 139 height 31
click at [519, 380] on input "No" at bounding box center [521, 374] width 12 height 12
radio input "true"
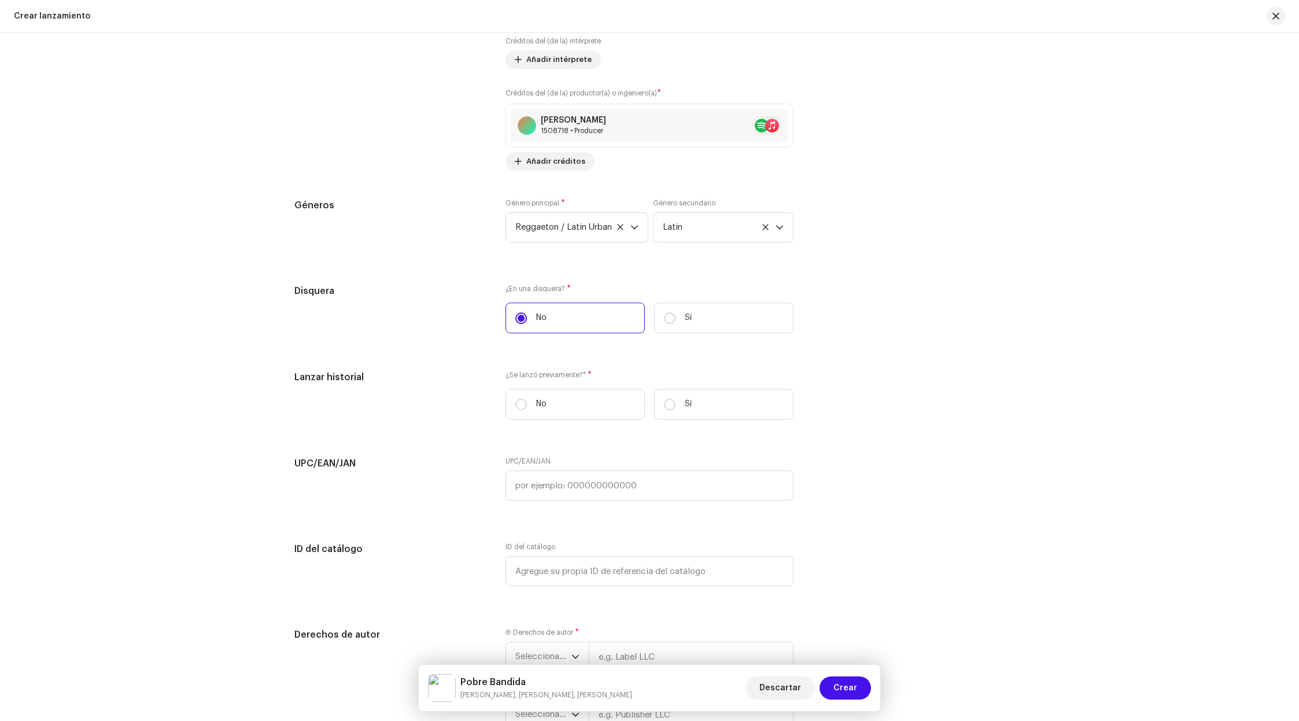
scroll to position [1774, 0]
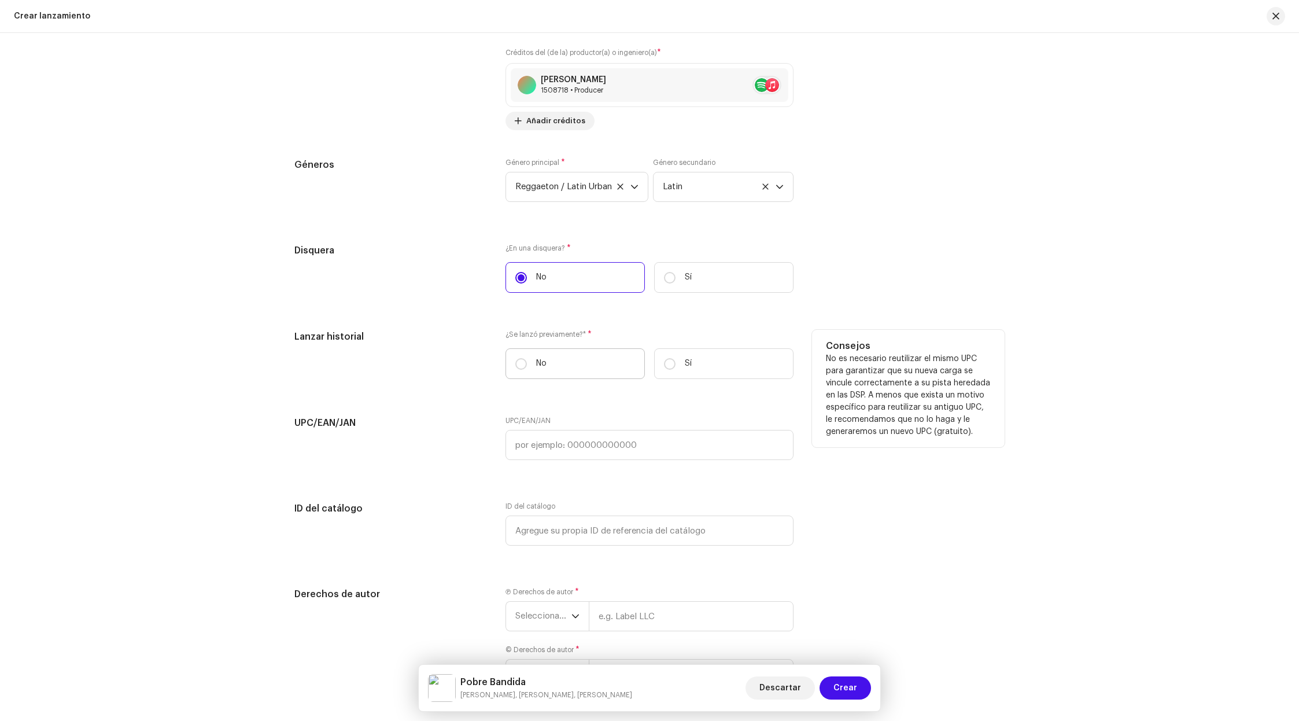
click at [528, 361] on label "No" at bounding box center [575, 363] width 139 height 31
click at [527, 361] on input "No" at bounding box center [521, 364] width 12 height 12
radio input "true"
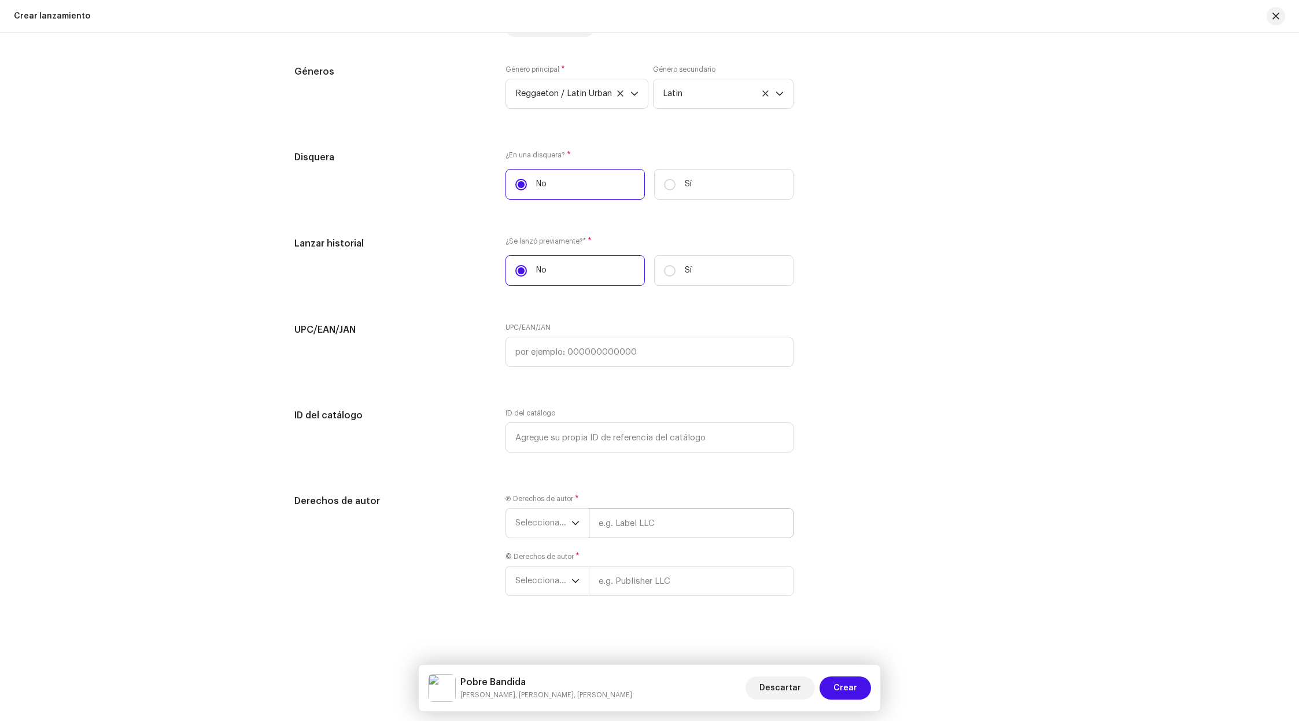
scroll to position [1867, 0]
click at [557, 524] on span "Seleccionar año" at bounding box center [543, 522] width 56 height 29
click at [566, 605] on li "2025" at bounding box center [552, 611] width 82 height 23
click at [662, 518] on input "text" at bounding box center [691, 523] width 205 height 30
type input "[PERSON_NAME], [PERSON_NAME], [PERSON_NAME]"
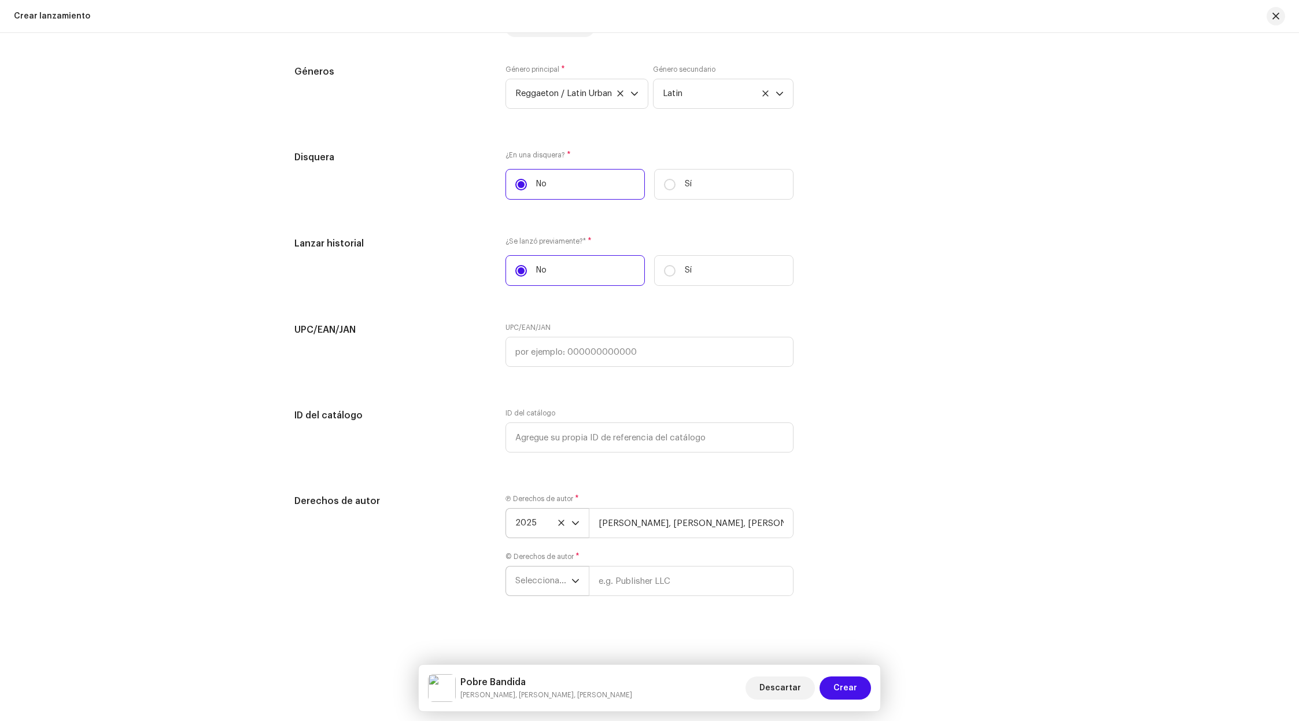
click at [576, 595] on p-select "Seleccionar año" at bounding box center [547, 581] width 83 height 30
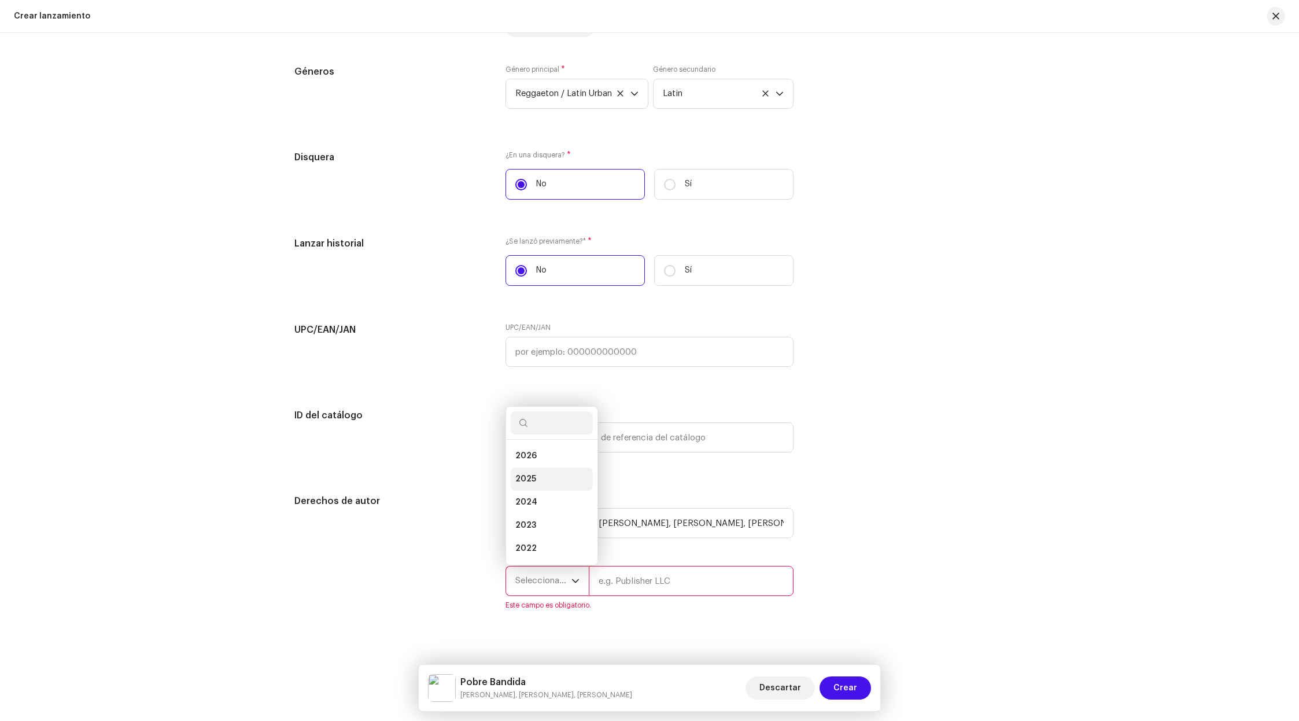
click at [539, 470] on li "2025" at bounding box center [552, 478] width 82 height 23
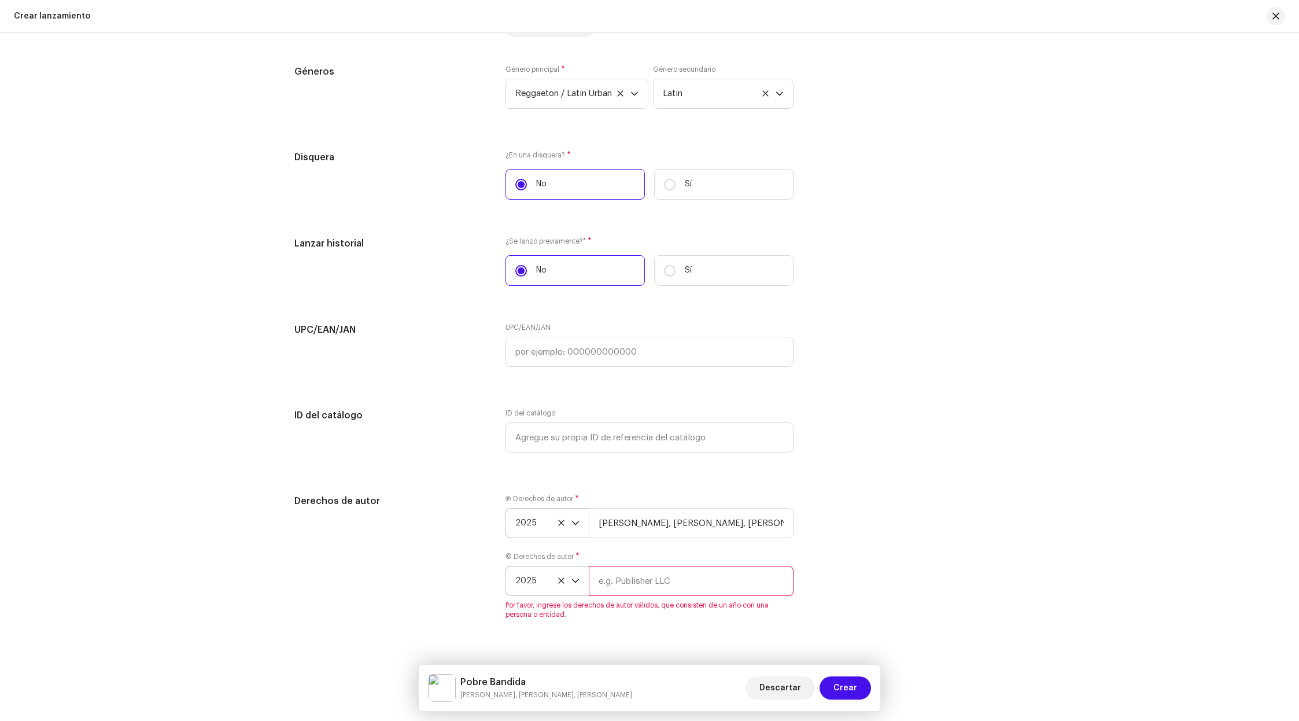
click at [632, 582] on input "text" at bounding box center [691, 581] width 205 height 30
type input "[PERSON_NAME], [PERSON_NAME], [PERSON_NAME]"
click at [919, 560] on div "Derechos de autor Ⓟ Derechos de autor * 2025 [PERSON_NAME], [PERSON_NAME], [PER…" at bounding box center [649, 563] width 710 height 139
click at [858, 687] on button "Crear" at bounding box center [845, 687] width 51 height 23
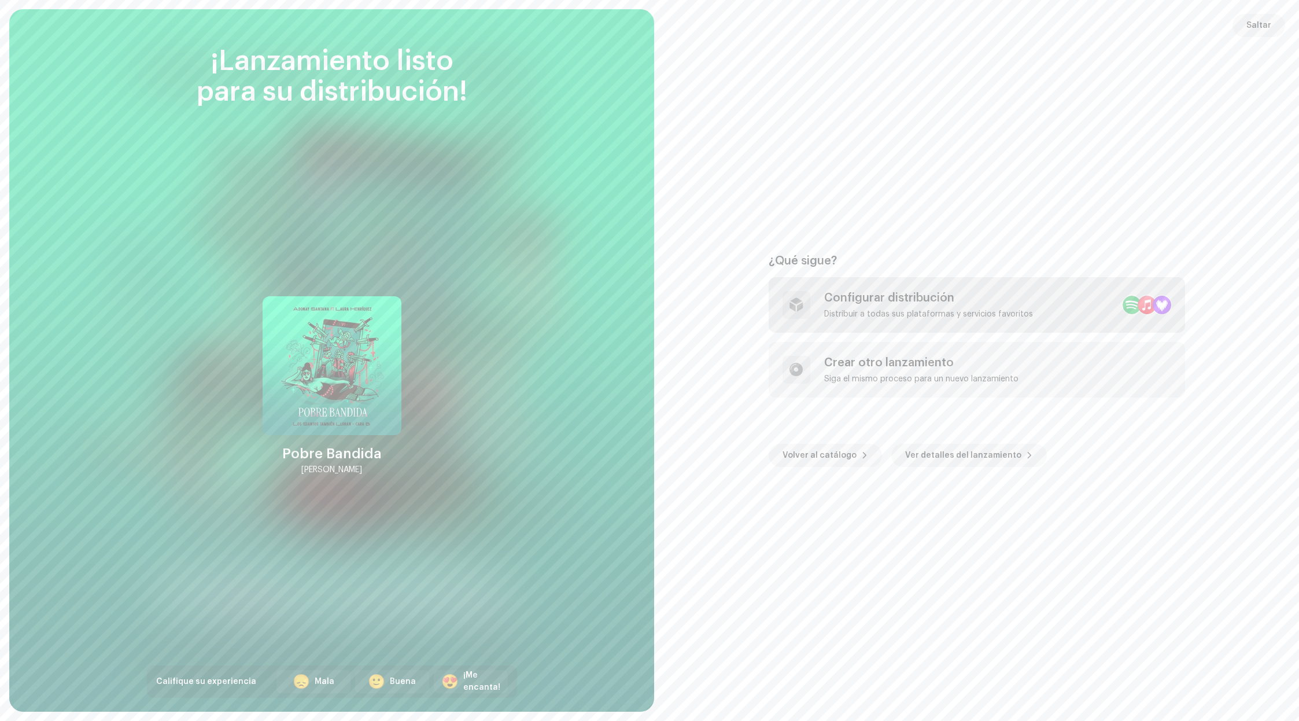
click at [981, 328] on div "Configurar distribución Distribuir a todas sus plataformas y servicios favoritos" at bounding box center [977, 305] width 416 height 56
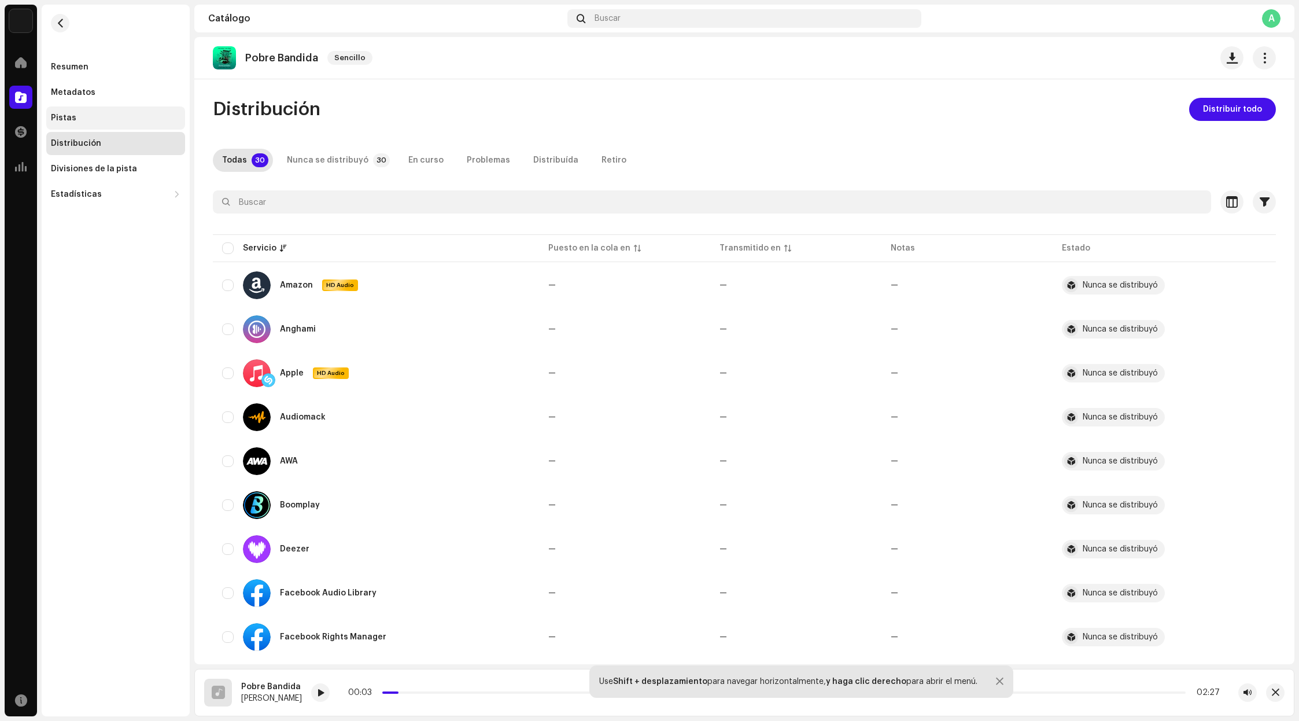
click at [78, 116] on div "Pistas" at bounding box center [116, 117] width 130 height 9
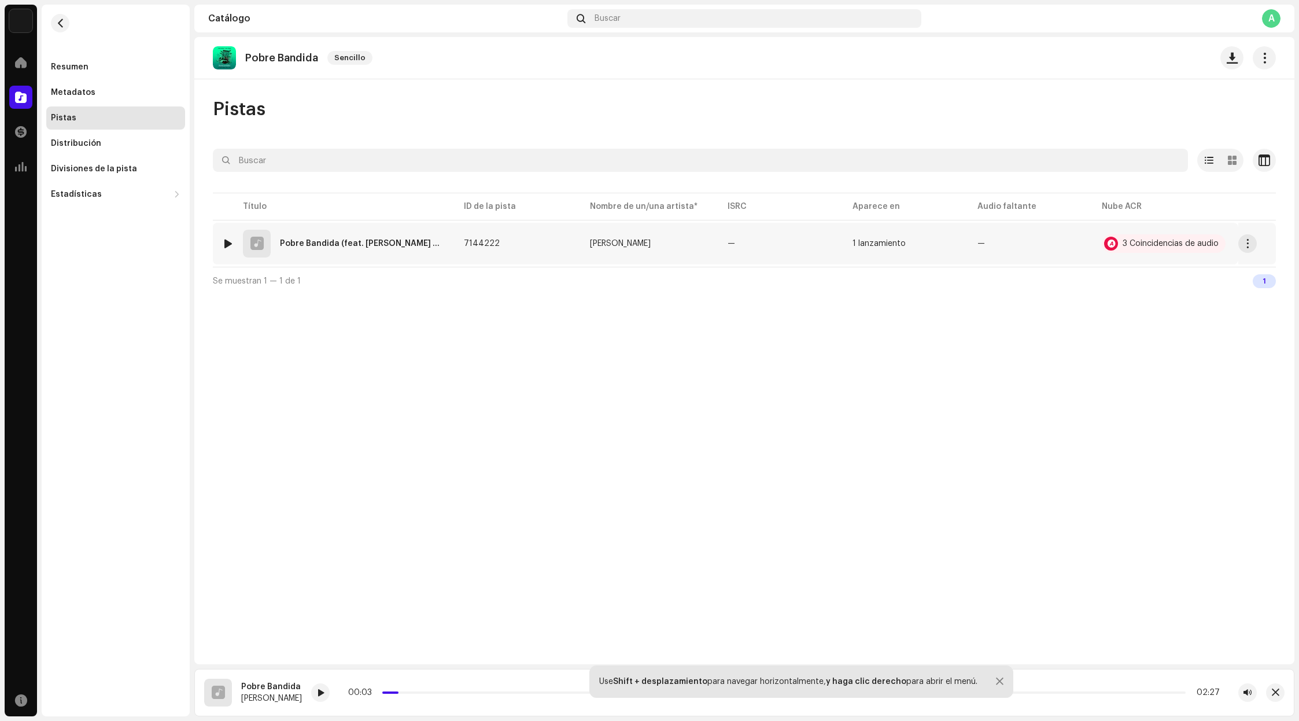
click at [723, 247] on td "—" at bounding box center [780, 244] width 125 height 42
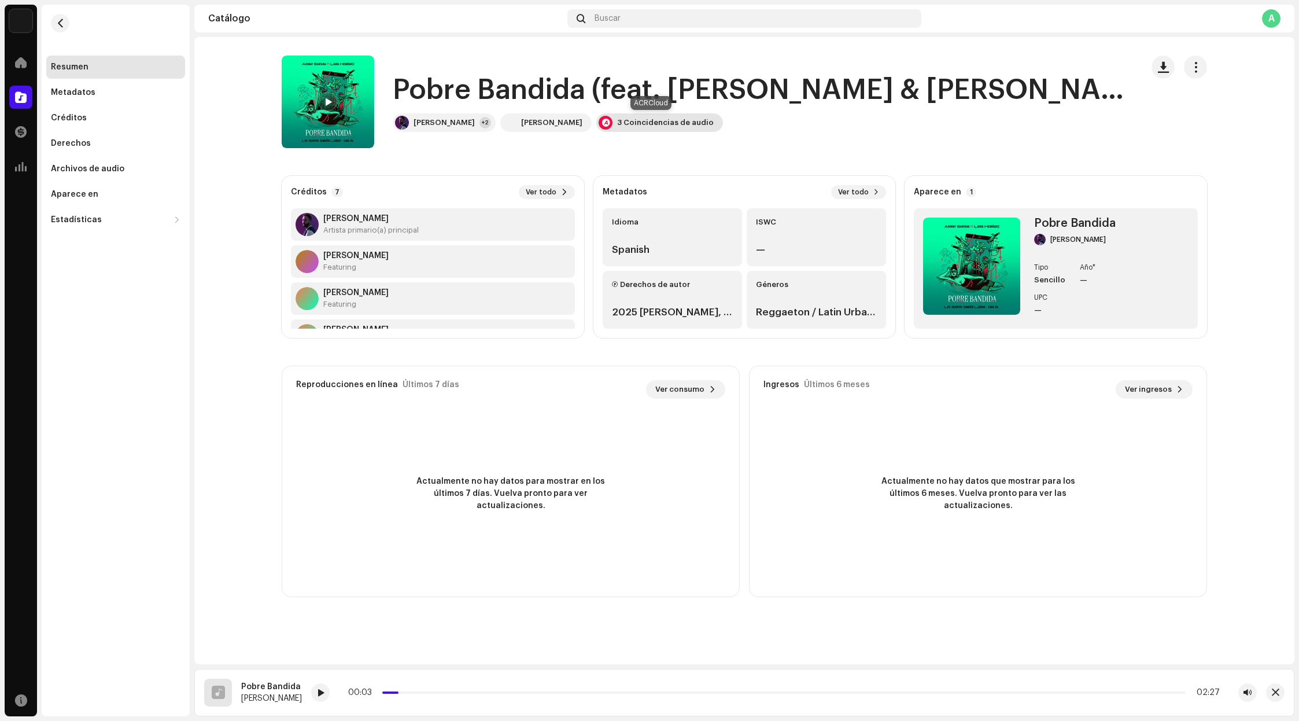
click at [666, 126] on div "3 Coincidencias de audio" at bounding box center [665, 122] width 97 height 9
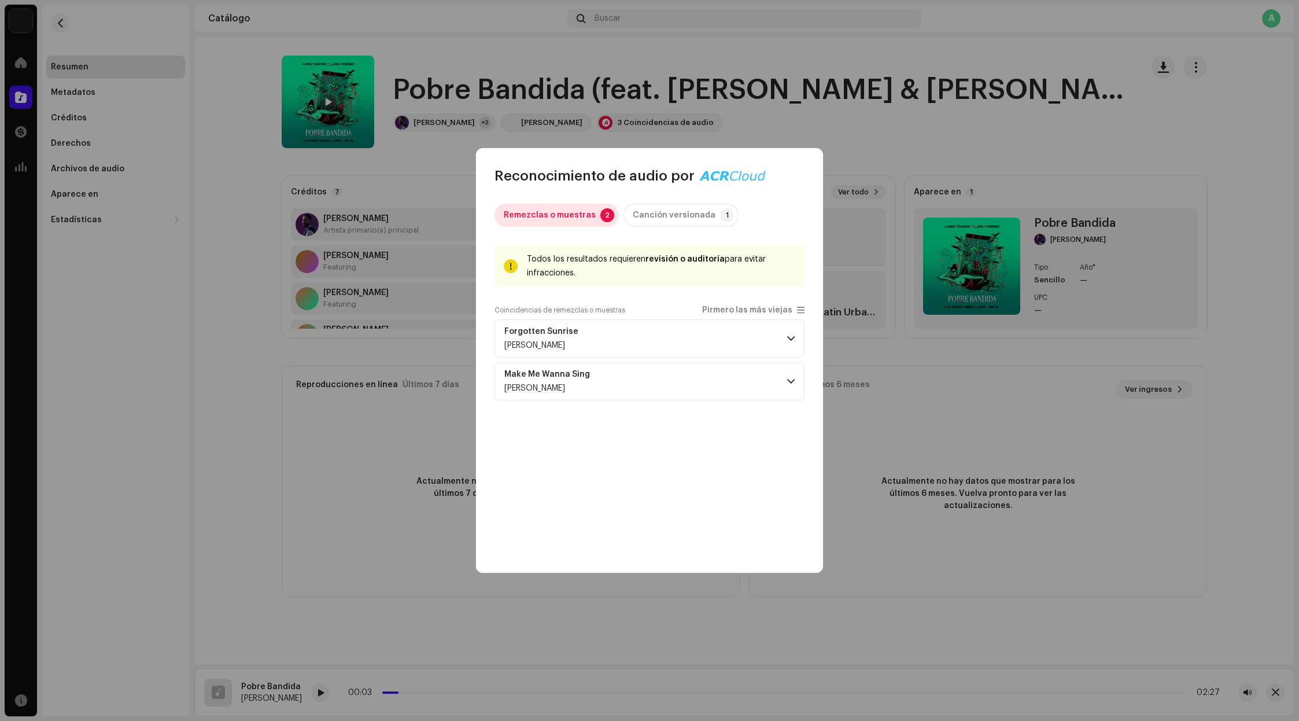
click at [573, 217] on div "Remezclas o muestras" at bounding box center [550, 215] width 92 height 23
click at [639, 342] on p-accordion-header "Forgotten Sunrise [PERSON_NAME]" at bounding box center [650, 338] width 310 height 38
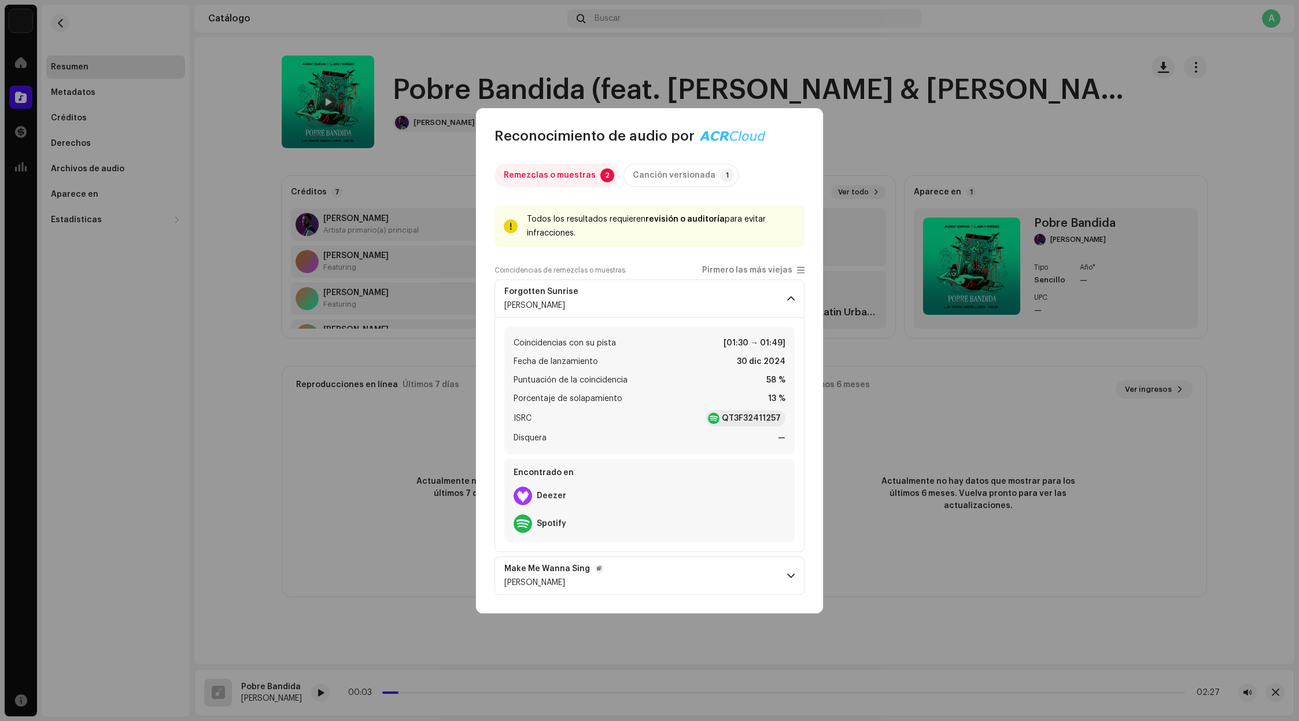
click at [717, 585] on p-accordion-header "Make Me Wanna Sing [PERSON_NAME]" at bounding box center [650, 575] width 310 height 38
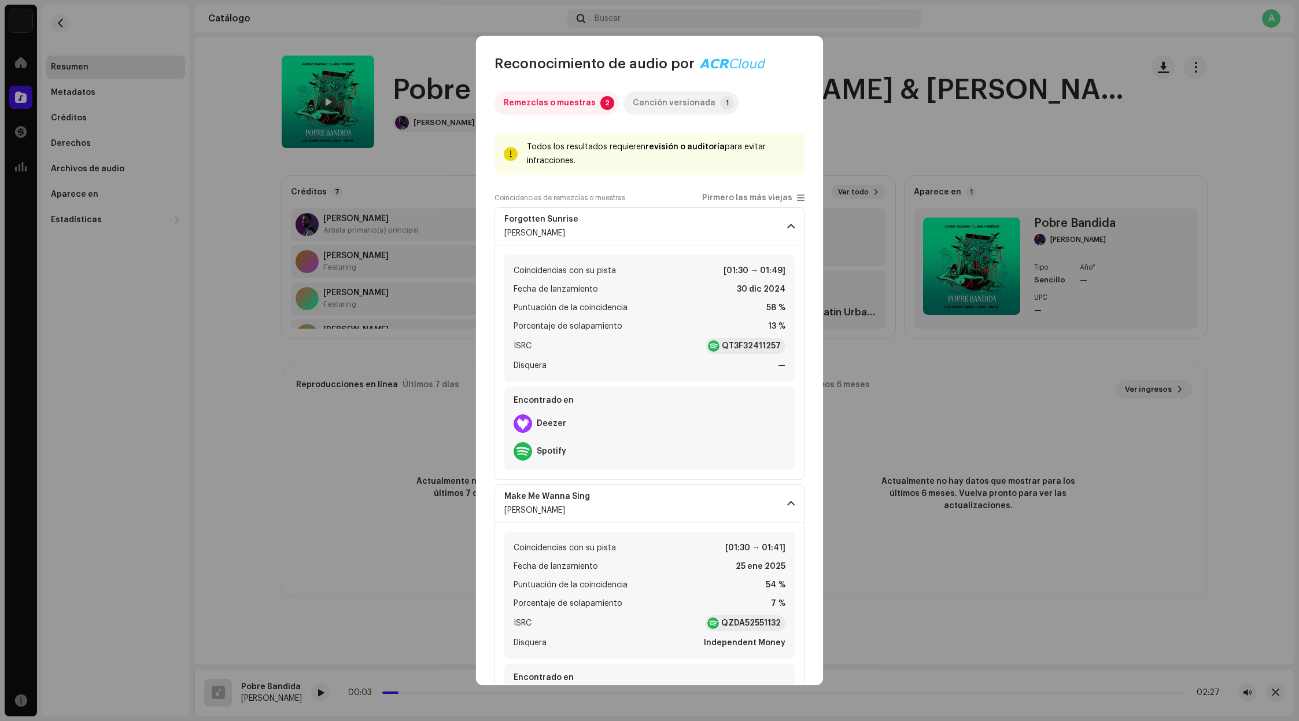
click at [669, 104] on div "Canción versionada" at bounding box center [674, 102] width 83 height 23
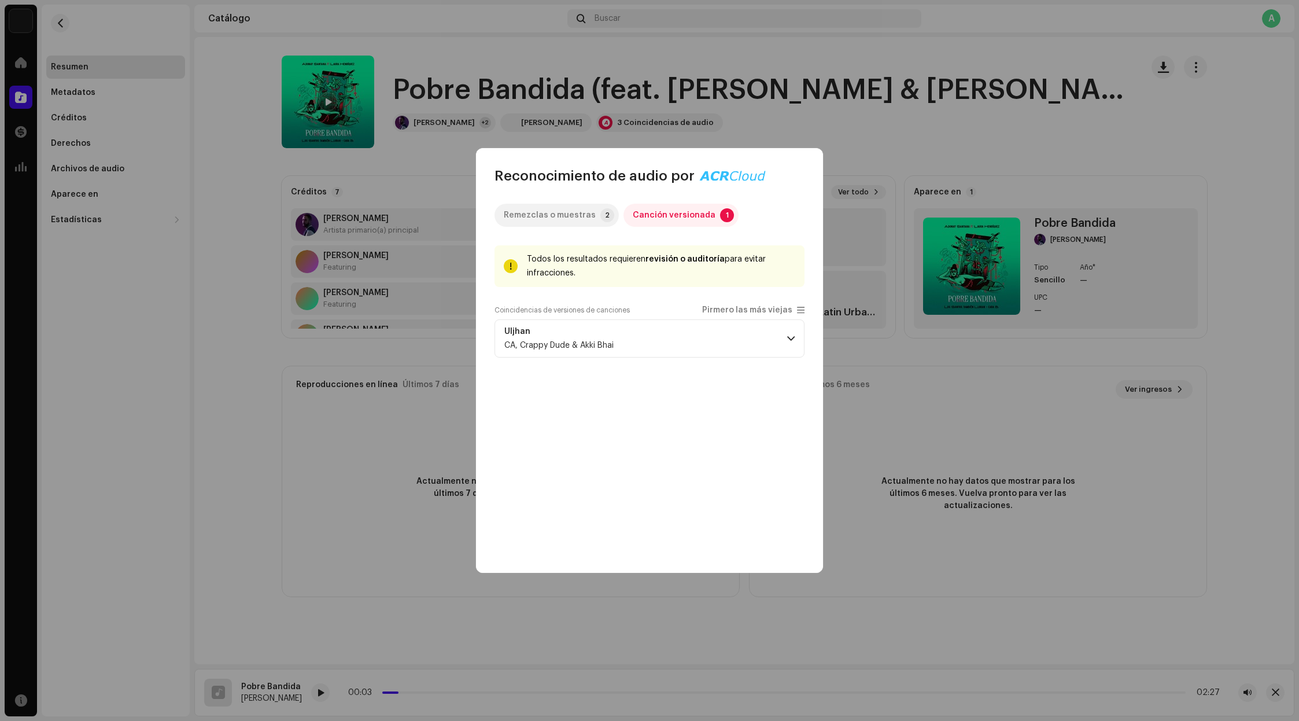
click at [566, 215] on div "Remezclas o muestras" at bounding box center [550, 215] width 92 height 23
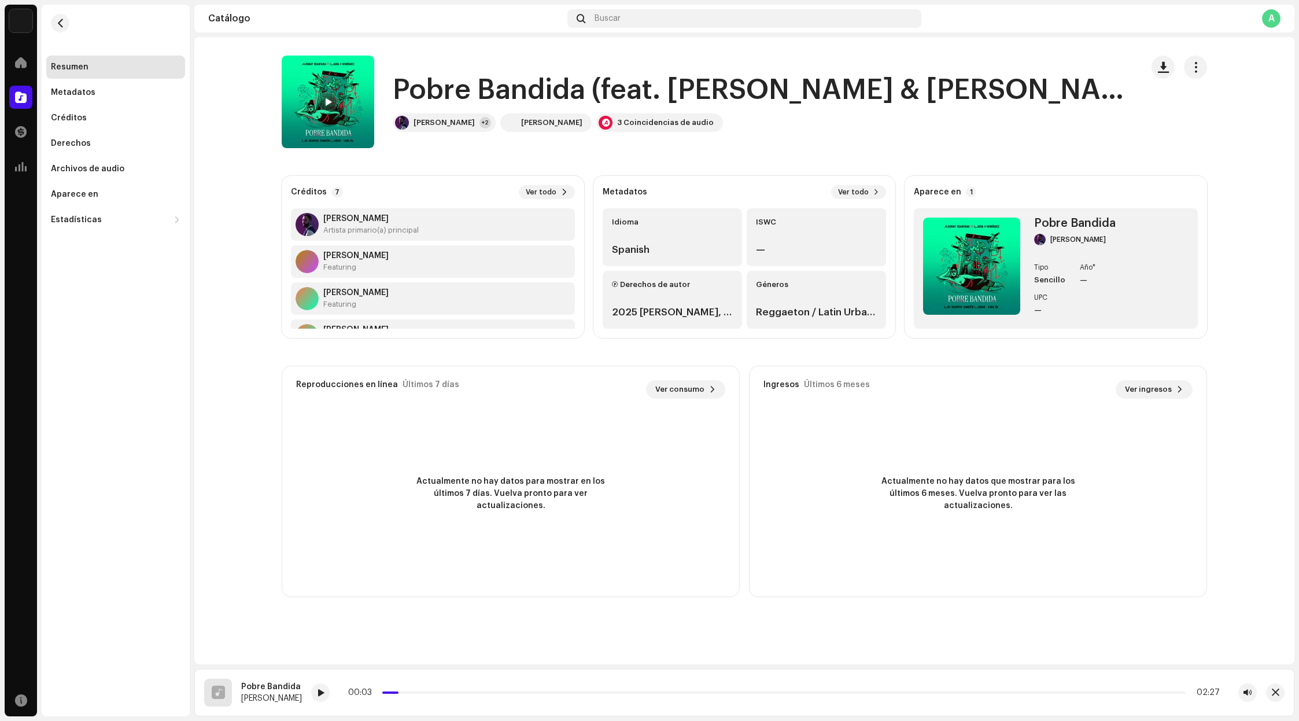
click at [954, 164] on div "Reconocimiento de audio por Remezclas o muestras 2 Canción versionada 1 Todos l…" at bounding box center [649, 360] width 1299 height 721
click at [534, 192] on span "Ver todo" at bounding box center [541, 191] width 31 height 9
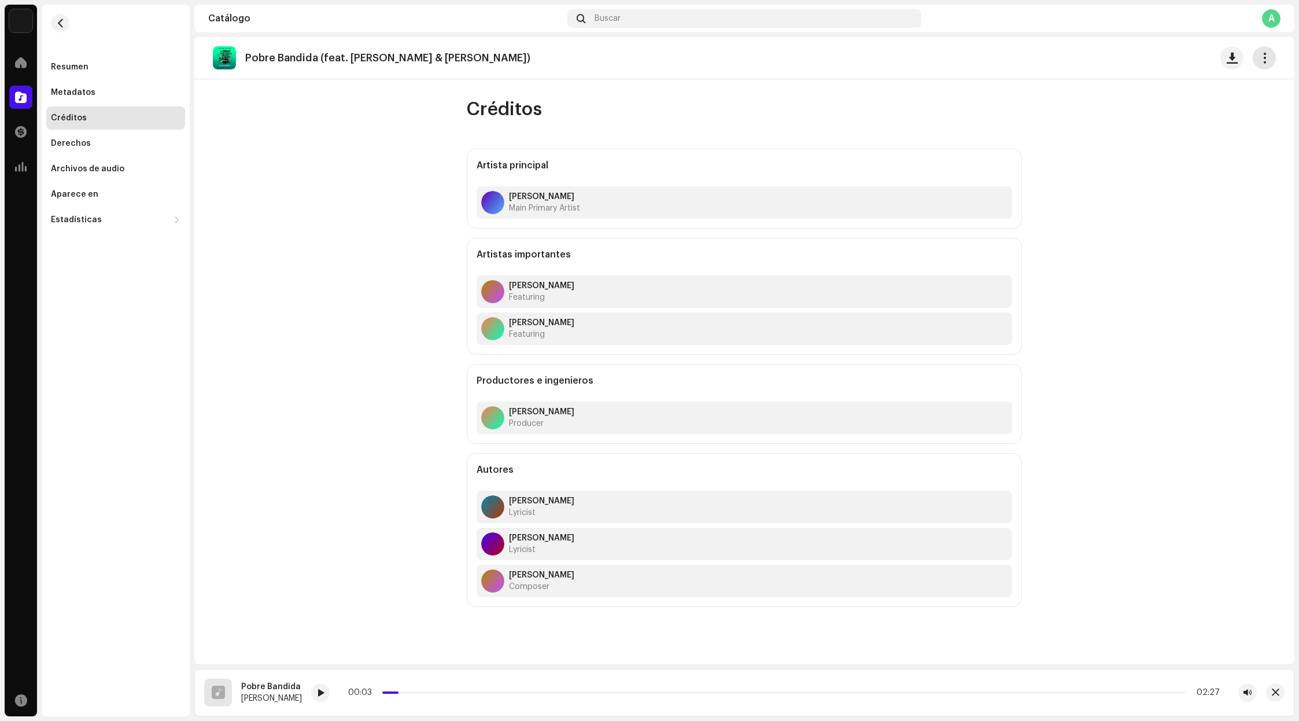
click at [1264, 62] on span "button" at bounding box center [1264, 57] width 11 height 9
click at [1186, 105] on div "Editar" at bounding box center [1213, 109] width 108 height 9
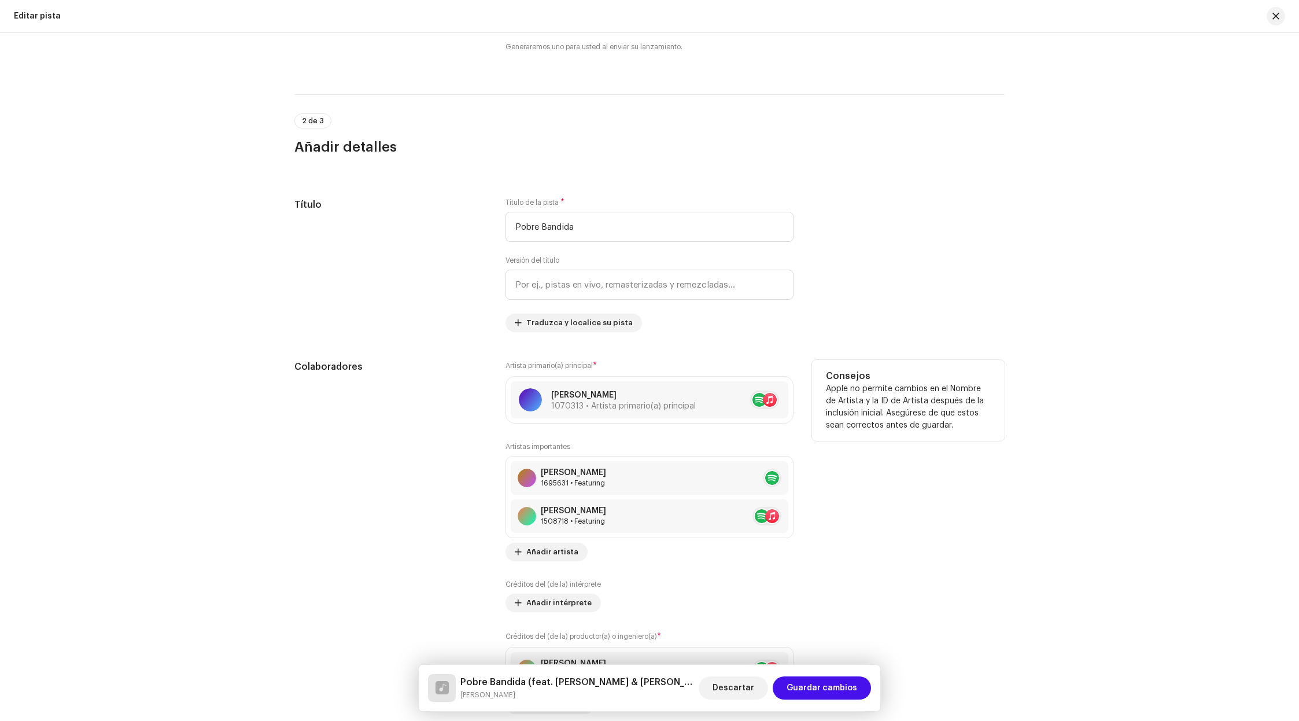
scroll to position [345, 0]
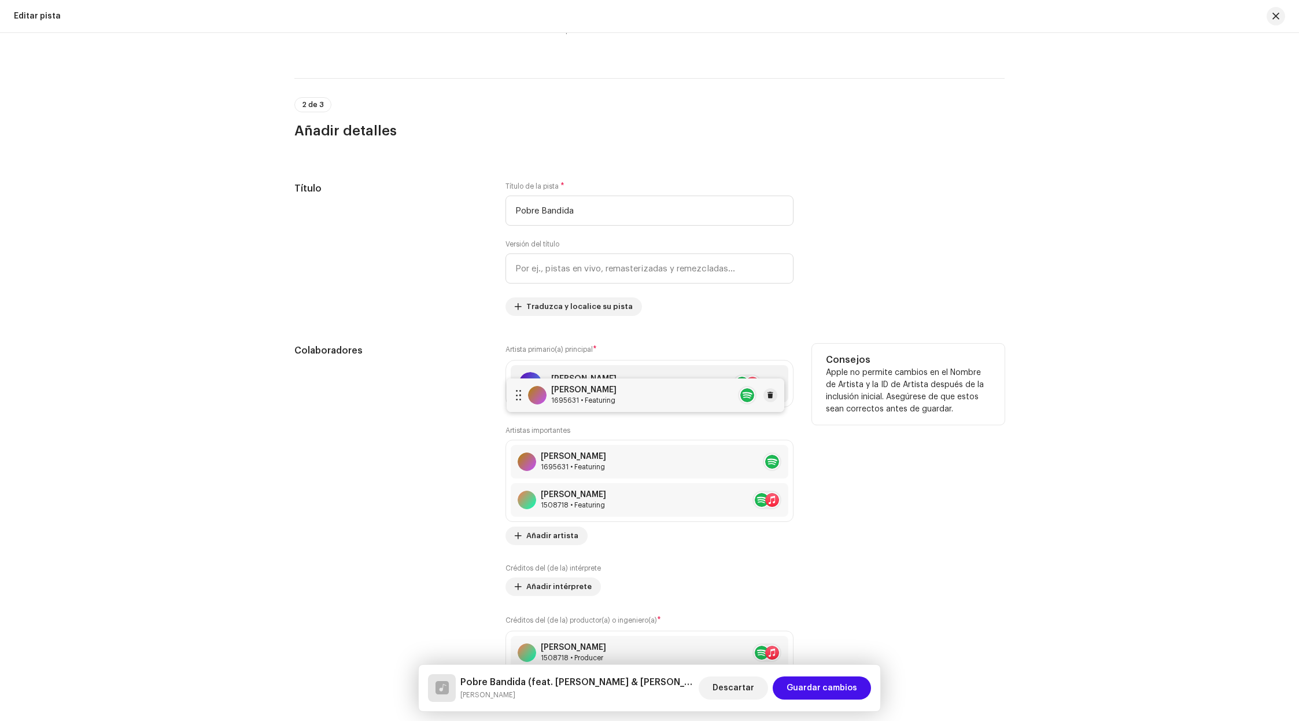
drag, startPoint x: 626, startPoint y: 462, endPoint x: 625, endPoint y: 393, distance: 68.9
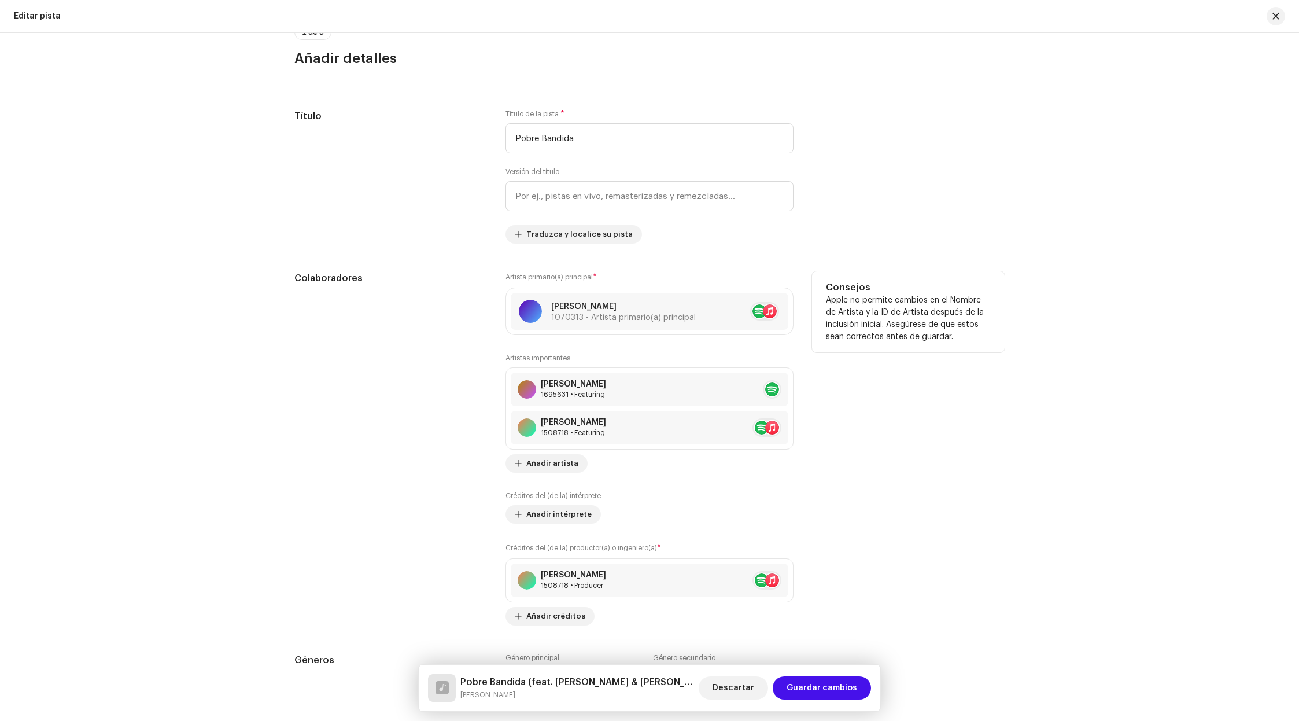
scroll to position [418, 0]
click at [630, 387] on div "[PERSON_NAME] 1695631 • Featuring" at bounding box center [650, 389] width 278 height 34
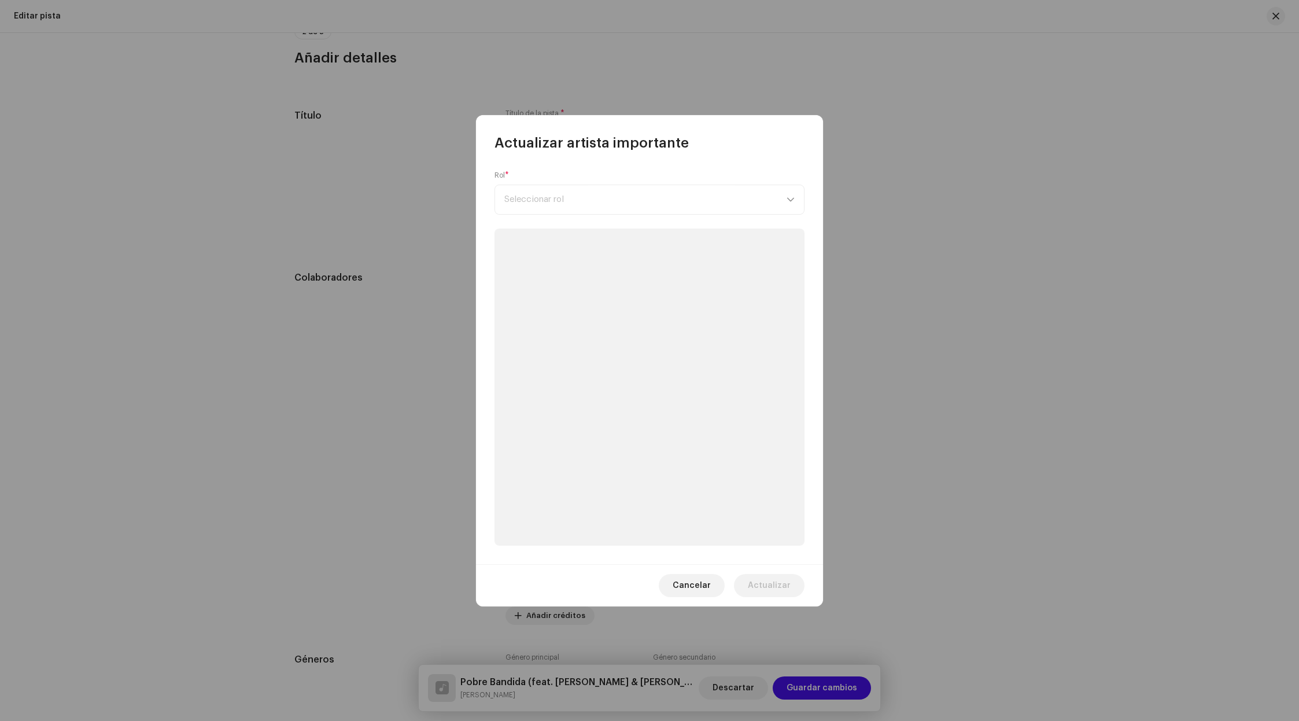
scroll to position [421, 0]
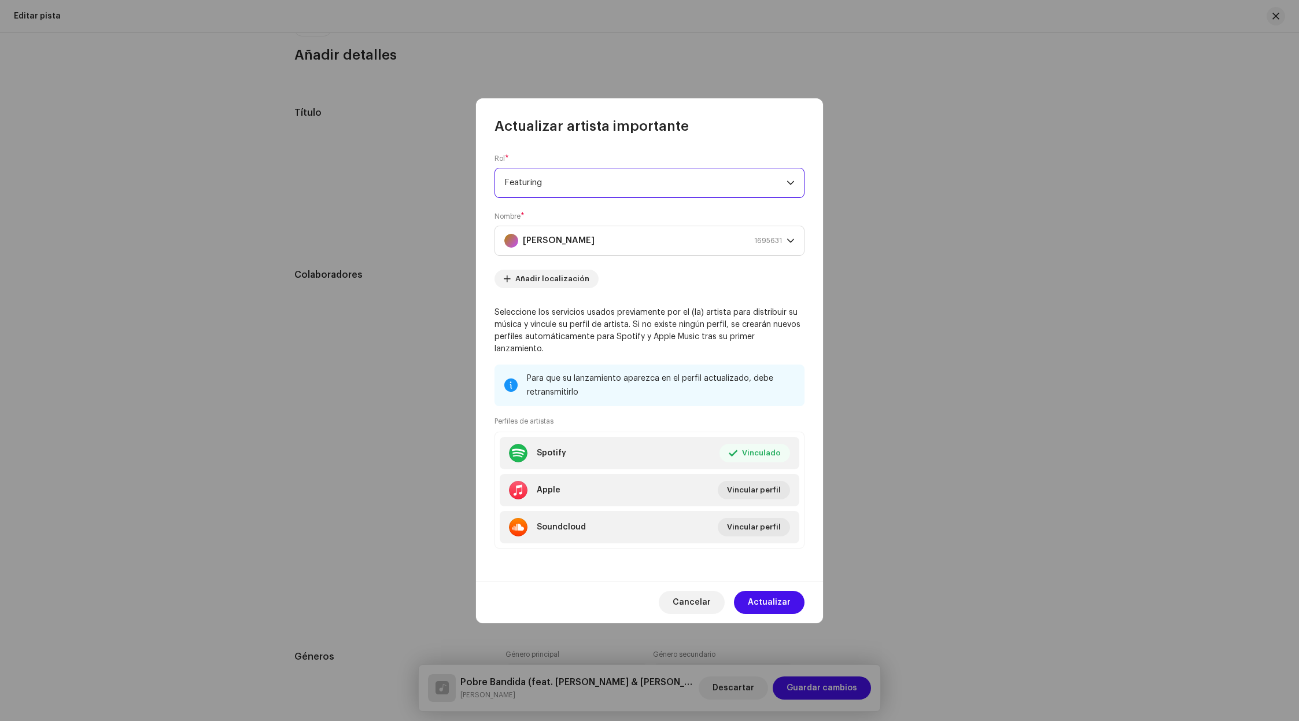
click at [685, 190] on span "Featuring" at bounding box center [645, 182] width 282 height 29
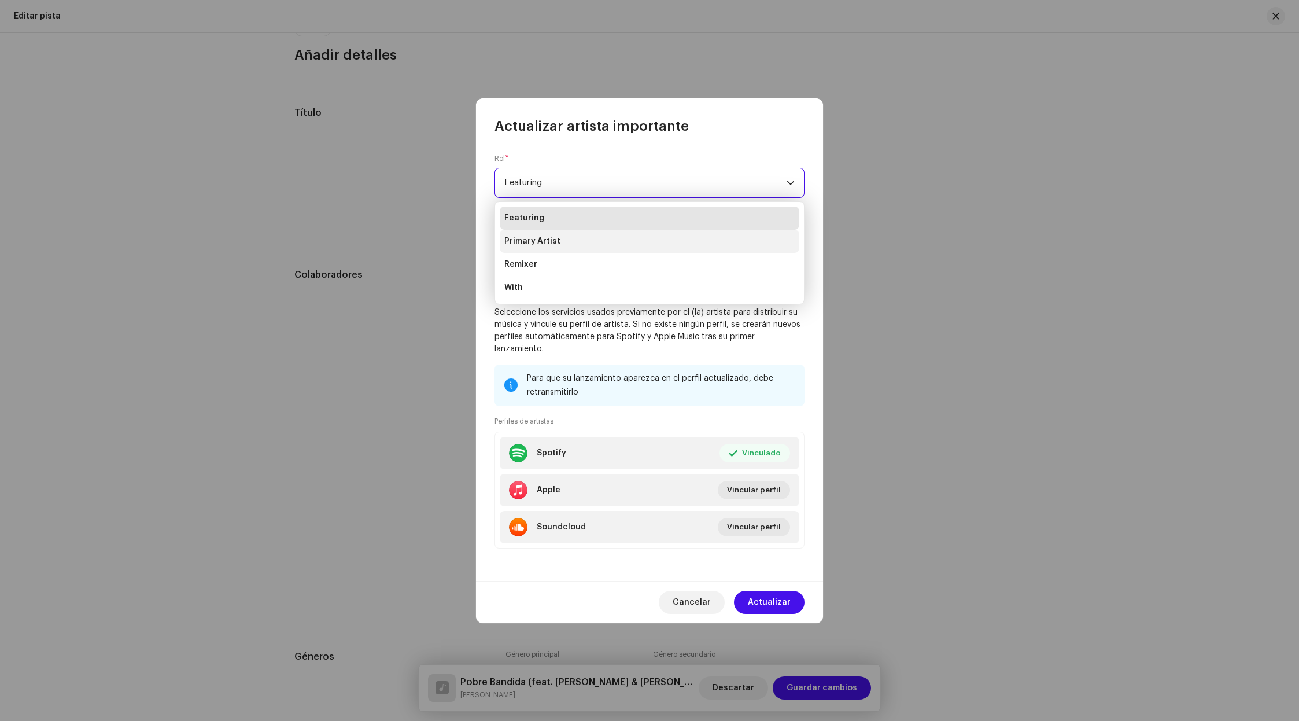
click at [666, 243] on li "Primary Artist" at bounding box center [650, 241] width 300 height 23
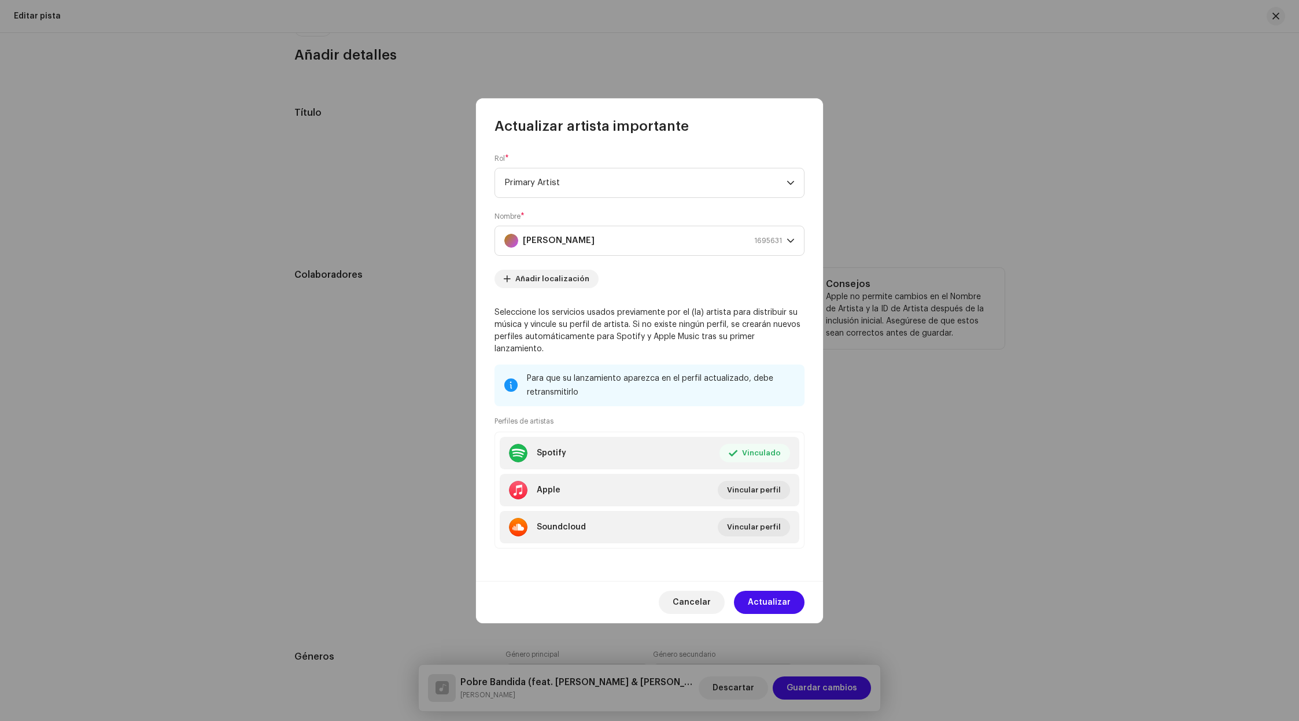
click at [776, 599] on span "Actualizar" at bounding box center [769, 602] width 43 height 23
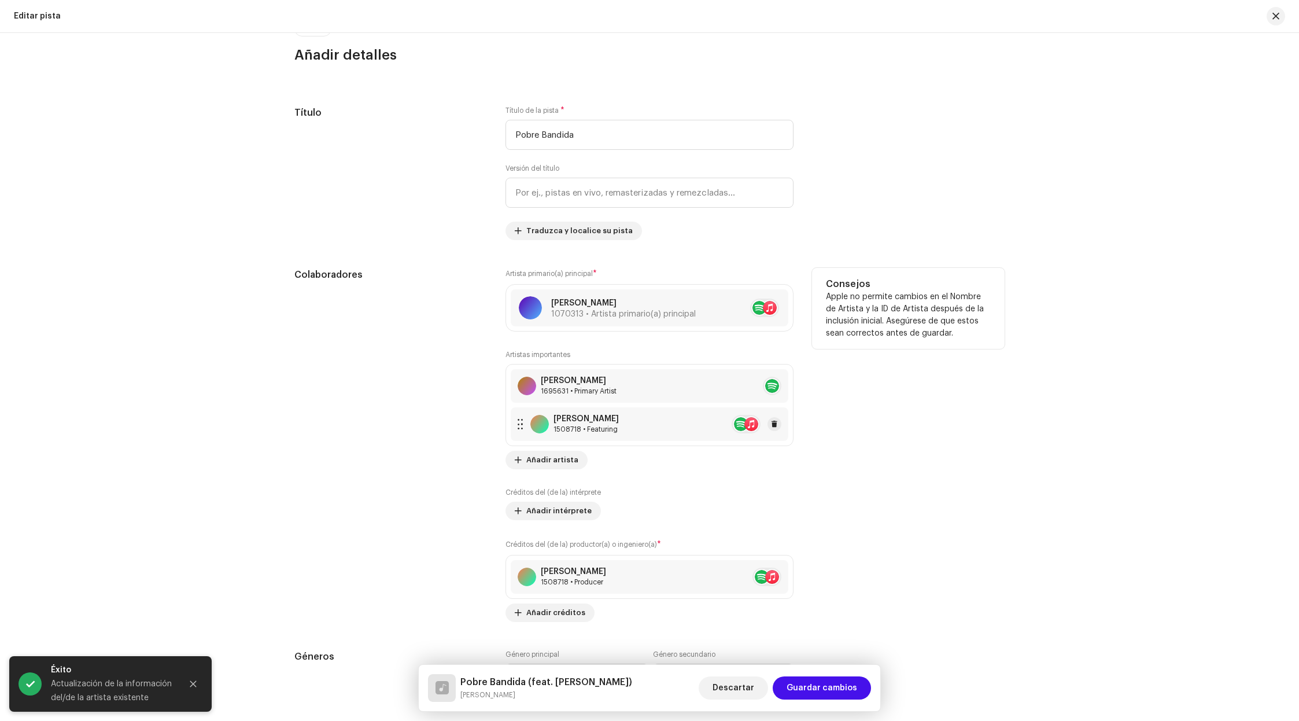
click at [593, 425] on div "1508718 • Featuring" at bounding box center [586, 429] width 65 height 9
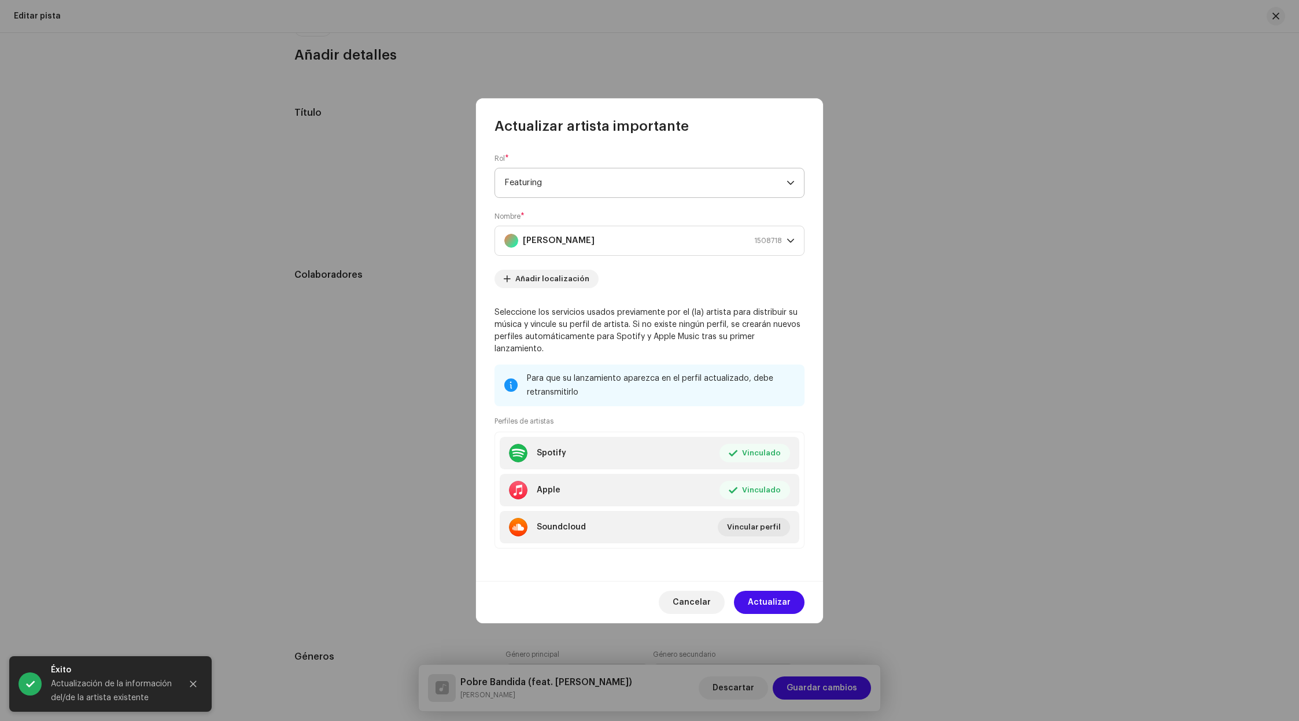
click at [565, 197] on span "Featuring" at bounding box center [645, 182] width 282 height 29
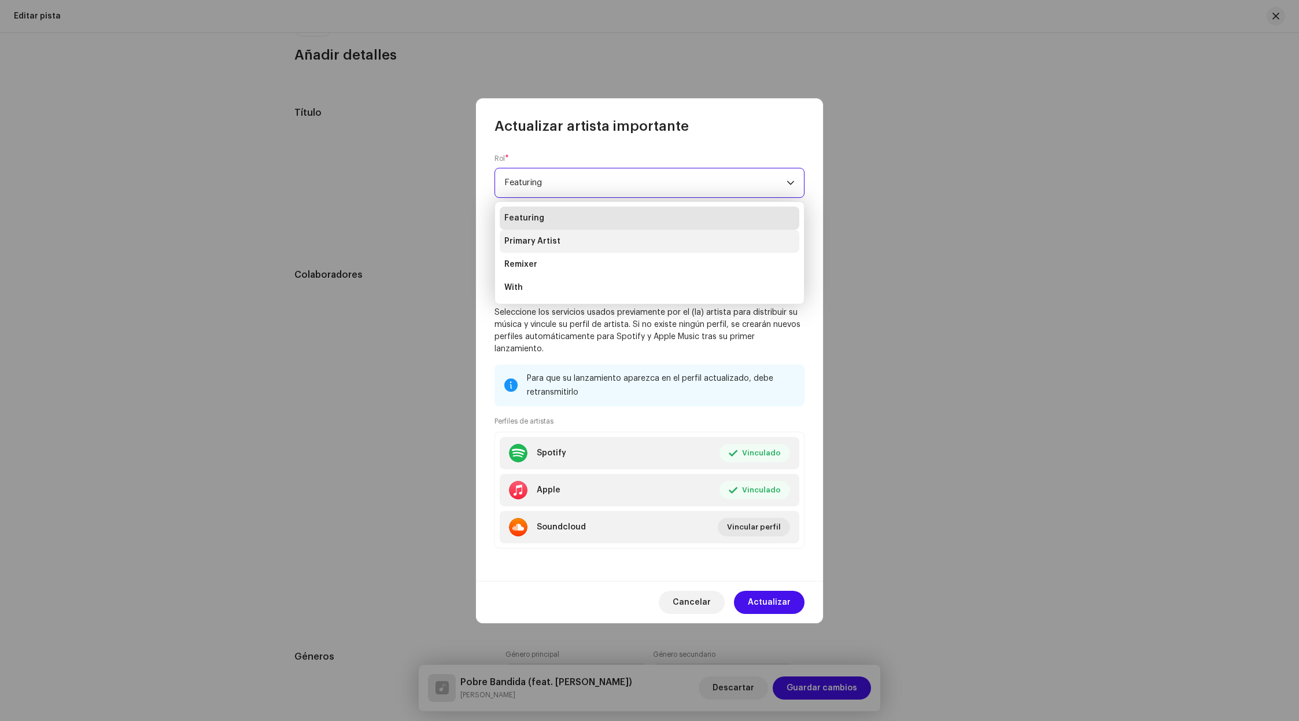
click at [606, 242] on li "Primary Artist" at bounding box center [650, 241] width 300 height 23
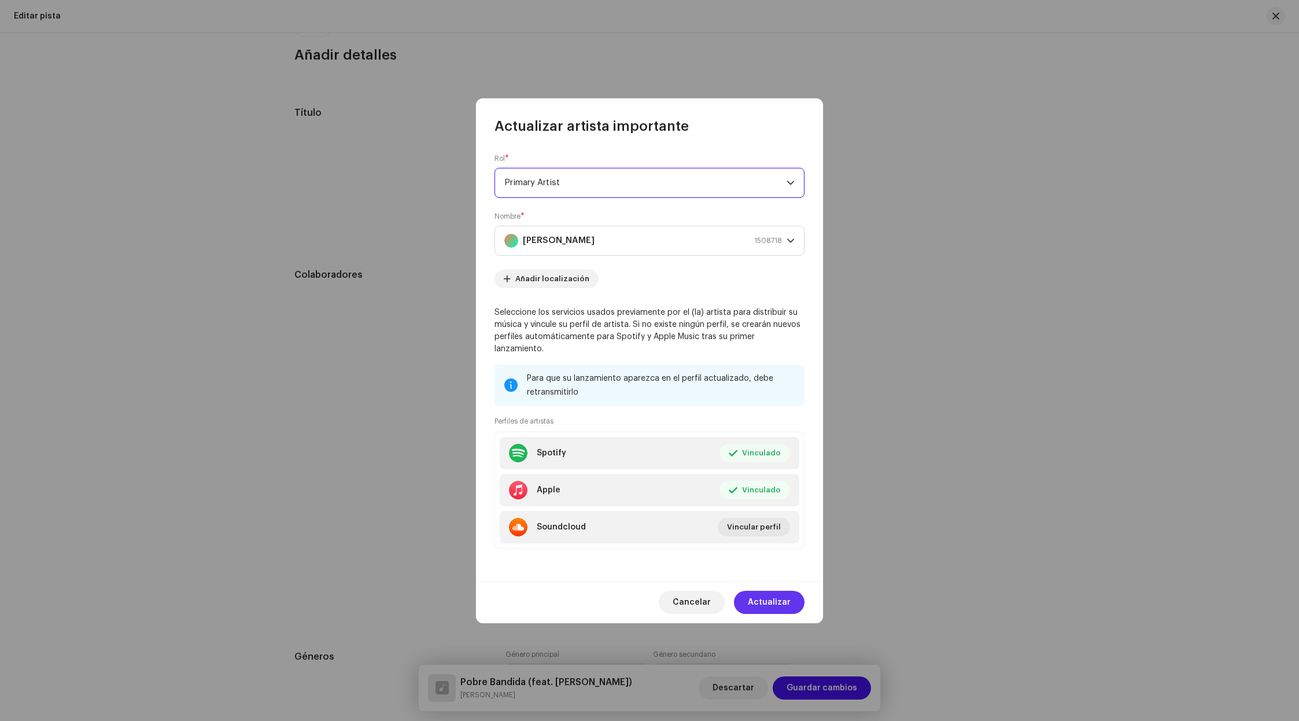
click at [785, 594] on span "Actualizar" at bounding box center [769, 602] width 43 height 23
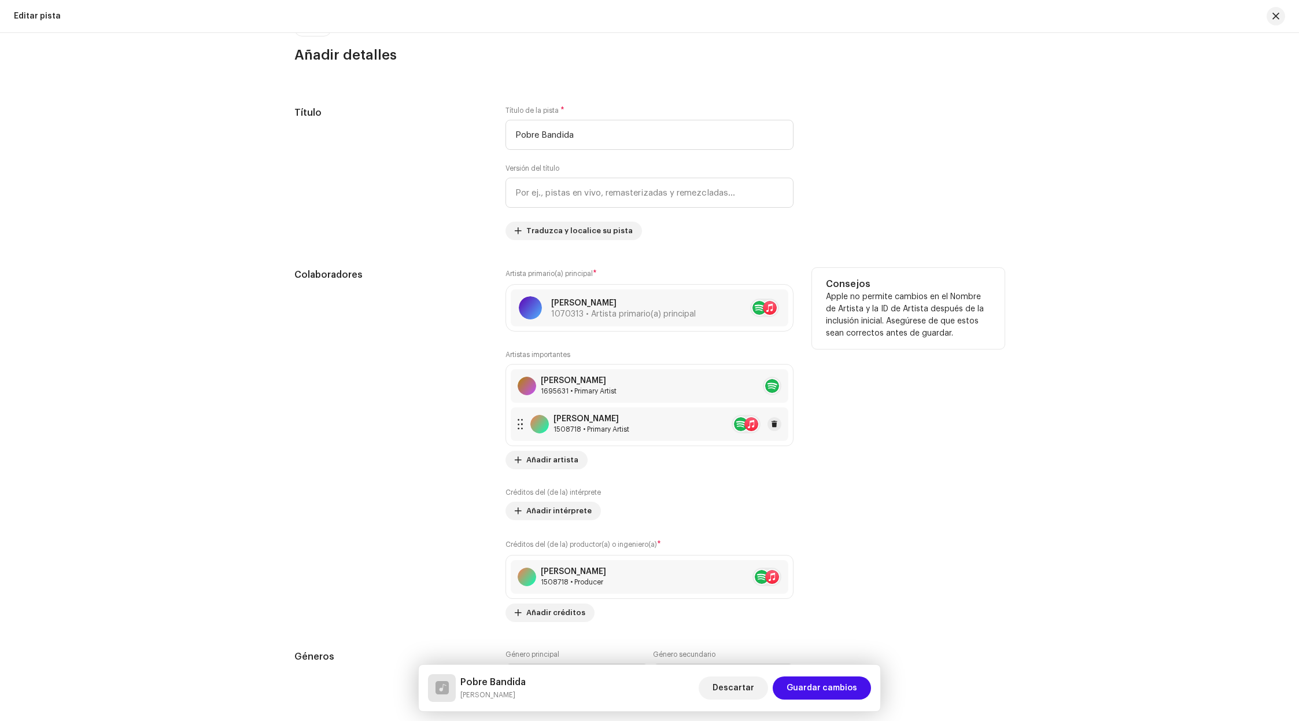
click at [669, 411] on div "[PERSON_NAME] 1508718 • Primary Artist" at bounding box center [650, 424] width 278 height 34
drag, startPoint x: 947, startPoint y: 409, endPoint x: 920, endPoint y: 438, distance: 39.7
click at [947, 409] on div "Actualizar artista importante Rol * Seleccionar rol Cancelar Actualizar" at bounding box center [649, 360] width 1299 height 721
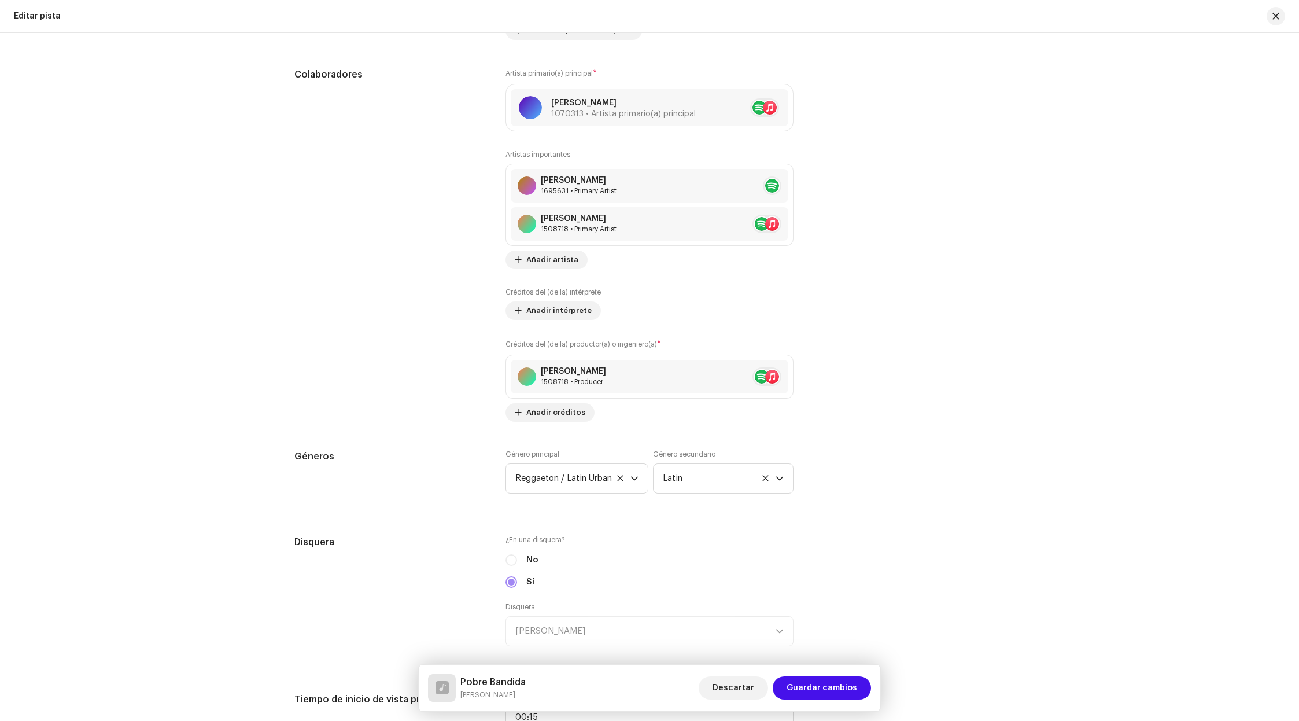
scroll to position [630, 0]
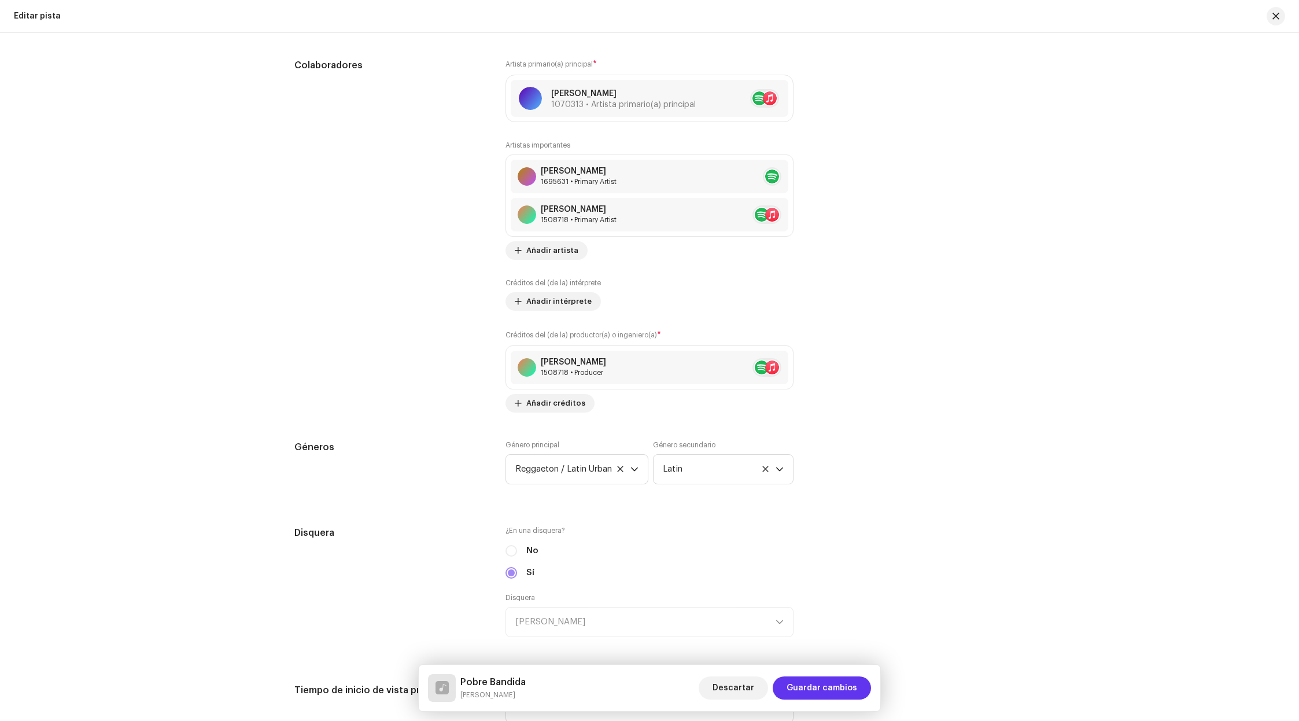
click at [840, 683] on span "Guardar cambios" at bounding box center [822, 687] width 71 height 23
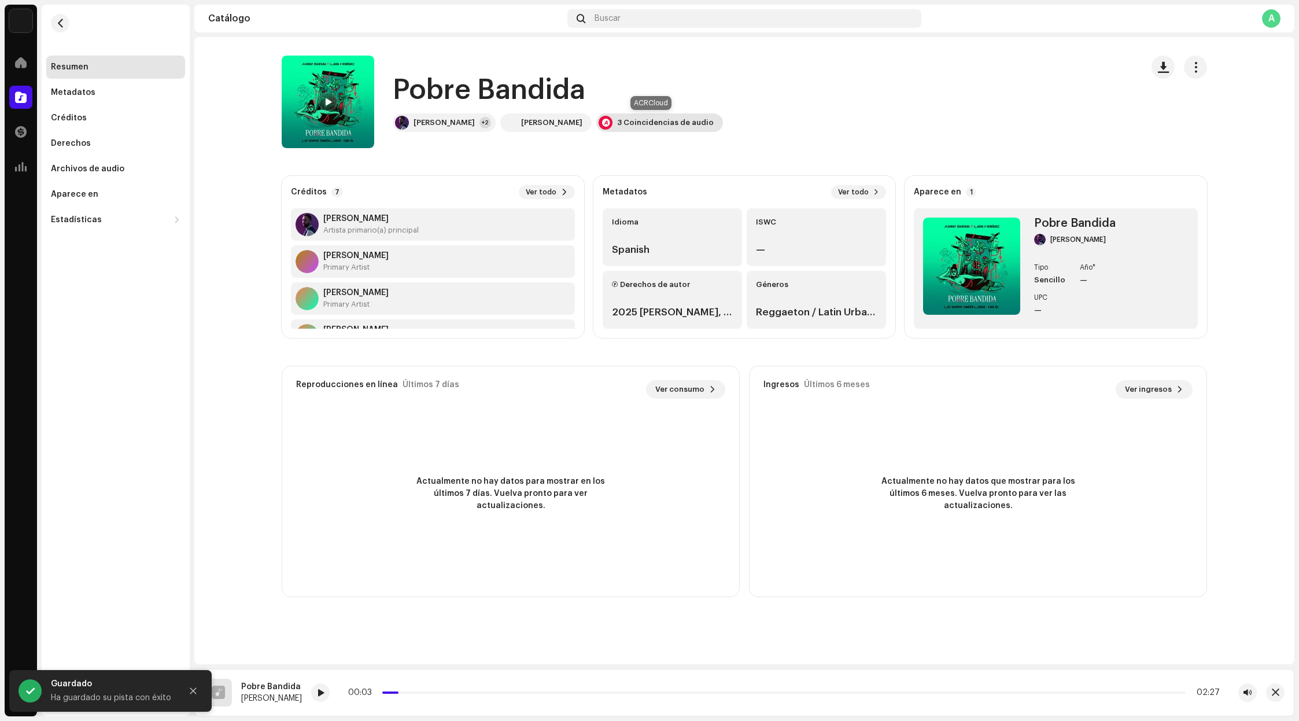
click at [666, 123] on div "3 Coincidencias de audio" at bounding box center [665, 122] width 97 height 9
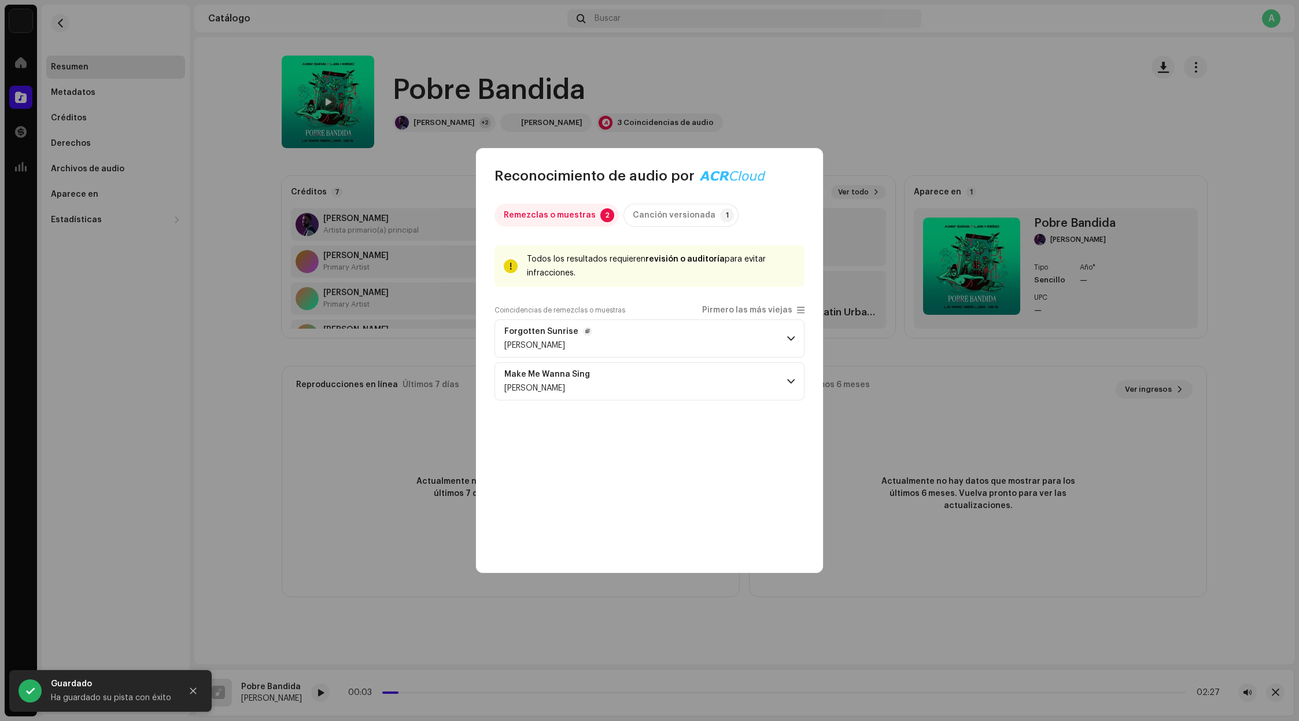
click at [766, 342] on p-accordion-header "Forgotten Sunrise [PERSON_NAME]" at bounding box center [650, 338] width 310 height 38
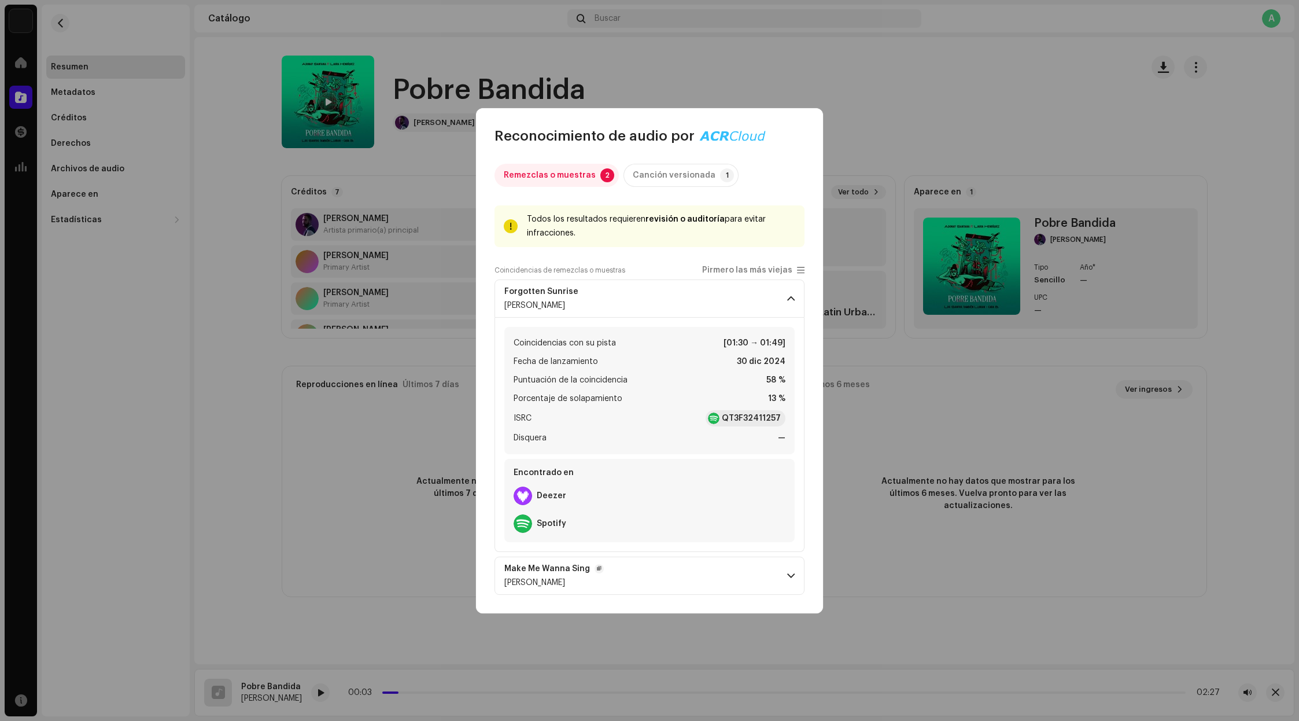
click at [740, 582] on p-accordion-header "Make Me Wanna Sing [PERSON_NAME]" at bounding box center [650, 575] width 310 height 38
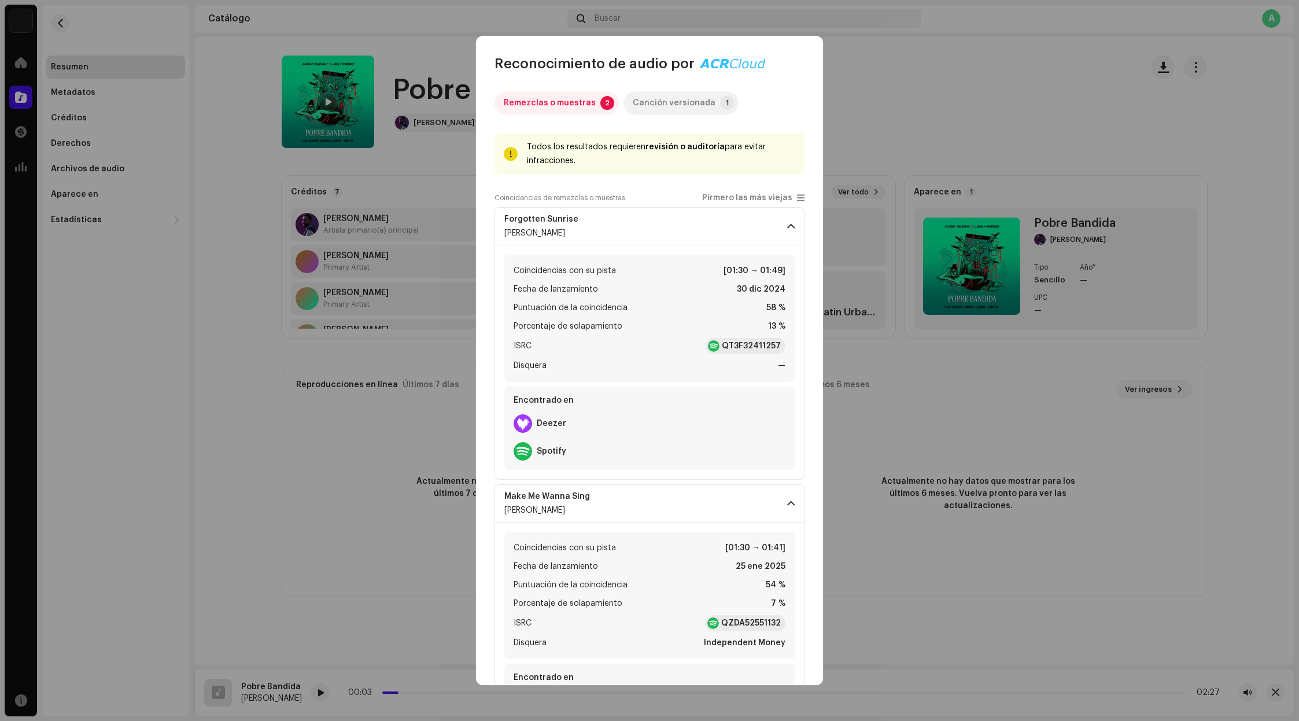
click at [691, 107] on div "Canción versionada" at bounding box center [674, 102] width 83 height 23
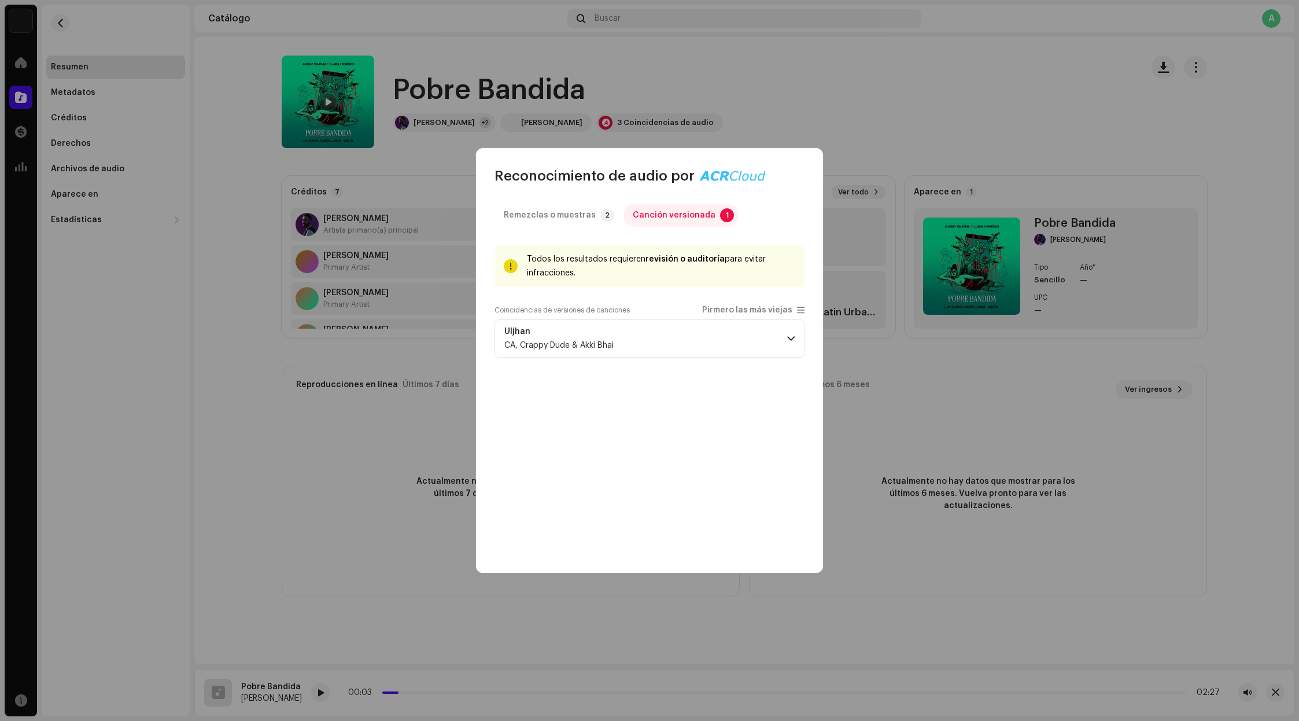
drag, startPoint x: 581, startPoint y: 220, endPoint x: 618, endPoint y: 208, distance: 38.8
click at [581, 220] on div "Remezclas o muestras" at bounding box center [550, 215] width 92 height 23
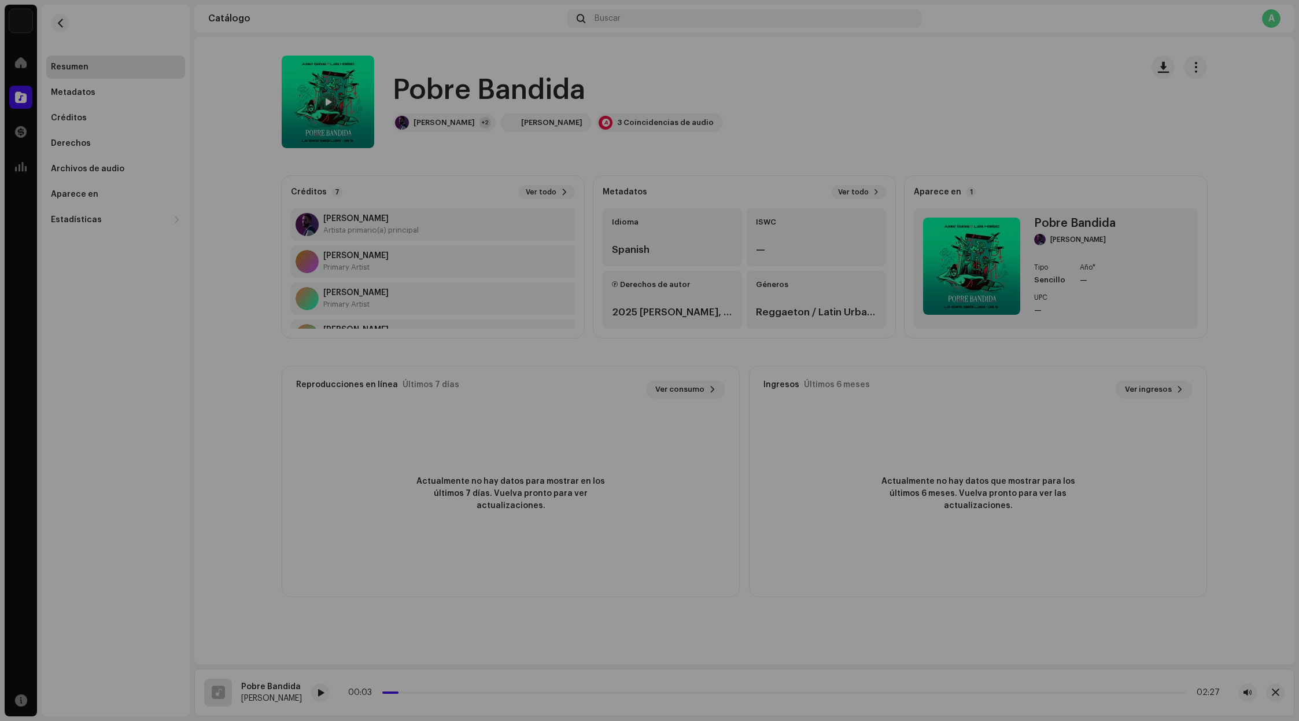
click at [947, 134] on div "Reconocimiento de audio por Remezclas o muestras 2 Canción versionada 1 Todos l…" at bounding box center [649, 360] width 1299 height 721
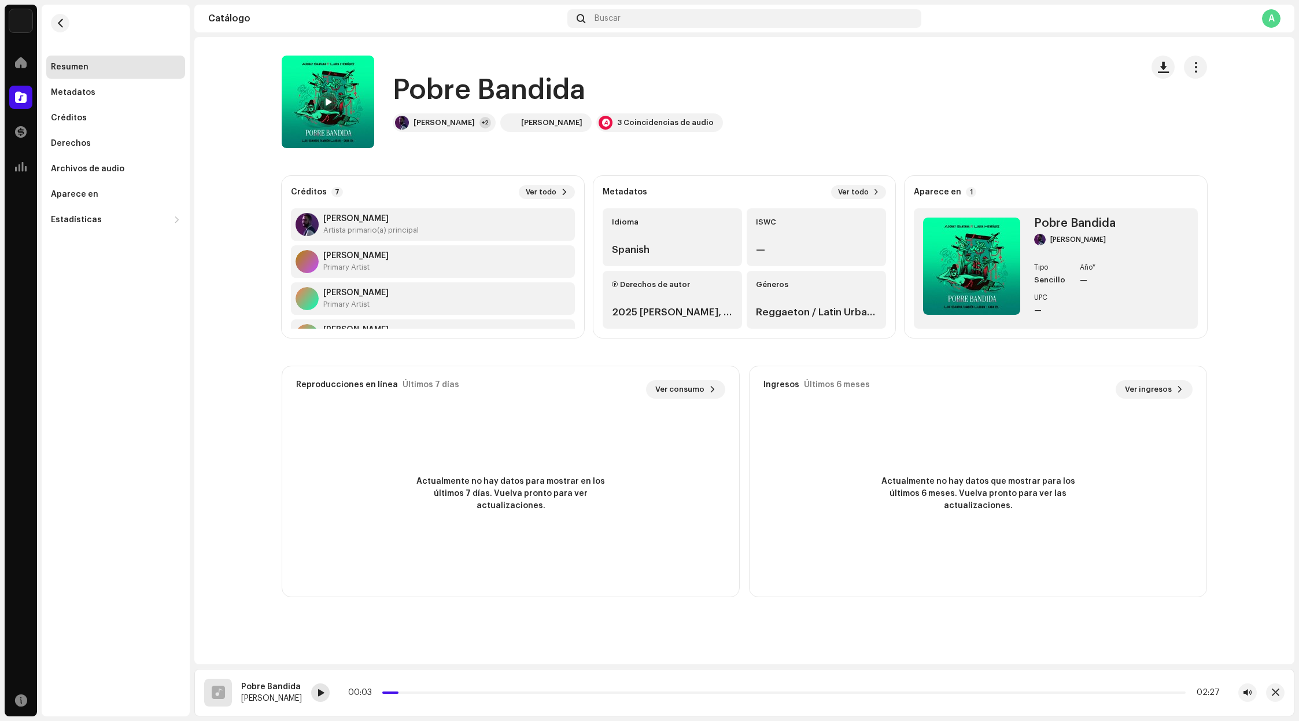
click at [314, 695] on div at bounding box center [320, 692] width 19 height 19
click at [318, 694] on span at bounding box center [320, 692] width 7 height 9
